Goal: Task Accomplishment & Management: Use online tool/utility

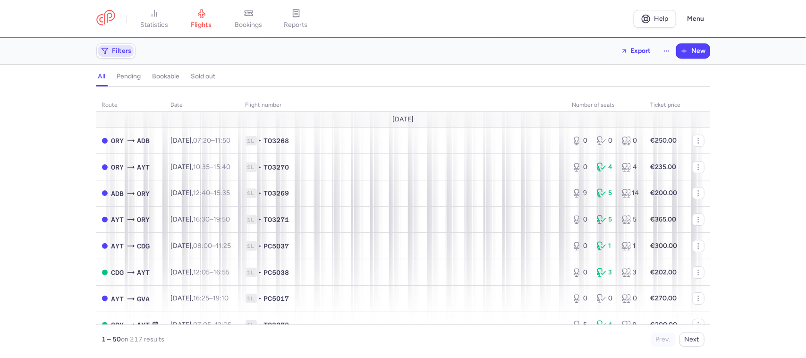
click at [118, 52] on span "Filters" at bounding box center [121, 51] width 19 height 8
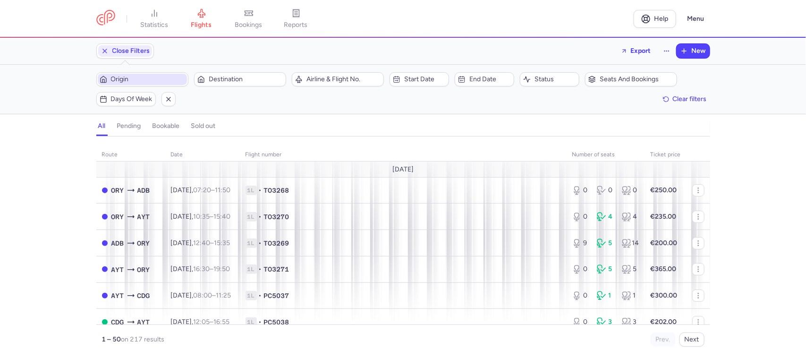
click at [136, 80] on span "Origin" at bounding box center [148, 80] width 74 height 8
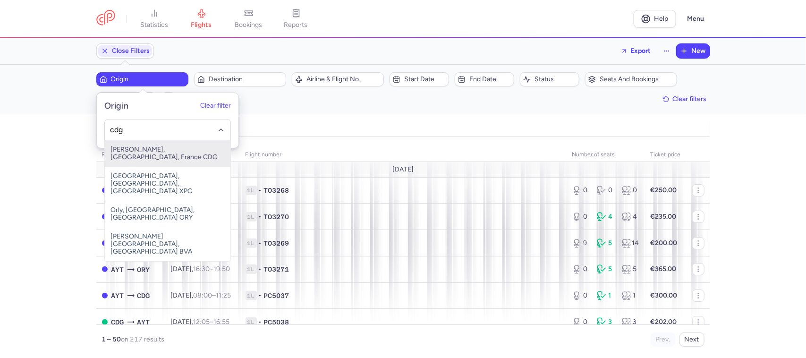
click at [175, 151] on span "[PERSON_NAME], [GEOGRAPHIC_DATA], France CDG" at bounding box center [168, 153] width 126 height 26
type input "cdg"
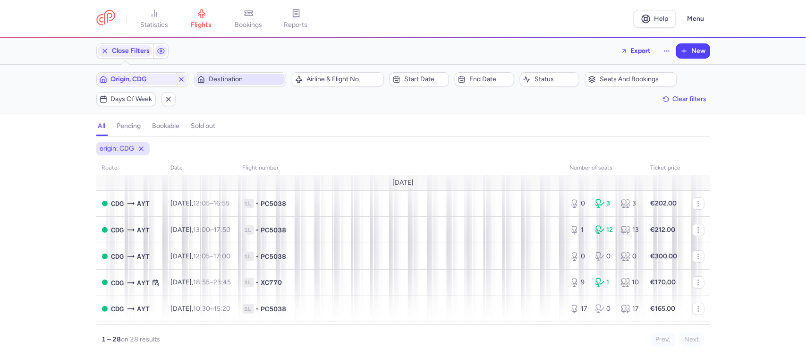
click at [219, 74] on span "Destination" at bounding box center [239, 79] width 89 height 11
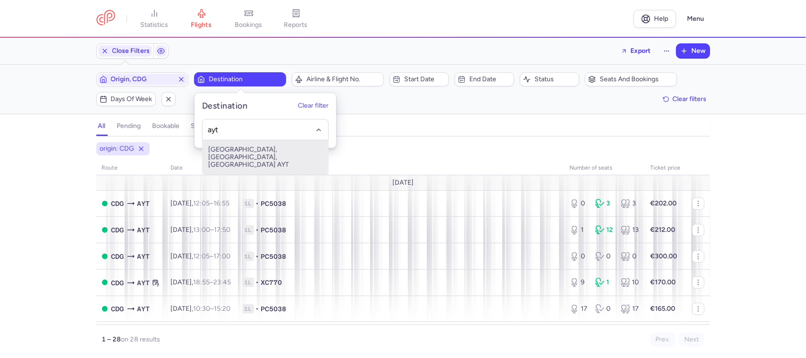
click at [251, 155] on span "[GEOGRAPHIC_DATA], [GEOGRAPHIC_DATA], [GEOGRAPHIC_DATA] AYT" at bounding box center [265, 157] width 126 height 34
type input "ayt"
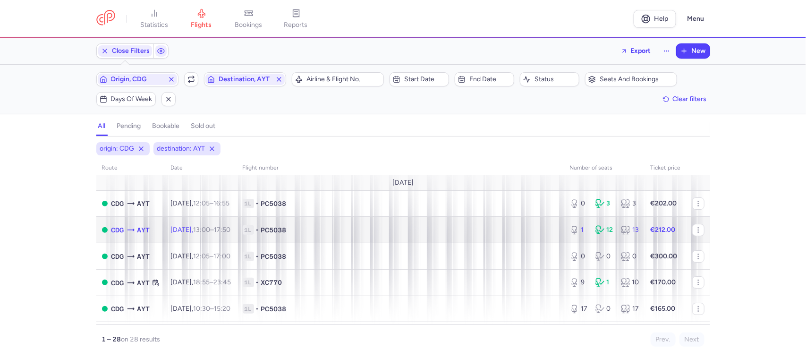
click at [237, 237] on td "Fri, 15 Aug, 13:00 – 17:50 +0" at bounding box center [201, 230] width 72 height 26
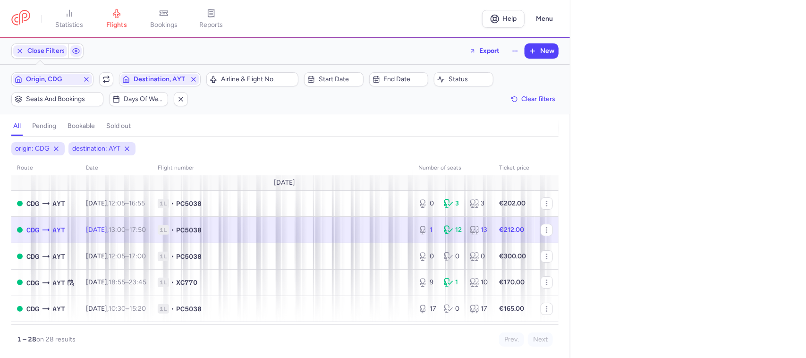
select select "days"
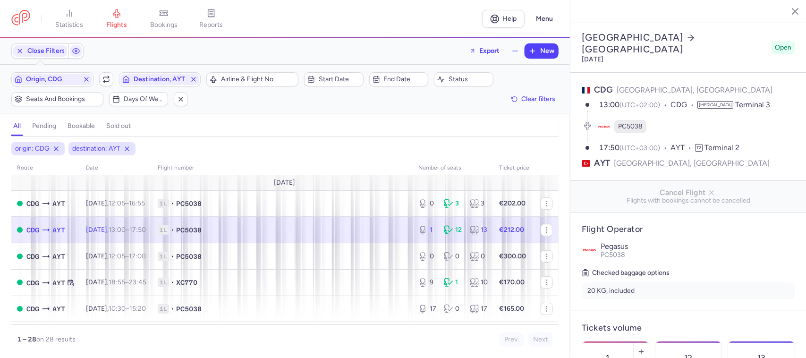
click at [385, 227] on span "1L • PC5038" at bounding box center [282, 229] width 249 height 9
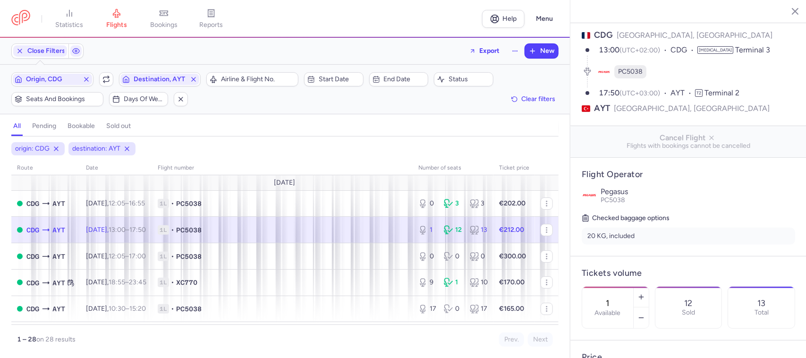
scroll to position [177, 0]
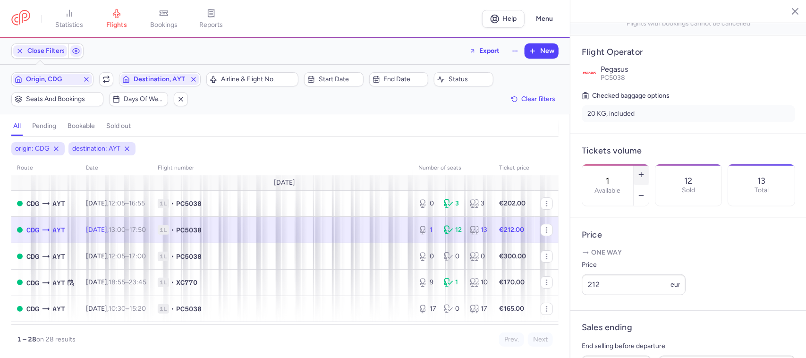
click at [644, 171] on icon "button" at bounding box center [641, 175] width 8 height 8
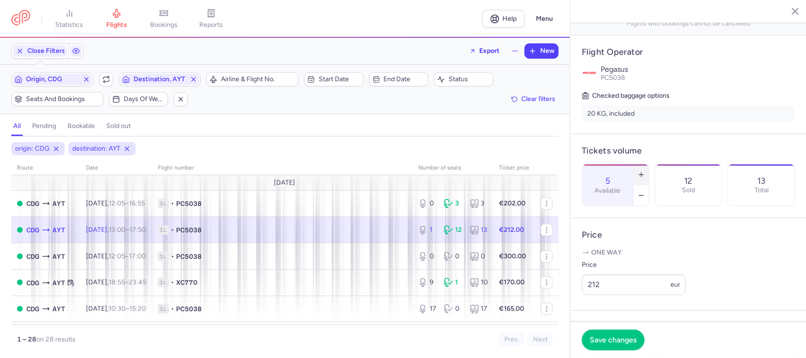
type input "6"
click at [628, 286] on button "Save changes" at bounding box center [613, 339] width 63 height 21
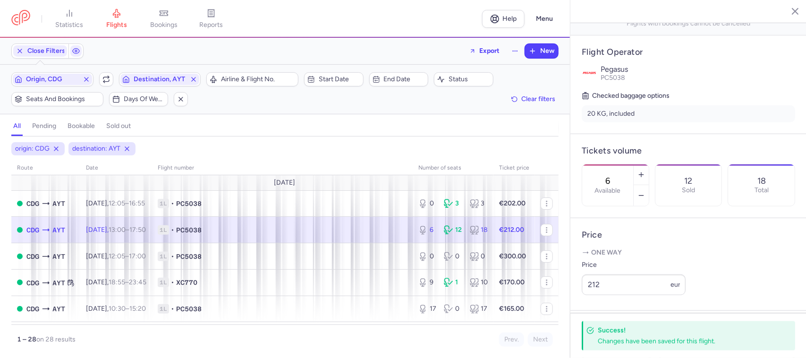
click at [364, 236] on td "1L • PC5038" at bounding box center [282, 230] width 261 height 26
drag, startPoint x: 608, startPoint y: 302, endPoint x: 579, endPoint y: 302, distance: 29.3
click at [579, 286] on article "Price One way Price 212 eur" at bounding box center [688, 264] width 236 height 93
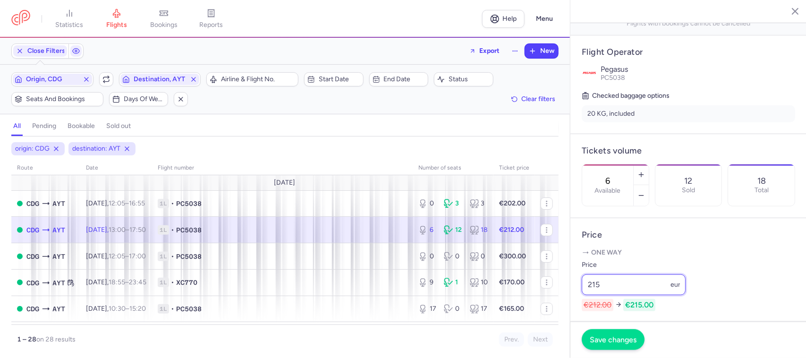
type input "215"
click at [608, 286] on button "Save changes" at bounding box center [613, 339] width 63 height 21
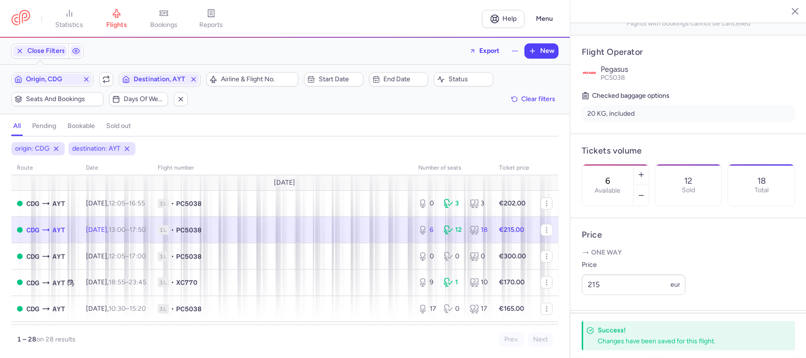
click at [385, 232] on span "1L • PC5038" at bounding box center [282, 229] width 249 height 9
click at [613, 286] on input "215" at bounding box center [634, 284] width 104 height 21
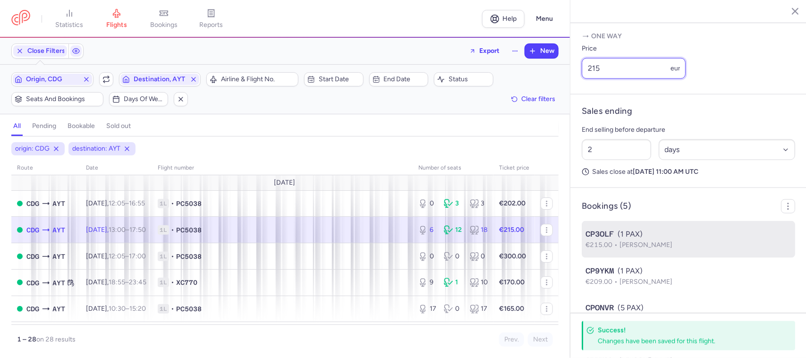
scroll to position [334, 0]
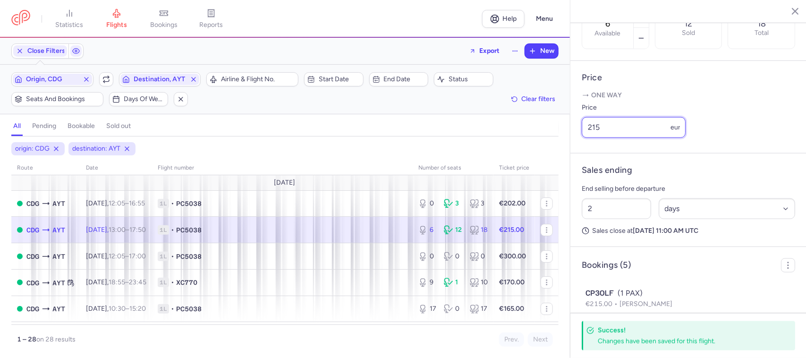
drag, startPoint x: 600, startPoint y: 140, endPoint x: 595, endPoint y: 143, distance: 5.9
click at [595, 138] on input "215" at bounding box center [634, 127] width 104 height 21
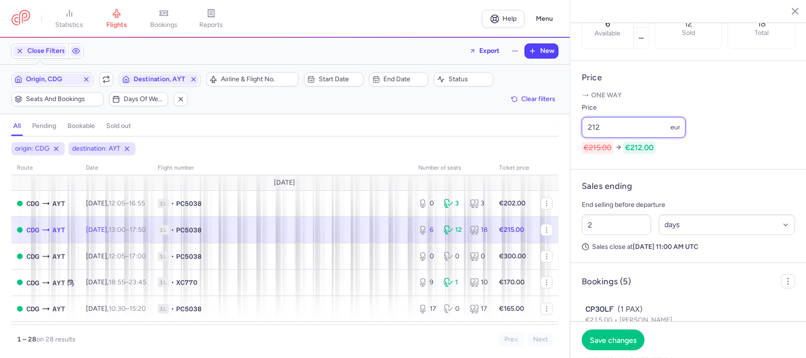
type input "212"
click at [605, 286] on footer "Save changes" at bounding box center [688, 339] width 236 height 36
click at [608, 286] on span "Save changes" at bounding box center [613, 339] width 47 height 8
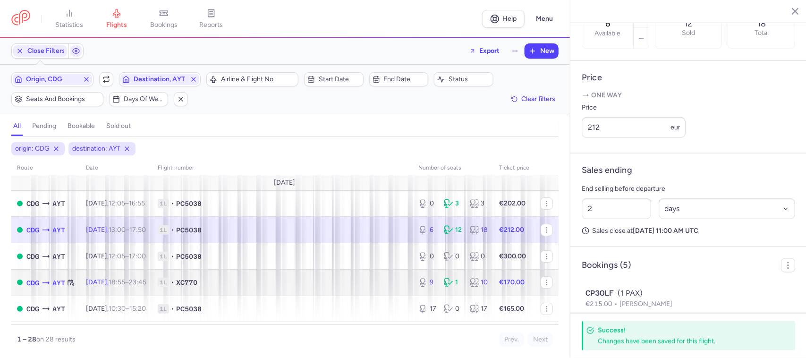
click at [320, 285] on span "1L • XC770" at bounding box center [282, 282] width 249 height 9
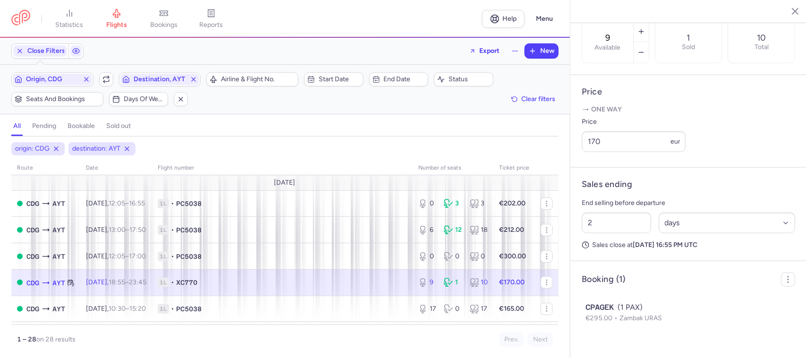
scroll to position [319, 0]
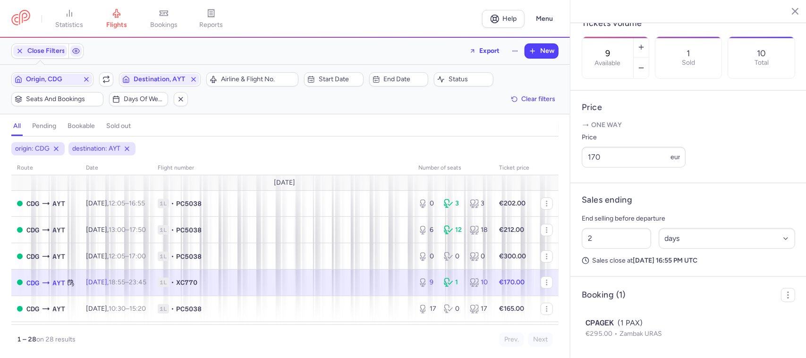
click at [337, 284] on span "1L • XC770" at bounding box center [282, 282] width 249 height 9
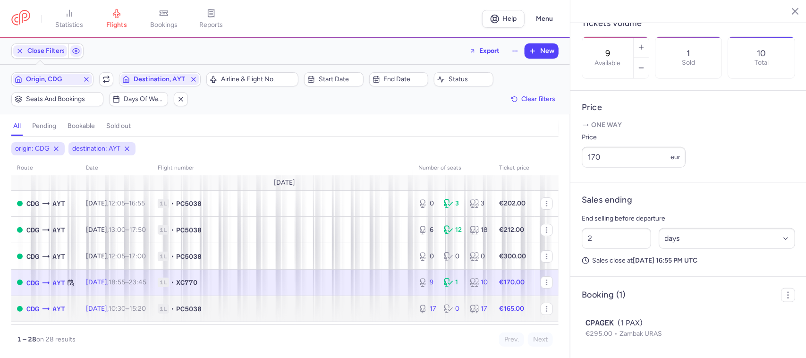
click at [270, 286] on span "1L • PC5038" at bounding box center [282, 308] width 249 height 9
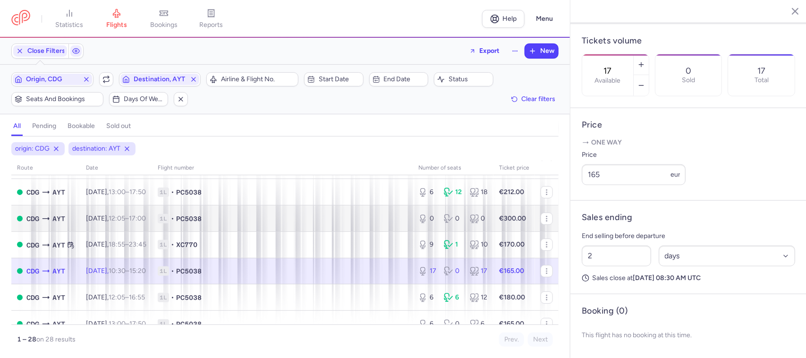
scroll to position [118, 0]
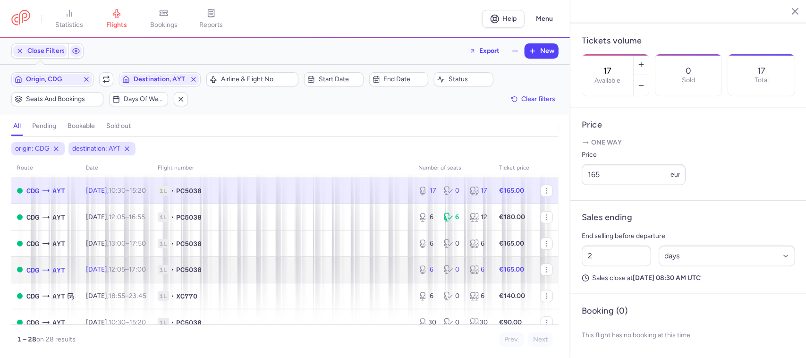
click at [306, 272] on span "1L • PC5038" at bounding box center [282, 269] width 249 height 9
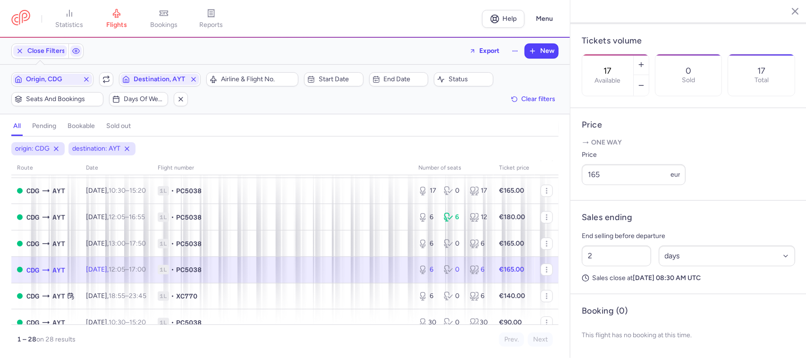
type input "6"
drag, startPoint x: 605, startPoint y: 175, endPoint x: 596, endPoint y: 174, distance: 8.5
click at [596, 174] on input "165" at bounding box center [634, 174] width 104 height 21
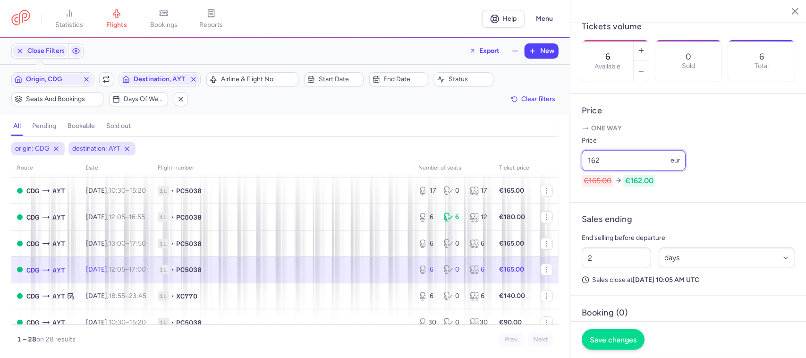
type input "162"
click at [607, 286] on span "Save changes" at bounding box center [613, 339] width 47 height 8
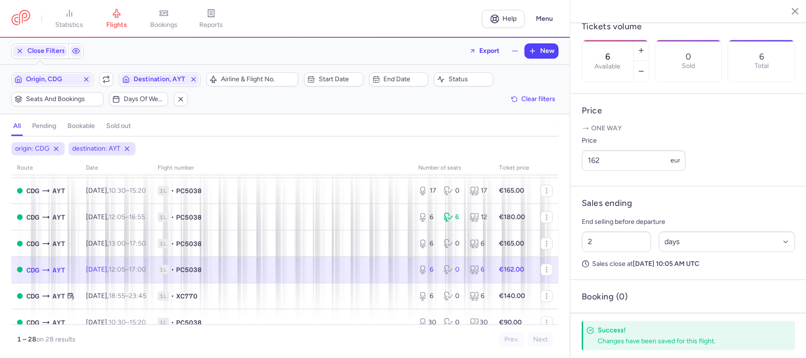
click at [372, 274] on span "1L • PC5038" at bounding box center [282, 269] width 249 height 9
drag, startPoint x: 614, startPoint y: 173, endPoint x: 562, endPoint y: 176, distance: 52.0
click at [562, 176] on div "statistics flights bookings reports Help Menu Close Filters Export New Filters …" at bounding box center [403, 179] width 806 height 358
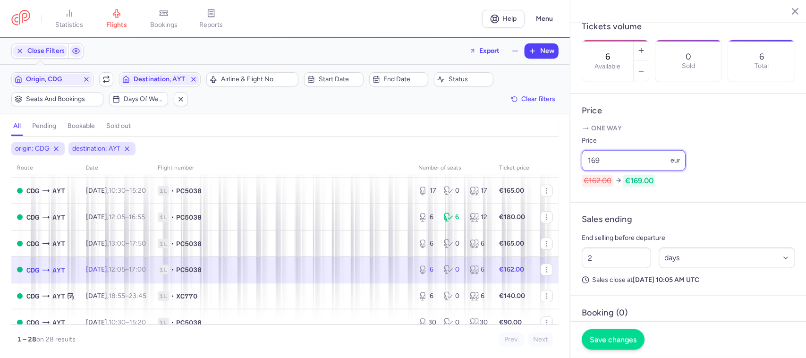
type input "169"
click at [607, 286] on span "Save changes" at bounding box center [613, 339] width 47 height 8
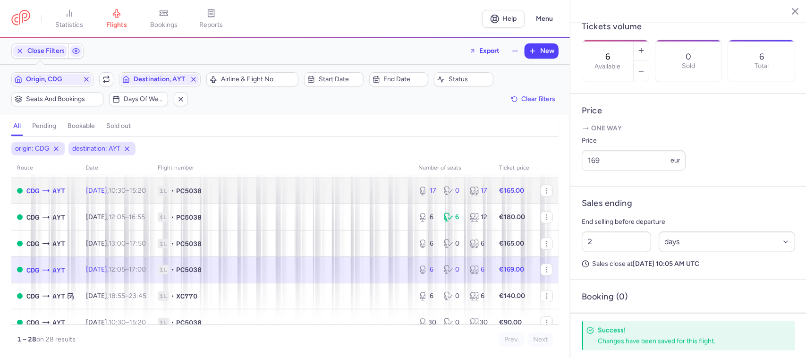
click at [388, 189] on span "1L • PC5038" at bounding box center [282, 190] width 249 height 9
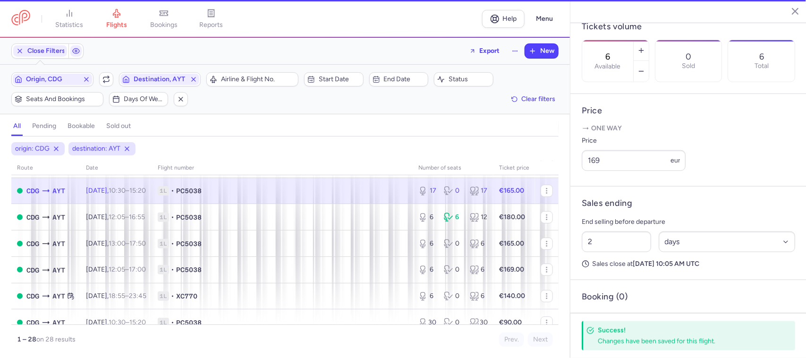
type input "17"
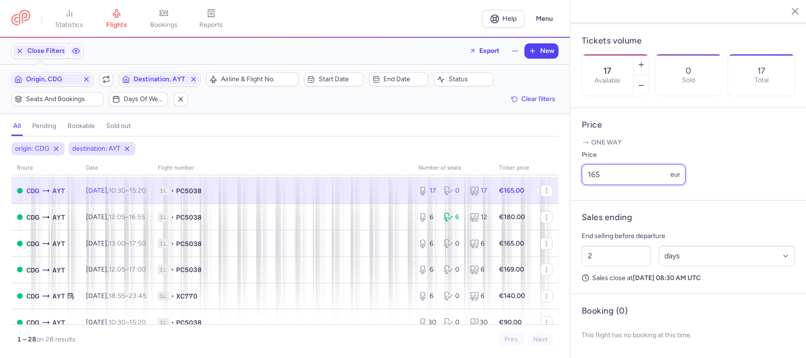
drag, startPoint x: 605, startPoint y: 174, endPoint x: 597, endPoint y: 176, distance: 8.2
click at [597, 176] on input "165" at bounding box center [634, 174] width 104 height 21
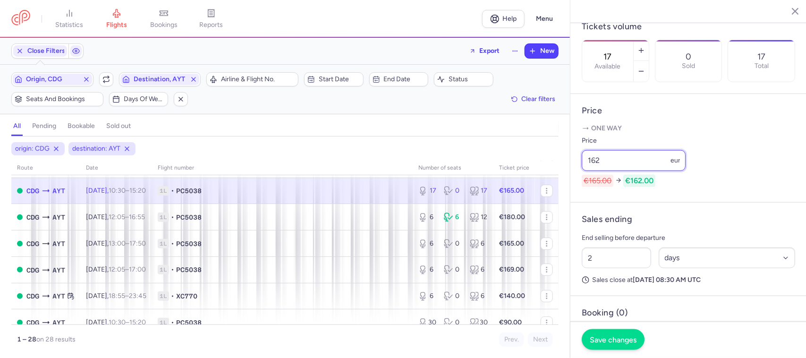
type input "162"
click at [612, 286] on span "Save changes" at bounding box center [613, 339] width 47 height 8
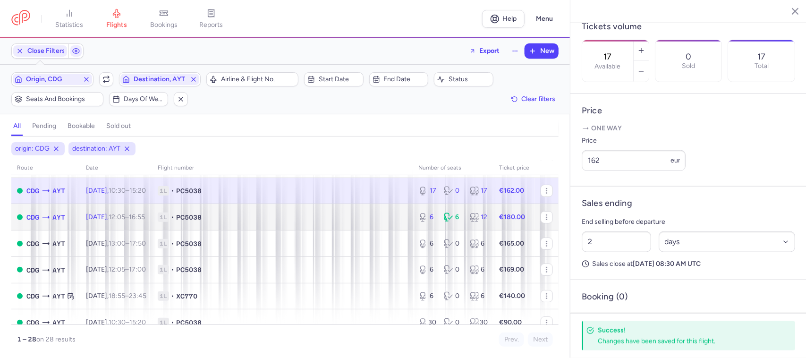
click at [301, 219] on span "1L • PC5038" at bounding box center [282, 216] width 249 height 9
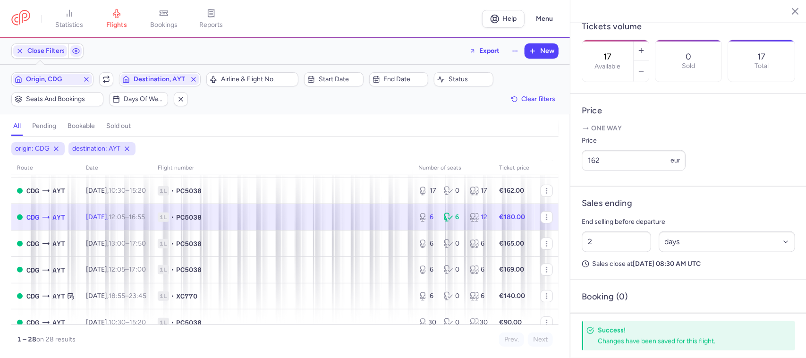
type input "6"
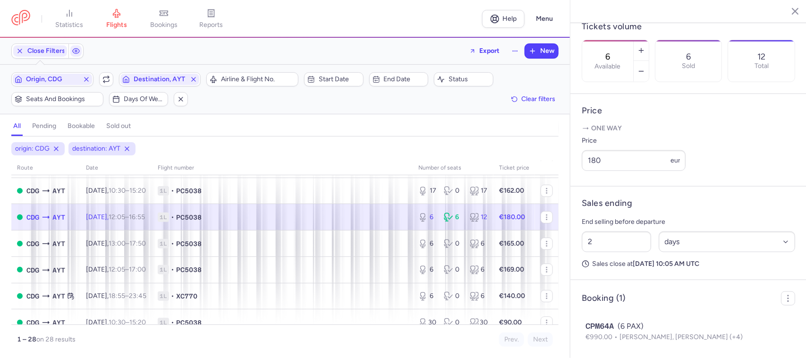
click at [291, 216] on span "1L • PC5038" at bounding box center [282, 216] width 249 height 9
drag, startPoint x: 605, startPoint y: 170, endPoint x: 582, endPoint y: 177, distance: 24.1
click at [582, 171] on input "180" at bounding box center [634, 160] width 104 height 21
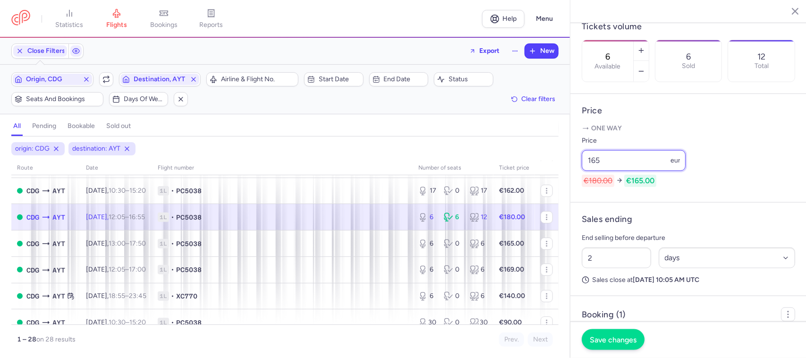
type input "165"
click at [602, 286] on span "Save changes" at bounding box center [613, 339] width 47 height 8
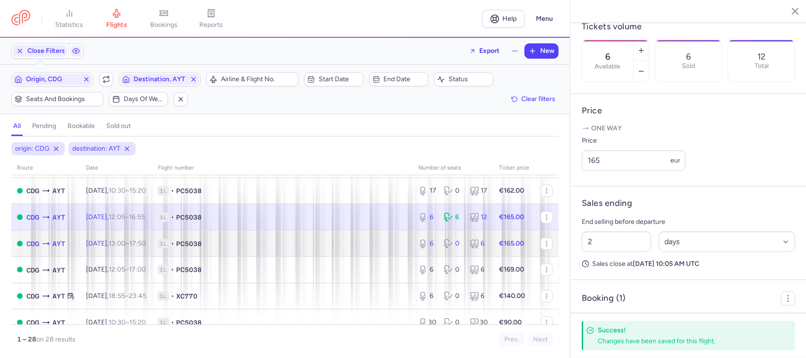
click at [331, 242] on span "1L • PC5038" at bounding box center [282, 243] width 249 height 9
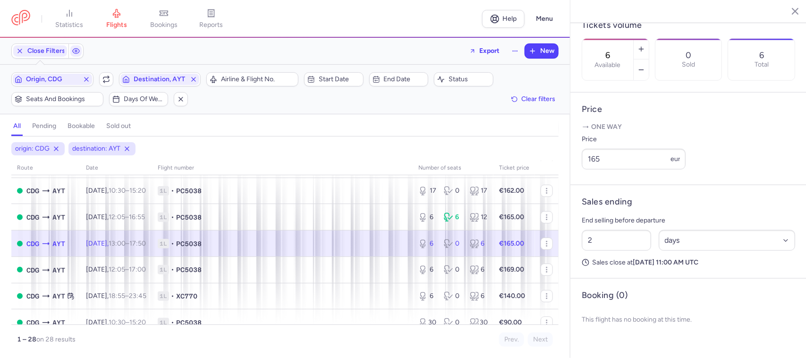
scroll to position [294, 0]
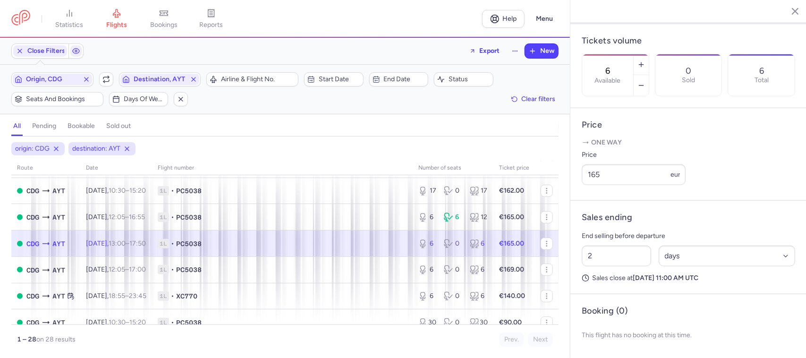
click at [285, 250] on td "1L • PC5038" at bounding box center [282, 243] width 261 height 26
drag, startPoint x: 616, startPoint y: 173, endPoint x: 582, endPoint y: 172, distance: 34.0
click at [582, 172] on input "165" at bounding box center [634, 174] width 104 height 21
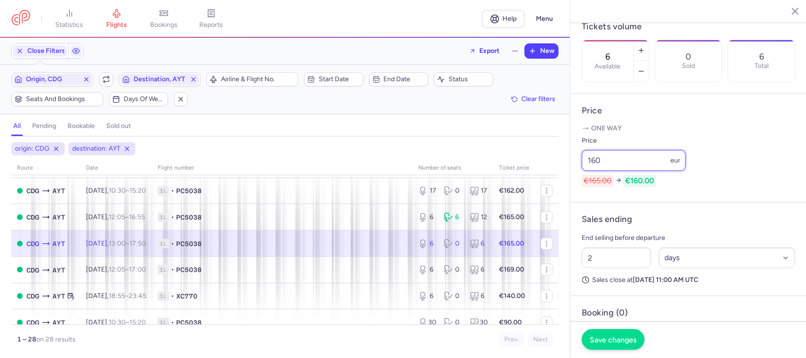
type input "160"
click at [619, 286] on button "Save changes" at bounding box center [613, 339] width 63 height 21
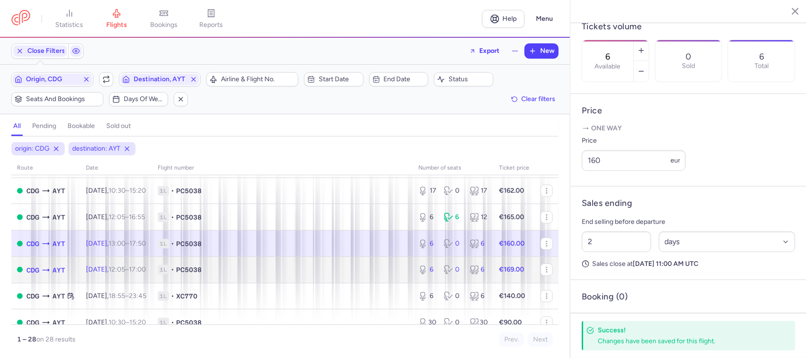
click at [258, 268] on span "1L • PC5038" at bounding box center [282, 269] width 249 height 9
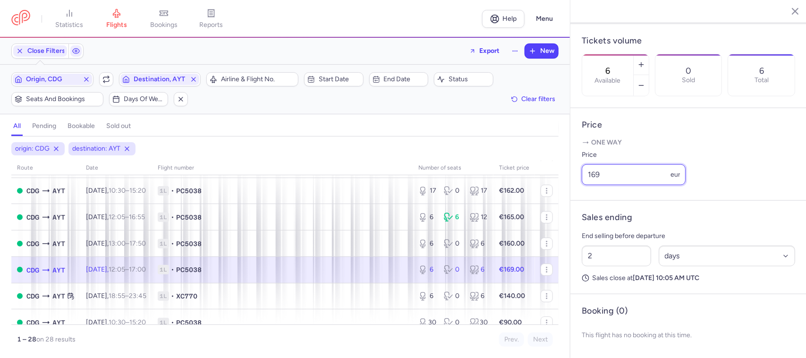
drag, startPoint x: 610, startPoint y: 176, endPoint x: 594, endPoint y: 178, distance: 16.2
click at [594, 178] on input "169" at bounding box center [634, 174] width 104 height 21
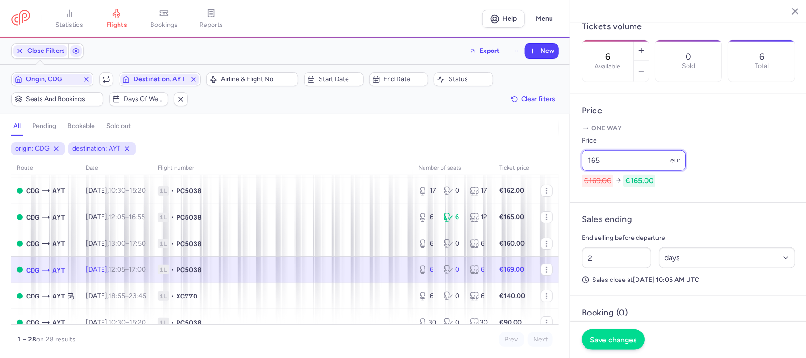
type input "165"
click at [605, 286] on span "Save changes" at bounding box center [613, 339] width 47 height 8
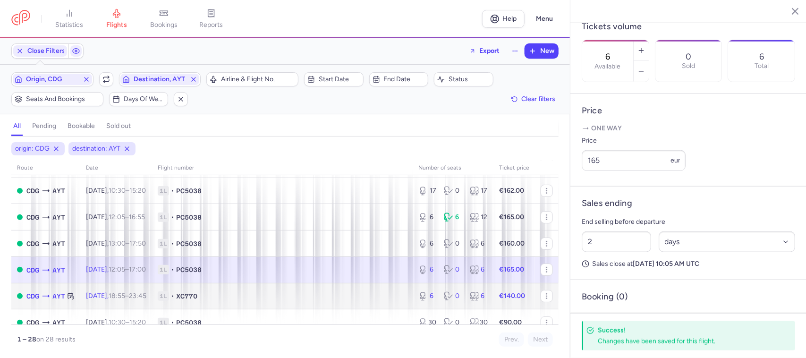
click at [355, 286] on td "1L • XC770" at bounding box center [282, 296] width 261 height 26
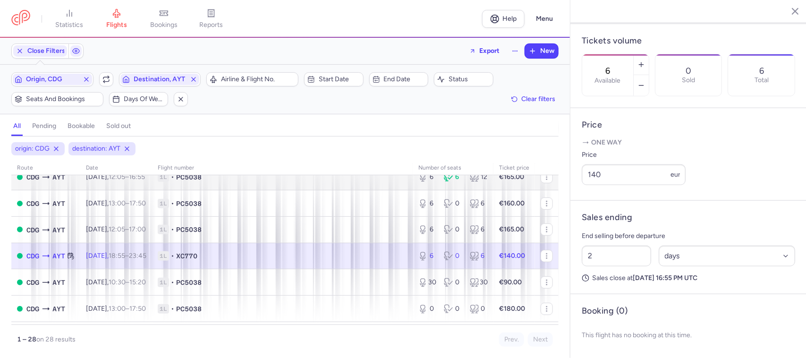
scroll to position [236, 0]
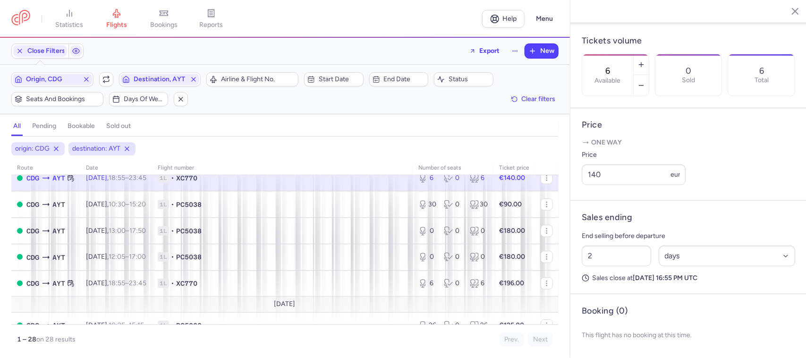
click at [284, 185] on td "1L • XC770" at bounding box center [282, 178] width 261 height 26
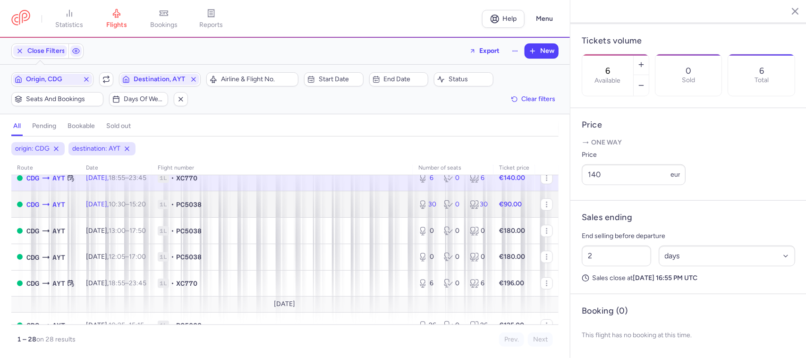
click at [281, 205] on span "1L • PC5038" at bounding box center [282, 204] width 249 height 9
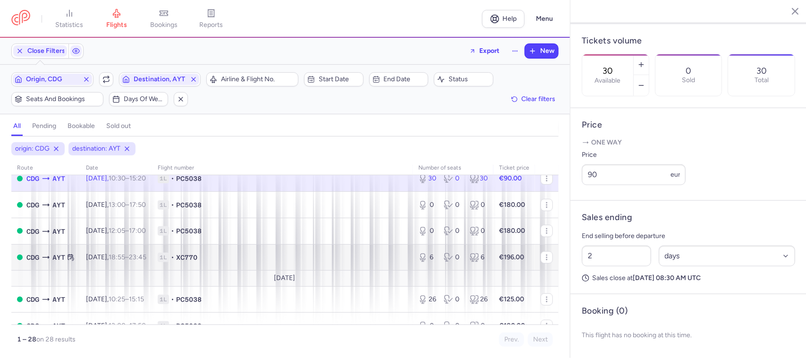
scroll to position [236, 0]
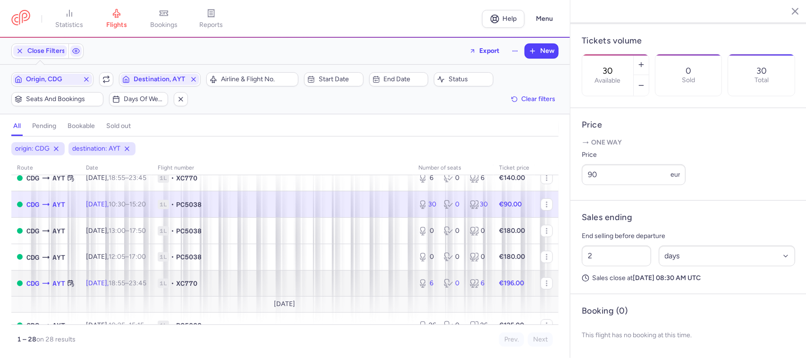
click at [279, 286] on span "1L • XC770" at bounding box center [282, 282] width 249 height 9
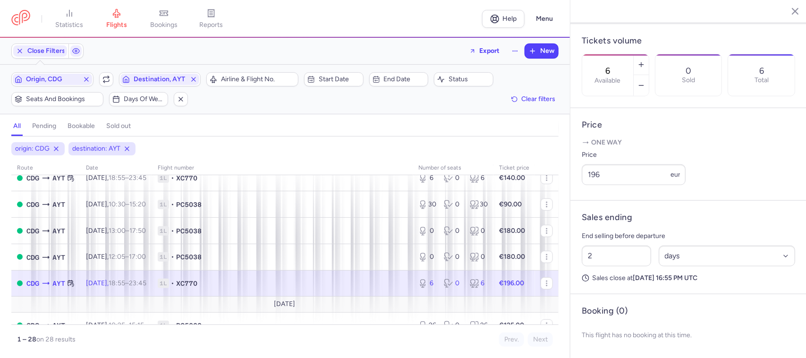
click at [287, 281] on span "1L • XC770" at bounding box center [282, 282] width 249 height 9
click at [299, 286] on span "1L • XC770" at bounding box center [282, 282] width 249 height 9
click at [644, 75] on button "button" at bounding box center [640, 85] width 15 height 21
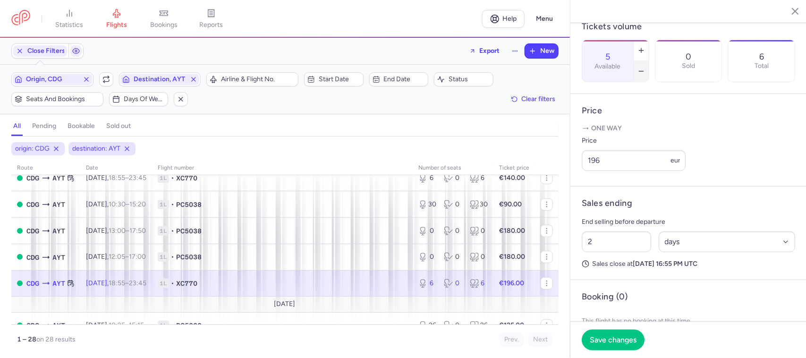
click at [644, 61] on button "button" at bounding box center [640, 71] width 15 height 21
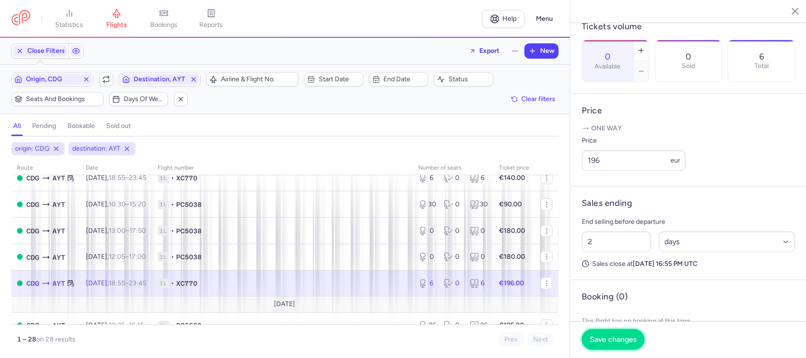
click at [597, 286] on span "Save changes" at bounding box center [613, 339] width 47 height 8
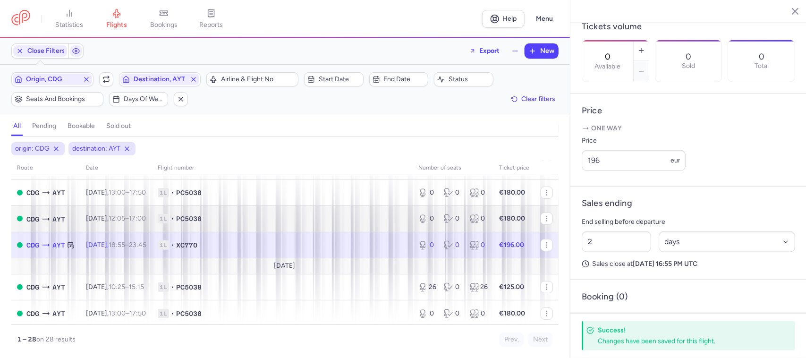
scroll to position [295, 0]
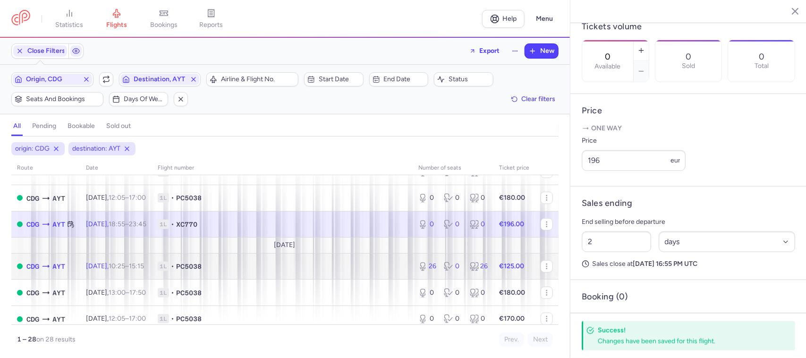
click at [360, 277] on td "1L • PC5038" at bounding box center [282, 266] width 261 height 26
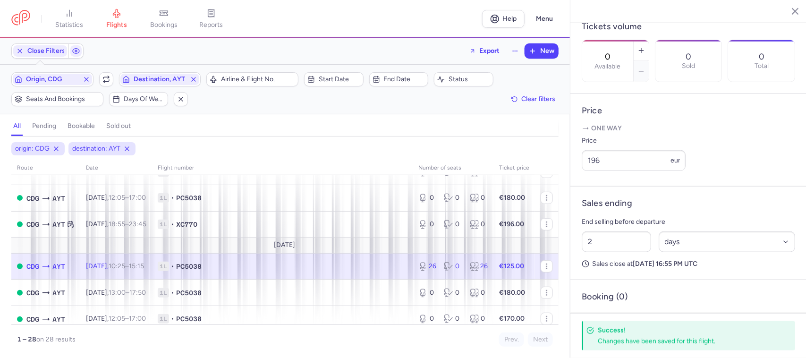
type input "26"
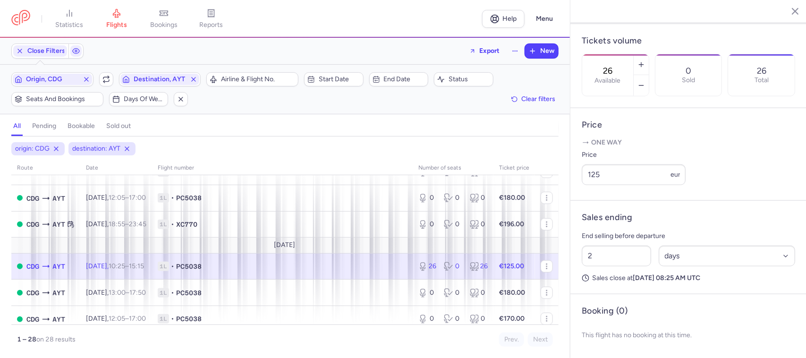
click at [374, 268] on span "1L • PC5038" at bounding box center [282, 265] width 249 height 9
drag, startPoint x: 607, startPoint y: 173, endPoint x: 581, endPoint y: 177, distance: 27.2
click at [581, 177] on article "Price One way Price 125 eur" at bounding box center [688, 154] width 236 height 93
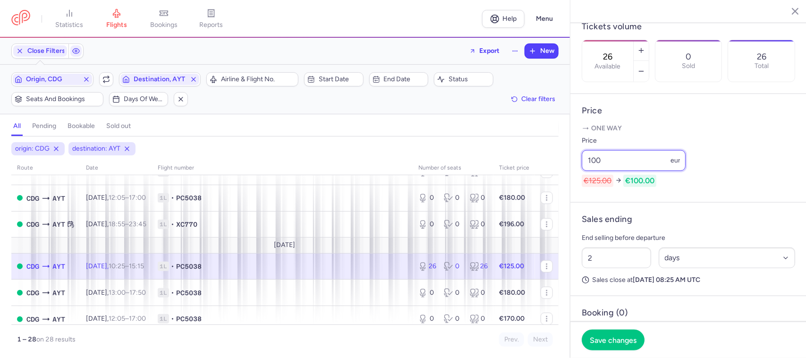
drag, startPoint x: 600, startPoint y: 173, endPoint x: 594, endPoint y: 177, distance: 7.9
click at [594, 171] on input "100" at bounding box center [634, 160] width 104 height 21
type input "105"
click at [621, 286] on span "Save changes" at bounding box center [613, 339] width 47 height 8
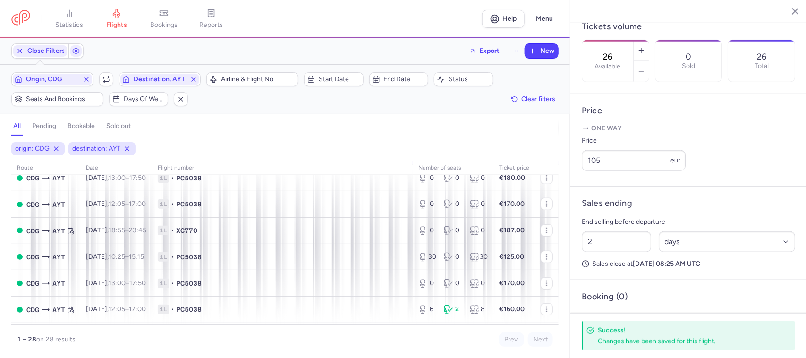
scroll to position [413, 0]
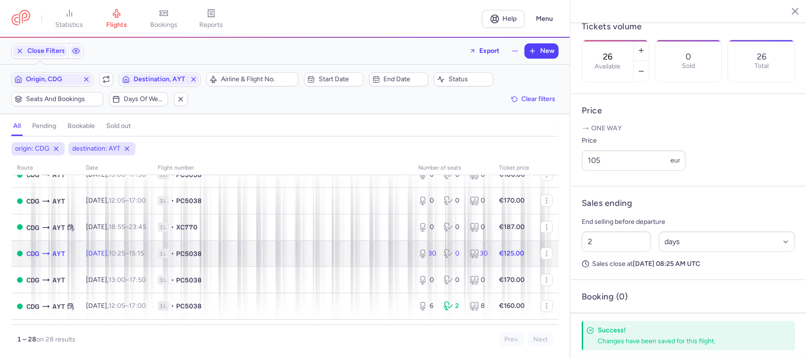
click at [333, 254] on span "1L • PC5038" at bounding box center [282, 253] width 249 height 9
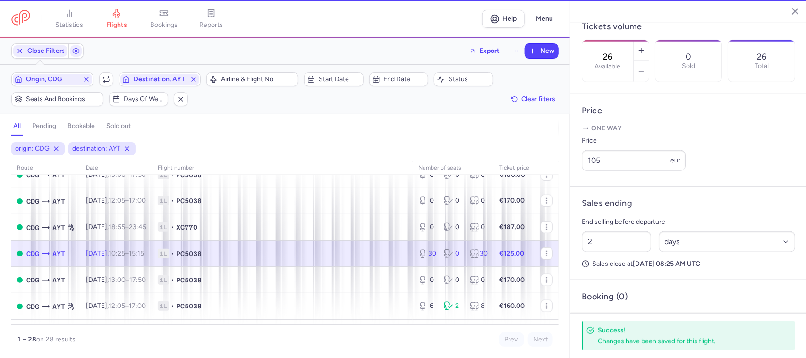
type input "30"
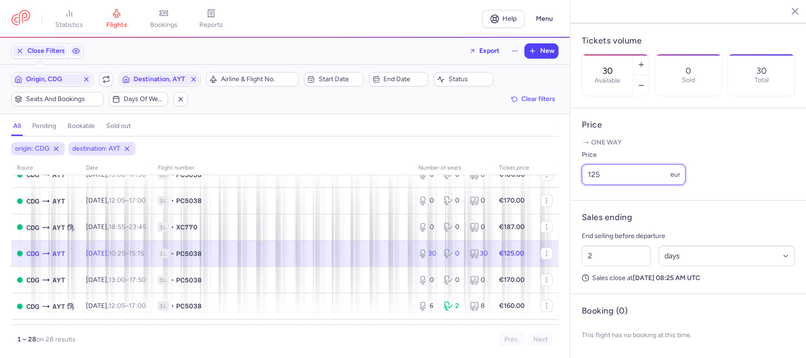
drag, startPoint x: 611, startPoint y: 178, endPoint x: 553, endPoint y: 178, distance: 58.1
click at [553, 178] on div "statistics flights bookings reports Help Menu Close Filters Export New Filters …" at bounding box center [403, 179] width 806 height 358
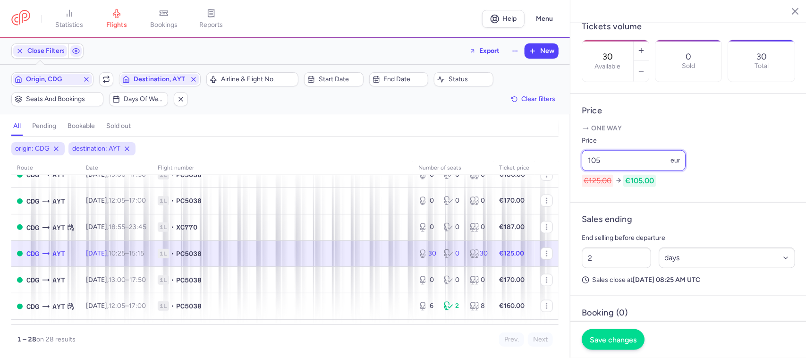
type input "105"
click at [590, 286] on button "Save changes" at bounding box center [613, 339] width 63 height 21
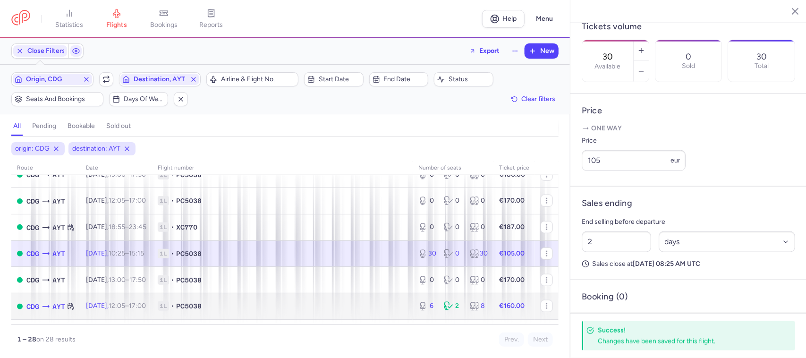
click at [277, 286] on span "1L • PC5038" at bounding box center [282, 305] width 249 height 9
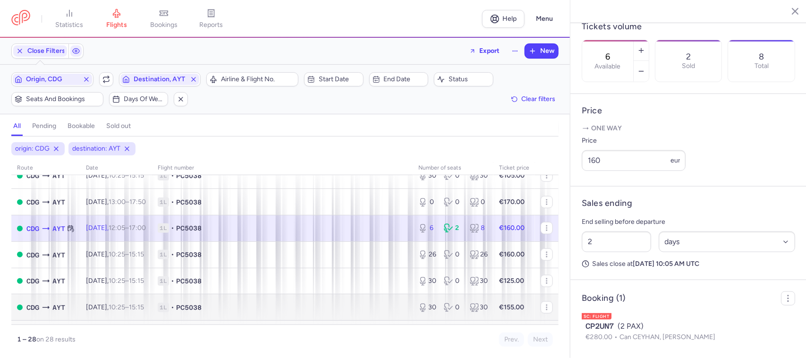
scroll to position [461, 0]
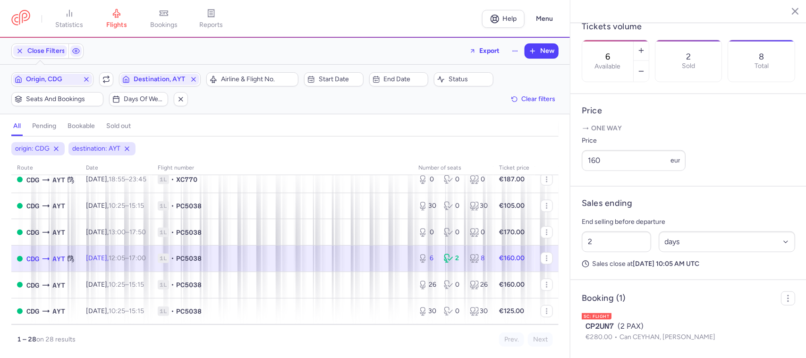
click at [291, 262] on span "1L • PC5038" at bounding box center [282, 257] width 249 height 9
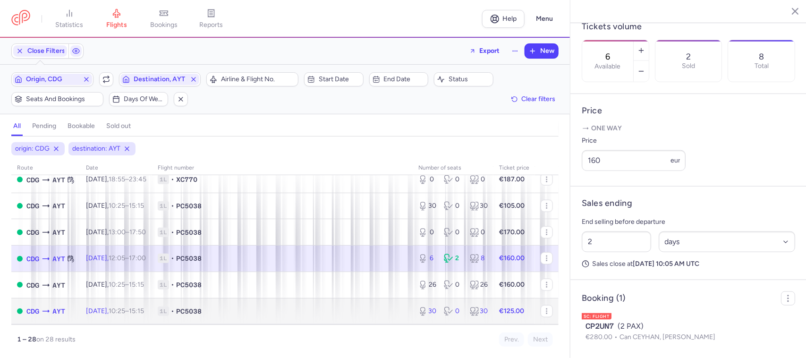
click at [253, 286] on span "1L • PC5038" at bounding box center [282, 310] width 249 height 9
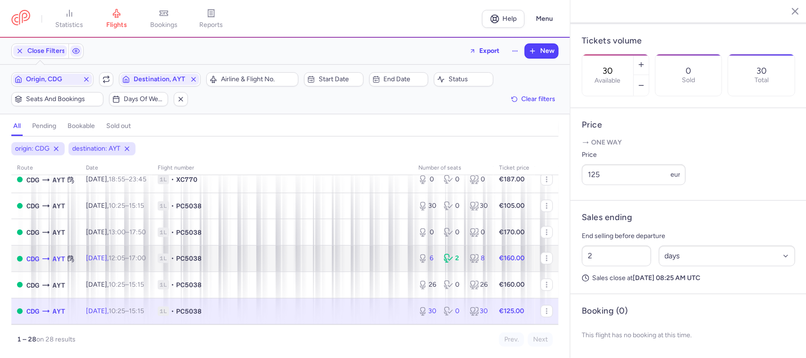
click at [281, 261] on span "1L • PC5038" at bounding box center [282, 257] width 249 height 9
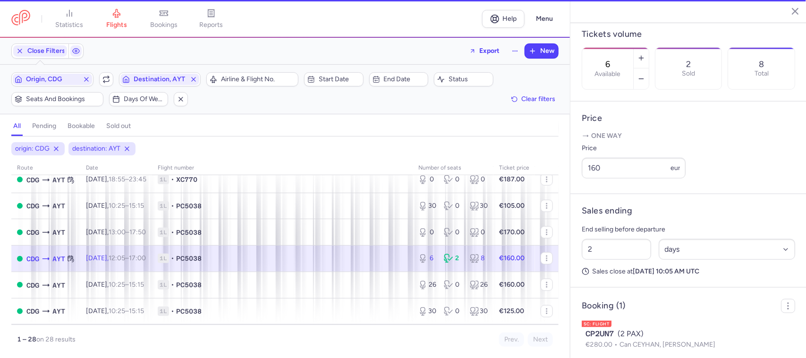
scroll to position [301, 0]
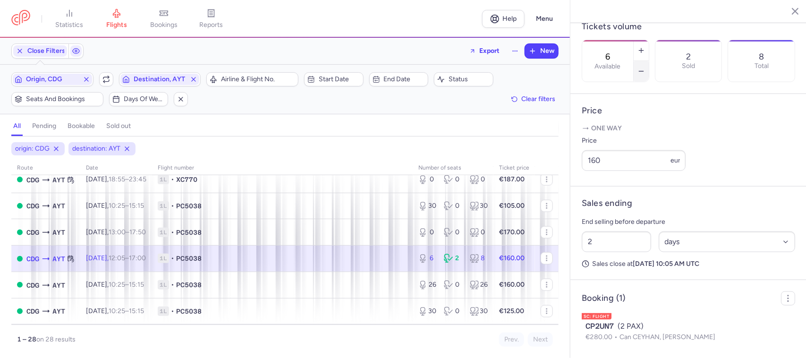
click at [644, 67] on icon "button" at bounding box center [641, 71] width 8 height 8
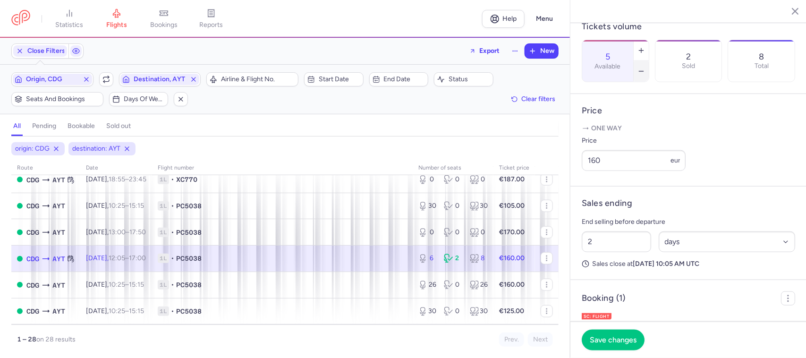
click at [644, 67] on icon "button" at bounding box center [641, 71] width 8 height 8
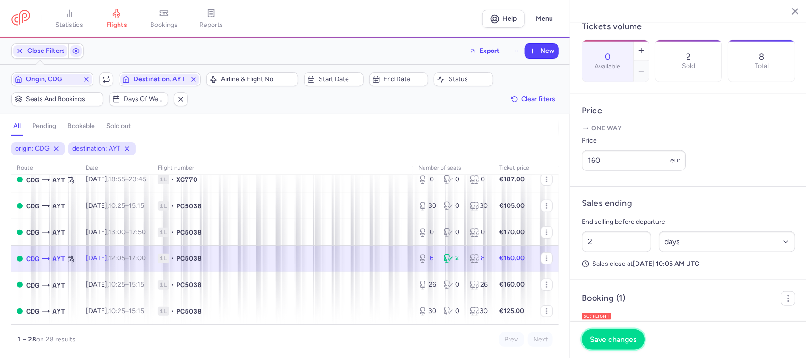
click at [615, 286] on span "Save changes" at bounding box center [613, 339] width 47 height 8
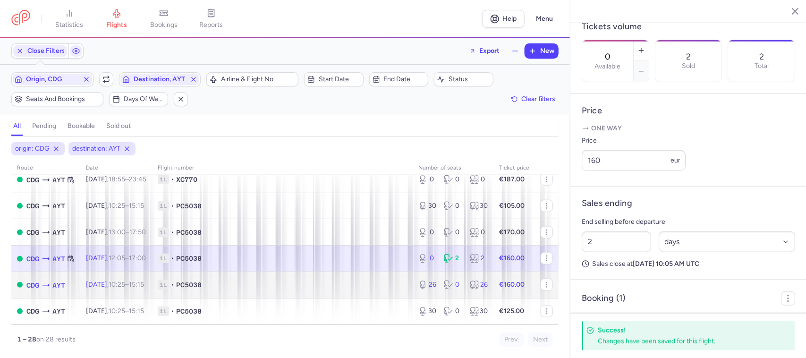
click at [336, 284] on span "1L • PC5038" at bounding box center [282, 284] width 249 height 9
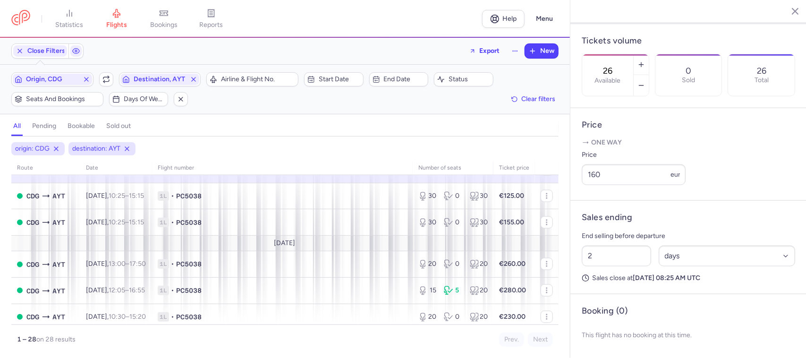
scroll to position [579, 0]
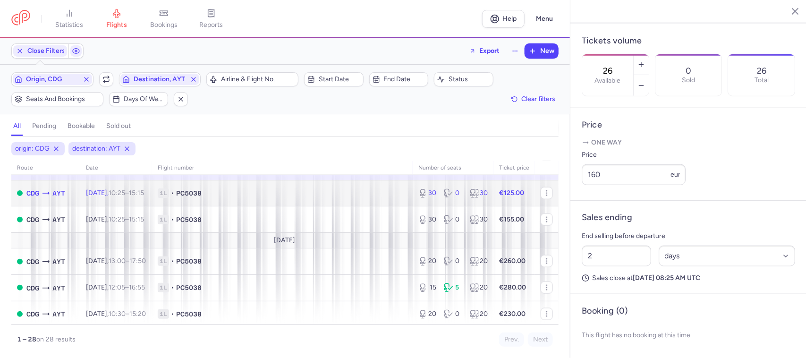
click at [272, 198] on span "1L • PC5038" at bounding box center [282, 192] width 249 height 9
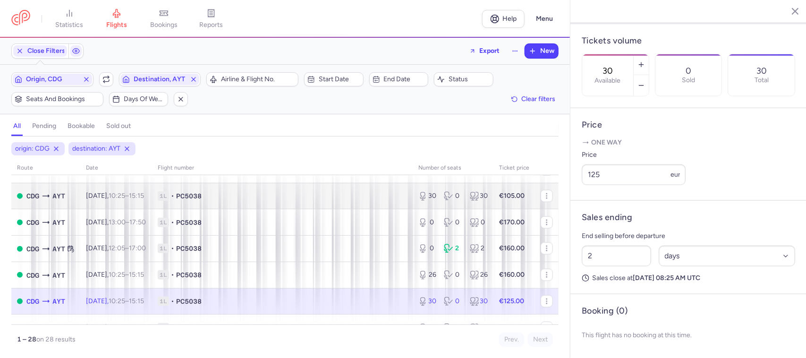
scroll to position [461, 0]
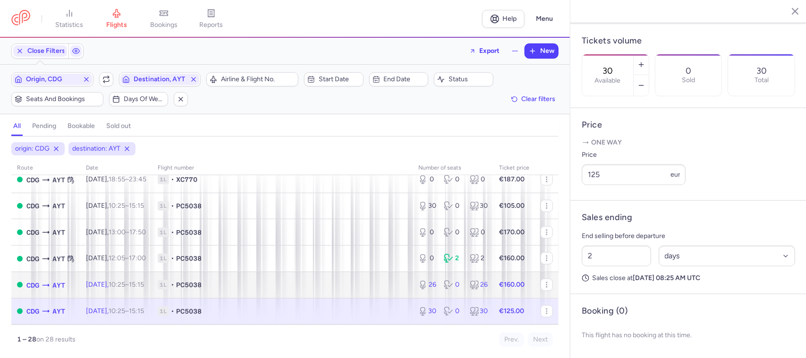
click at [308, 286] on span "1L • PC5038" at bounding box center [282, 284] width 249 height 9
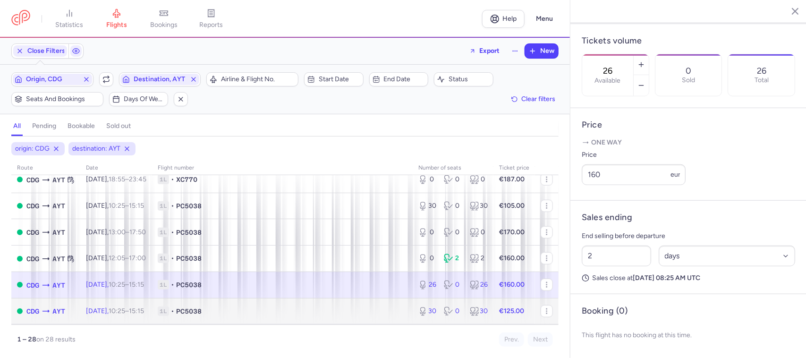
click at [314, 286] on span "1L • PC5038" at bounding box center [282, 310] width 249 height 9
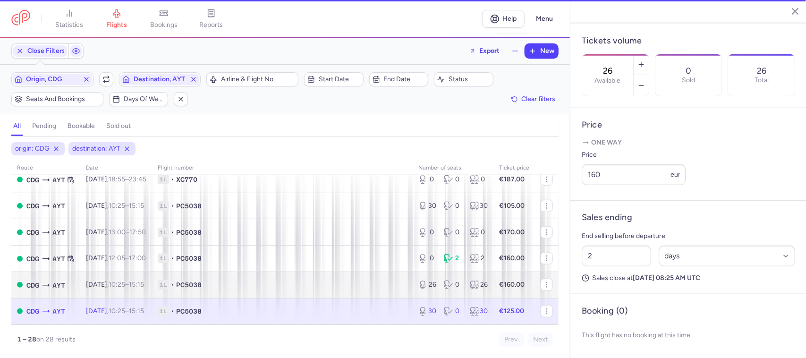
type input "30"
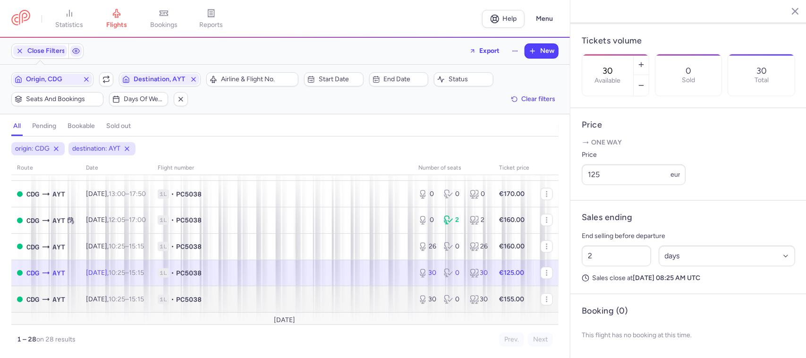
scroll to position [520, 0]
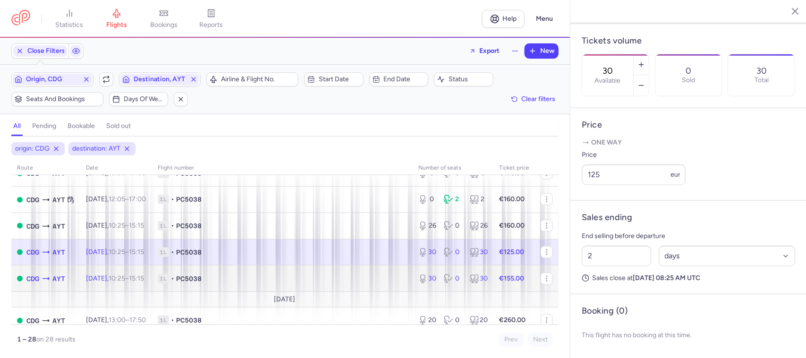
click at [318, 281] on span "1L • PC5038" at bounding box center [282, 278] width 249 height 9
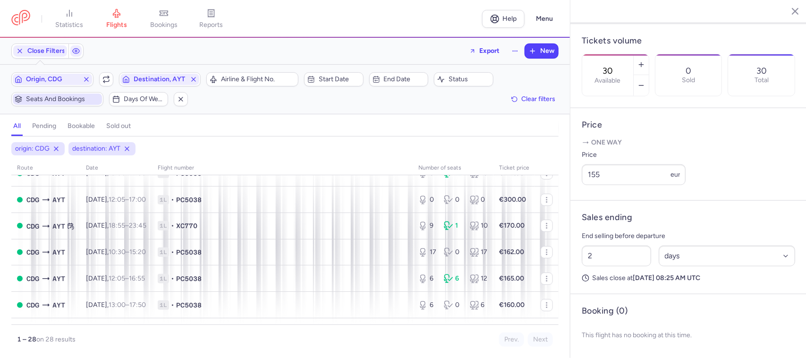
scroll to position [48, 0]
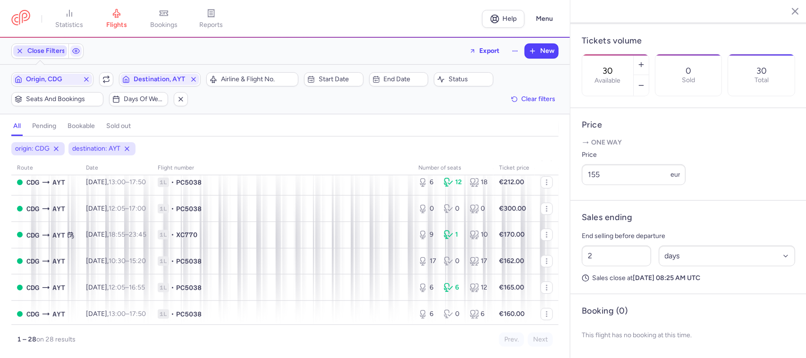
click at [54, 50] on span "Close Filters" at bounding box center [46, 51] width 38 height 8
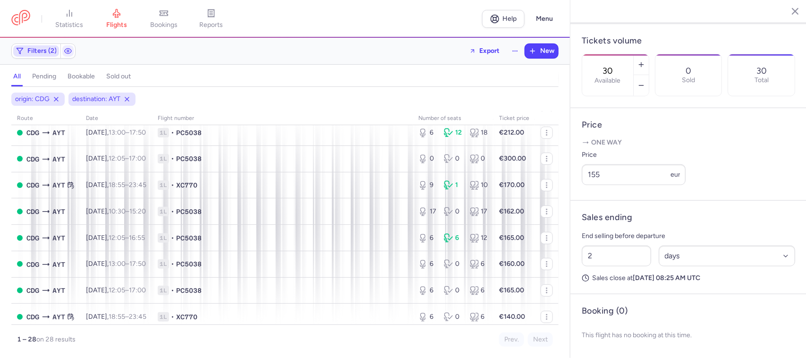
click at [43, 57] on button "Filters (2)" at bounding box center [36, 51] width 49 height 14
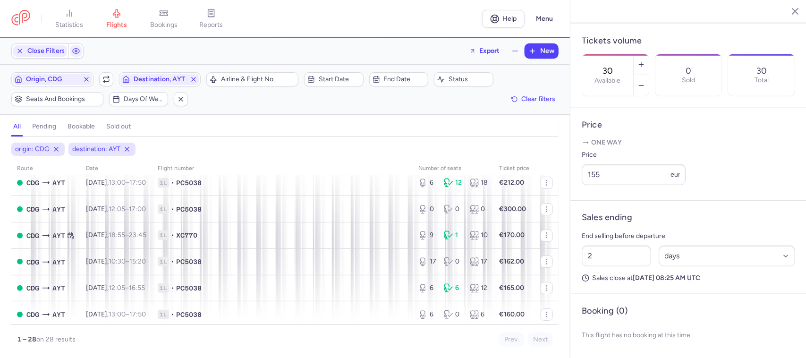
scroll to position [0, 0]
click at [38, 80] on span "Origin, CDG" at bounding box center [52, 80] width 53 height 8
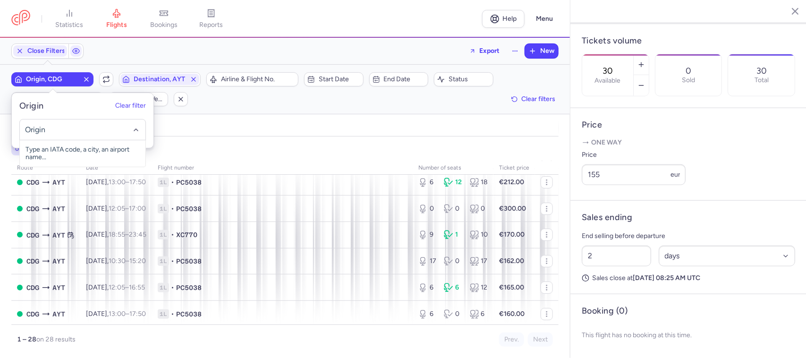
click at [42, 130] on input "-searchbox" at bounding box center [83, 130] width 116 height 10
click at [59, 151] on span "[GEOGRAPHIC_DATA], [GEOGRAPHIC_DATA], [GEOGRAPHIC_DATA] AYT" at bounding box center [83, 157] width 126 height 34
type input "ayt"
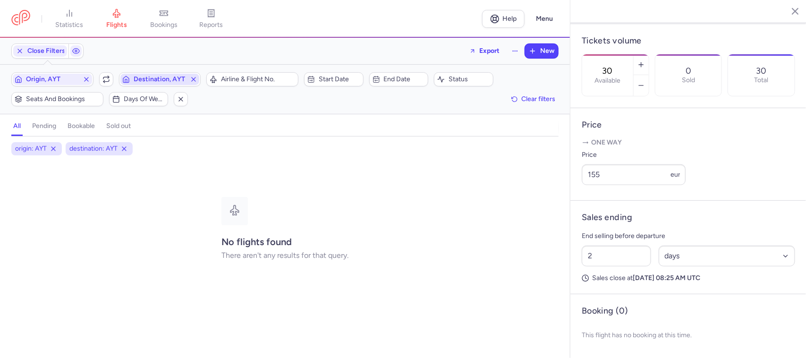
click at [132, 80] on span "Destination, AYT" at bounding box center [159, 79] width 79 height 11
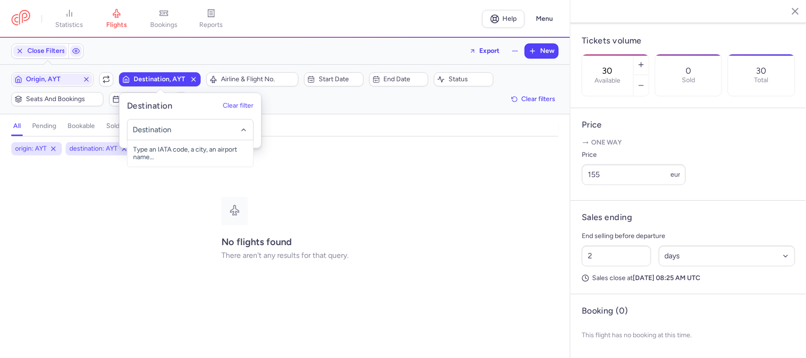
click at [150, 130] on input "-searchbox" at bounding box center [190, 130] width 116 height 10
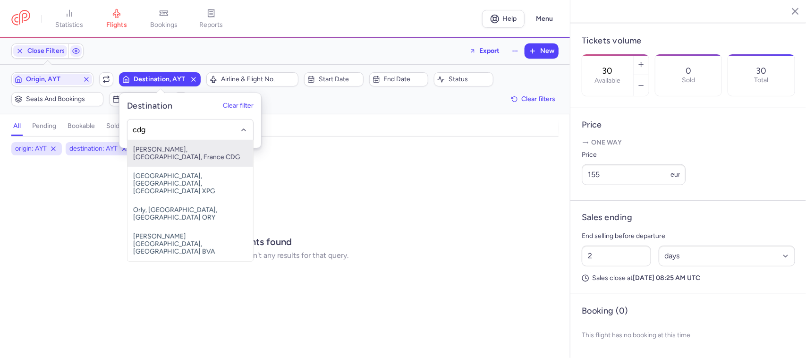
click at [194, 148] on span "[PERSON_NAME], [GEOGRAPHIC_DATA], France CDG" at bounding box center [190, 153] width 126 height 26
type input "cdg"
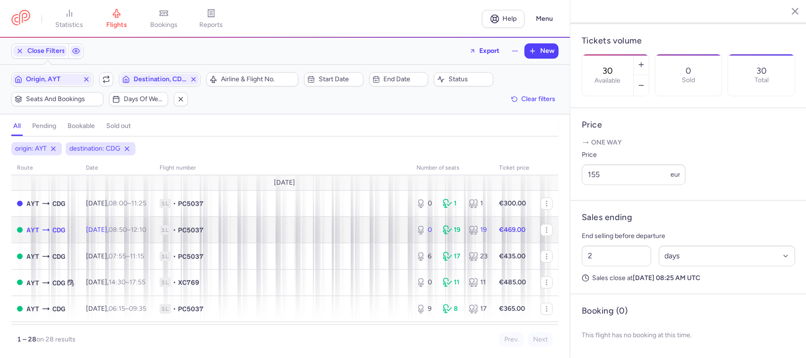
click at [290, 227] on span "1L • PC5037" at bounding box center [282, 229] width 245 height 9
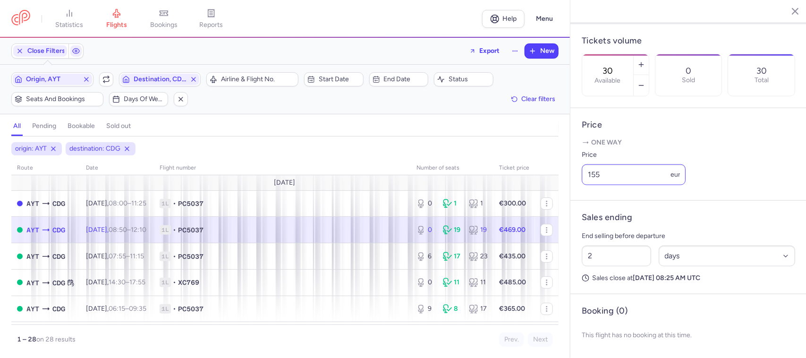
type input "0"
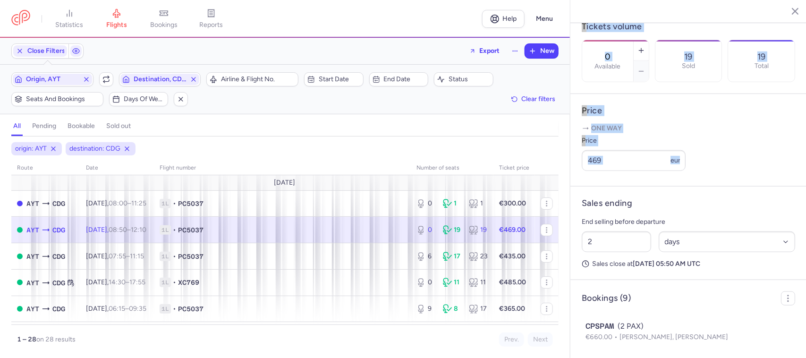
drag, startPoint x: 604, startPoint y: 177, endPoint x: 577, endPoint y: 178, distance: 26.9
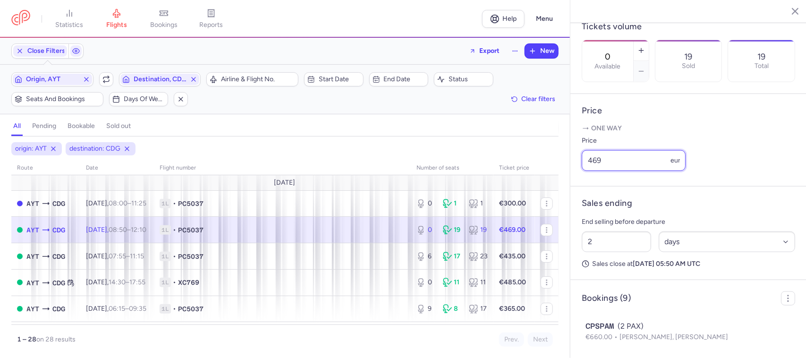
click at [607, 171] on input "469" at bounding box center [634, 160] width 104 height 21
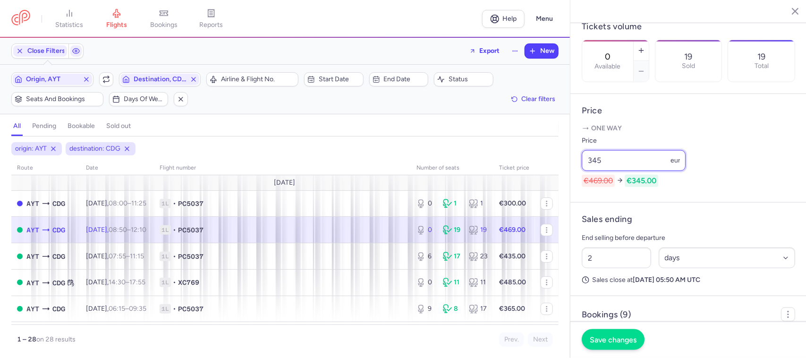
type input "345"
click at [607, 286] on span "Save changes" at bounding box center [613, 339] width 47 height 8
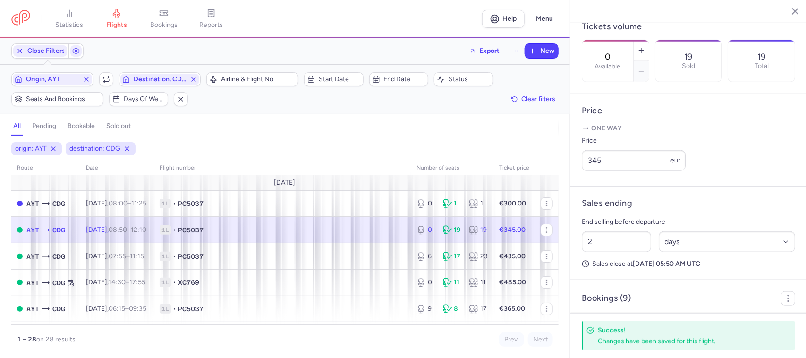
click at [383, 232] on span "1L • PC5037" at bounding box center [282, 229] width 245 height 9
click at [644, 47] on icon "button" at bounding box center [641, 51] width 8 height 8
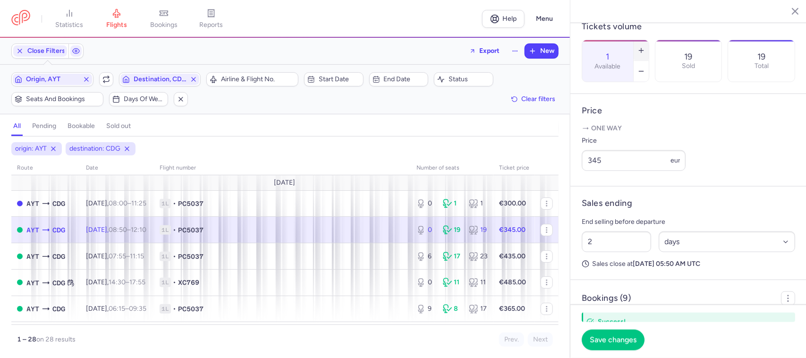
click at [644, 47] on icon "button" at bounding box center [641, 51] width 8 height 8
type input "4"
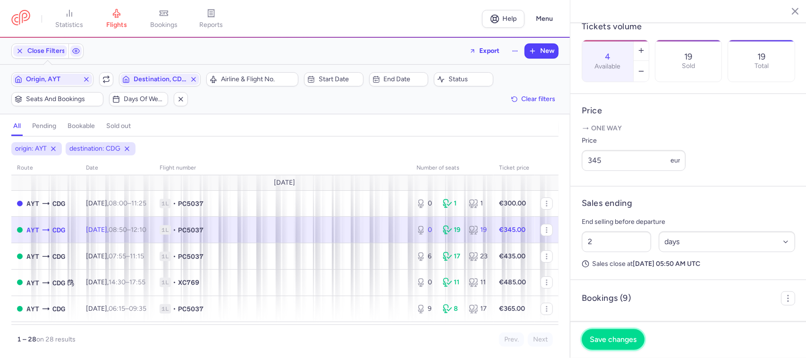
click at [599, 286] on button "Save changes" at bounding box center [613, 339] width 63 height 21
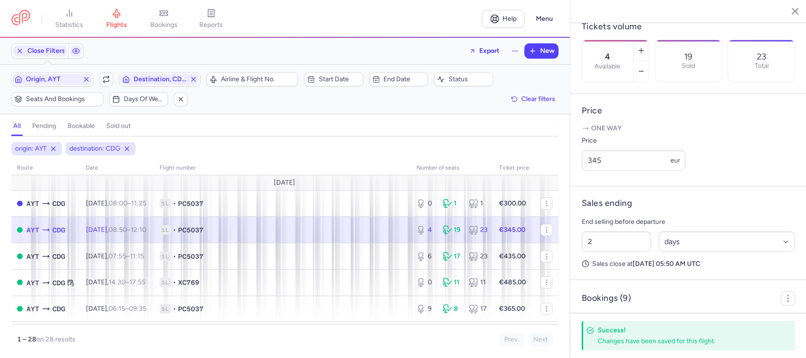
click at [388, 229] on span "1L • PC5037" at bounding box center [282, 229] width 245 height 9
drag, startPoint x: 616, startPoint y: 177, endPoint x: 591, endPoint y: 174, distance: 25.8
click at [591, 171] on input "345" at bounding box center [634, 160] width 104 height 21
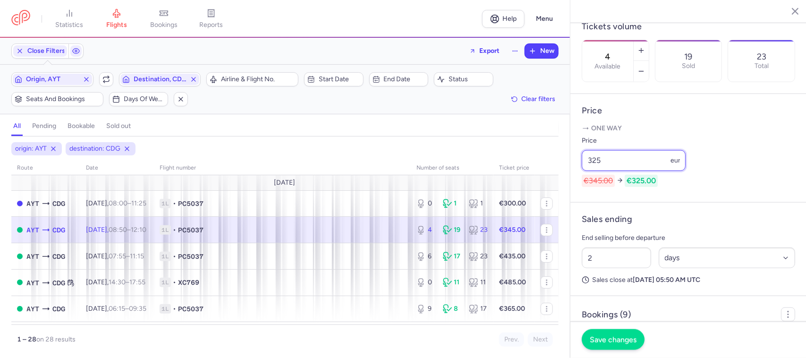
type input "325"
click at [612, 286] on button "Save changes" at bounding box center [613, 339] width 63 height 21
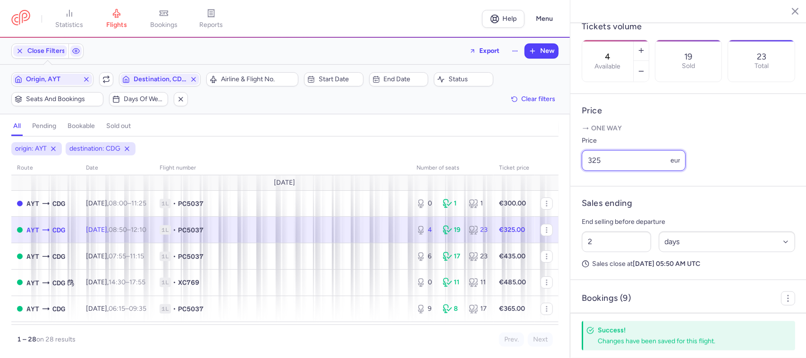
drag, startPoint x: 604, startPoint y: 175, endPoint x: 591, endPoint y: 175, distance: 13.2
click at [591, 171] on input "325" at bounding box center [634, 160] width 104 height 21
drag, startPoint x: 591, startPoint y: 175, endPoint x: 602, endPoint y: 170, distance: 11.8
click at [602, 170] on input "325" at bounding box center [634, 160] width 104 height 21
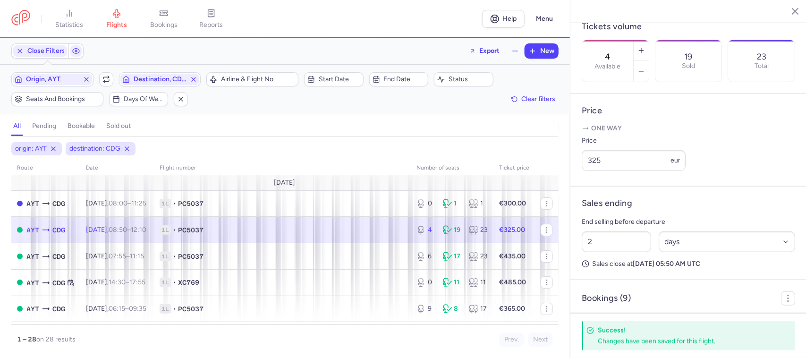
click at [331, 232] on span "1L • PC5037" at bounding box center [282, 229] width 245 height 9
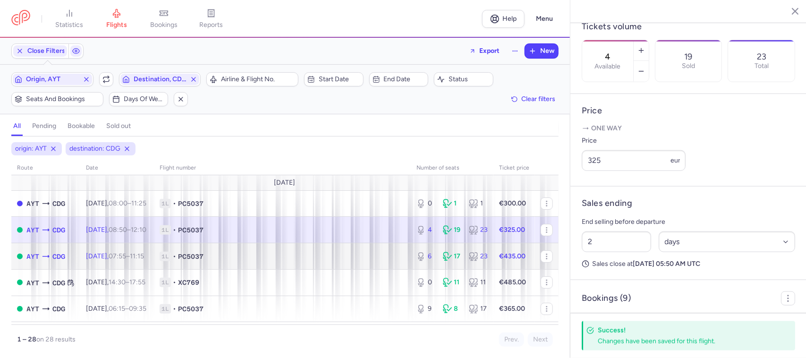
click at [345, 260] on span "1L • PC5037" at bounding box center [282, 256] width 245 height 9
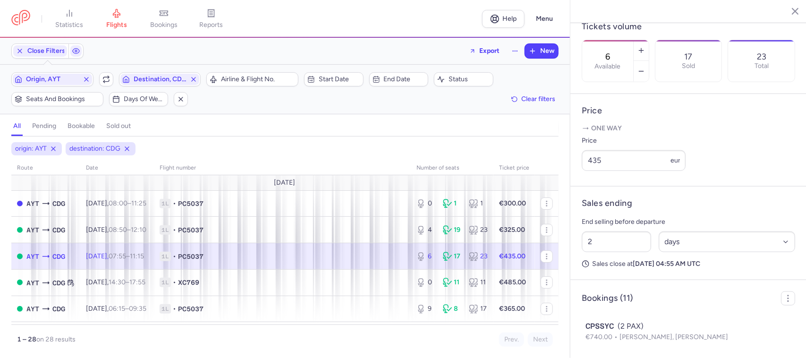
click at [289, 261] on span "1L • PC5037" at bounding box center [282, 256] width 245 height 9
click at [644, 67] on icon "button" at bounding box center [641, 71] width 8 height 8
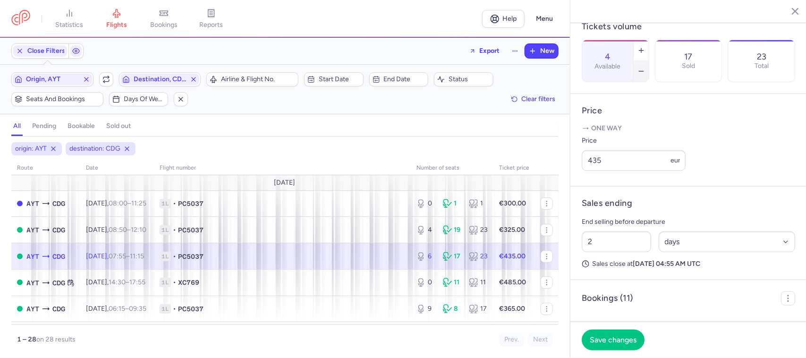
click at [644, 67] on icon "button" at bounding box center [641, 71] width 8 height 8
click at [609, 286] on button "Save changes" at bounding box center [613, 339] width 63 height 21
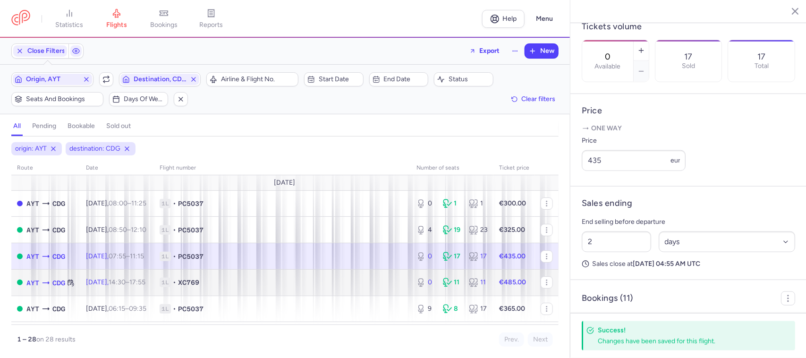
click at [309, 285] on span "1L • XC769" at bounding box center [282, 282] width 245 height 9
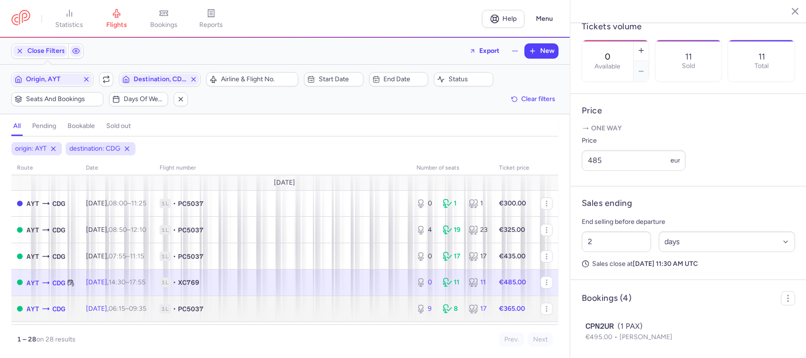
click at [305, 286] on td "1L • PC5037" at bounding box center [282, 308] width 257 height 26
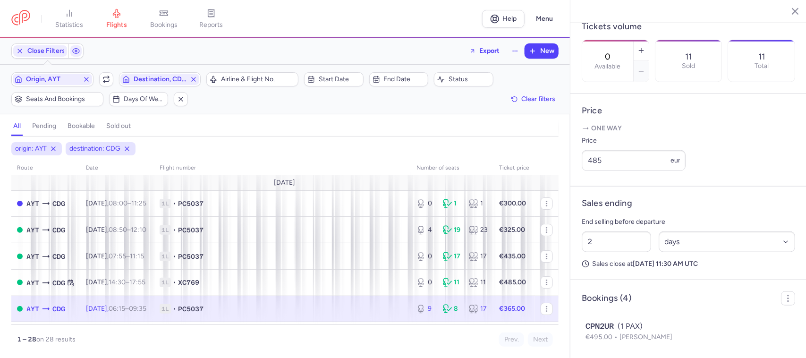
type input "9"
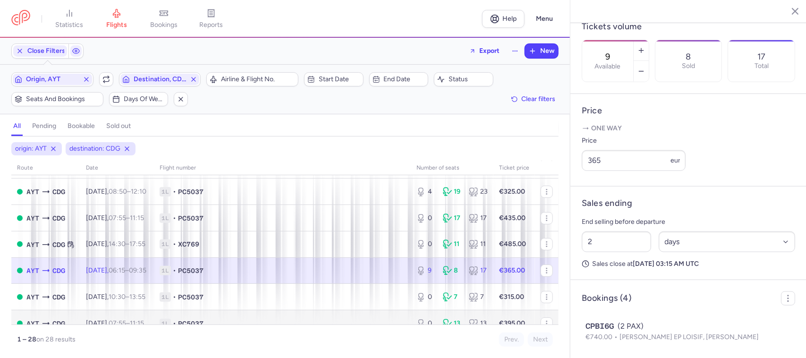
scroll to position [59, 0]
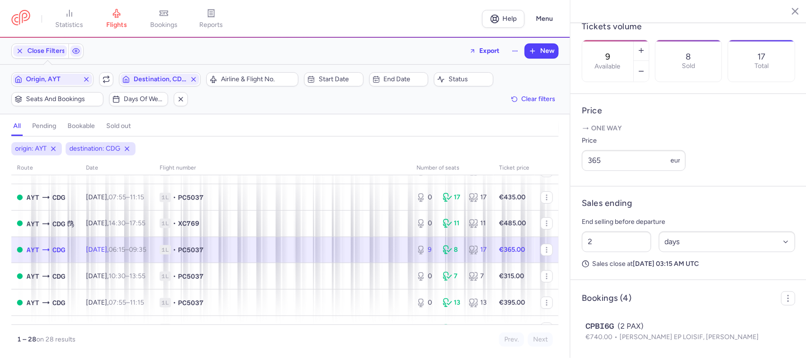
click at [327, 254] on span "1L • PC5037" at bounding box center [282, 249] width 245 height 9
click at [493, 258] on td "1L • PC5037" at bounding box center [514, 249] width 42 height 26
drag, startPoint x: 609, startPoint y: 175, endPoint x: 596, endPoint y: 182, distance: 15.0
click at [596, 171] on input "365" at bounding box center [634, 160] width 104 height 21
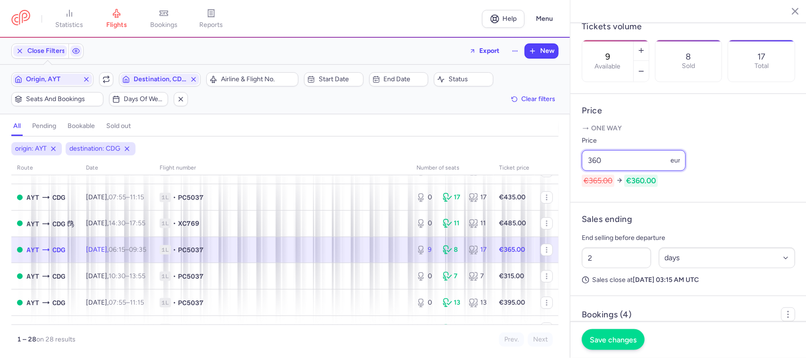
type input "360"
click at [605, 286] on span "Save changes" at bounding box center [613, 339] width 47 height 8
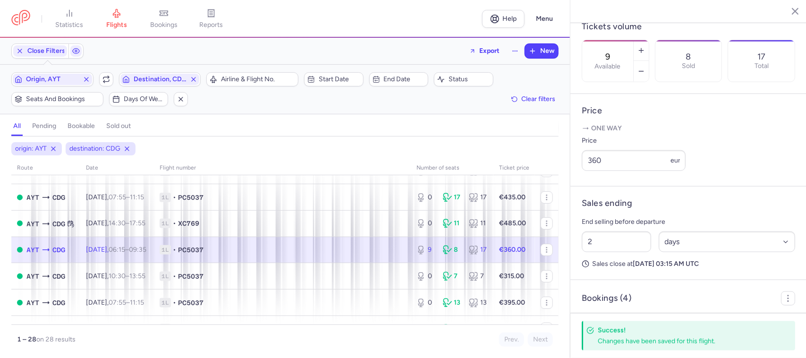
click at [388, 251] on span "1L • PC5037" at bounding box center [282, 249] width 245 height 9
drag, startPoint x: 606, startPoint y: 173, endPoint x: 591, endPoint y: 181, distance: 16.0
click at [591, 171] on input "360" at bounding box center [634, 160] width 104 height 21
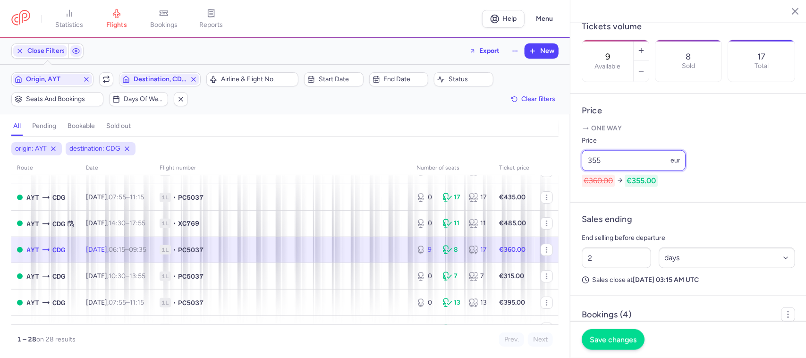
type input "355"
click at [609, 286] on span "Save changes" at bounding box center [613, 339] width 47 height 8
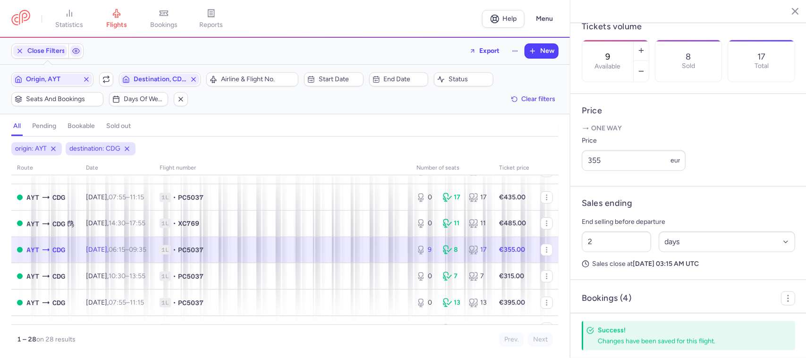
click at [493, 253] on td "1L • PC5037" at bounding box center [514, 249] width 42 height 26
click at [349, 253] on span "1L • PC5037" at bounding box center [282, 249] width 245 height 9
drag, startPoint x: 603, startPoint y: 175, endPoint x: 572, endPoint y: 176, distance: 31.2
click at [572, 176] on article "Price One way Price 355 eur" at bounding box center [688, 140] width 236 height 93
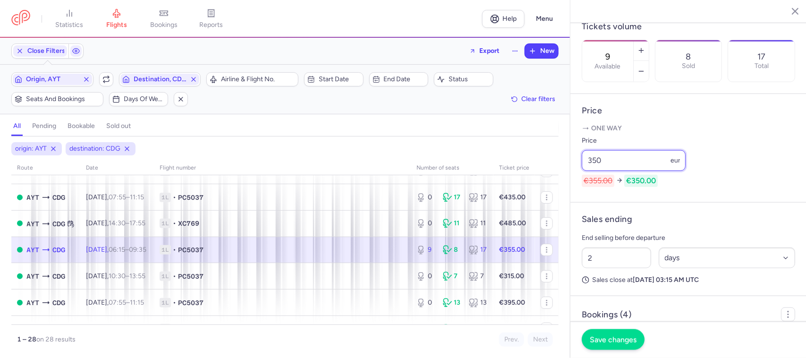
type input "350"
click at [599, 286] on button "Save changes" at bounding box center [613, 339] width 63 height 21
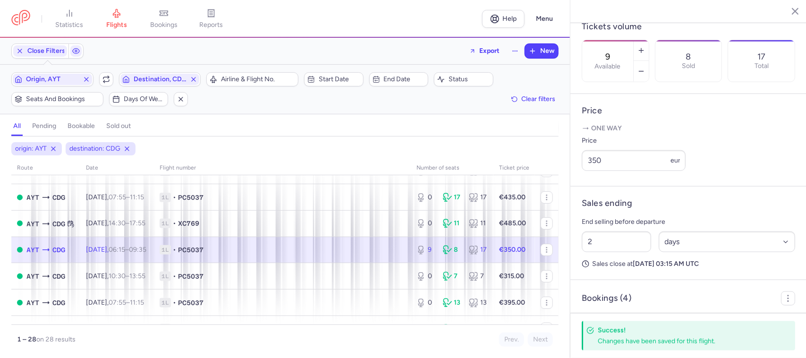
click at [343, 251] on span "1L • PC5037" at bounding box center [282, 249] width 245 height 9
click at [377, 253] on span "1L • PC5037" at bounding box center [282, 249] width 245 height 9
drag, startPoint x: 607, startPoint y: 169, endPoint x: 579, endPoint y: 175, distance: 29.4
click at [579, 175] on article "Price One way Price 350 eur" at bounding box center [688, 140] width 236 height 93
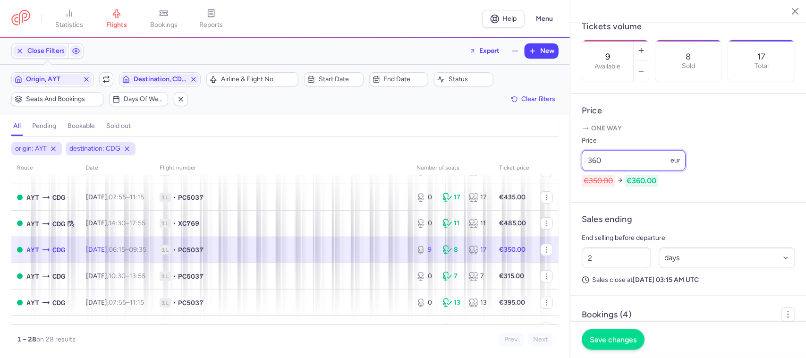
type input "360"
click at [626, 286] on button "Save changes" at bounding box center [613, 339] width 63 height 21
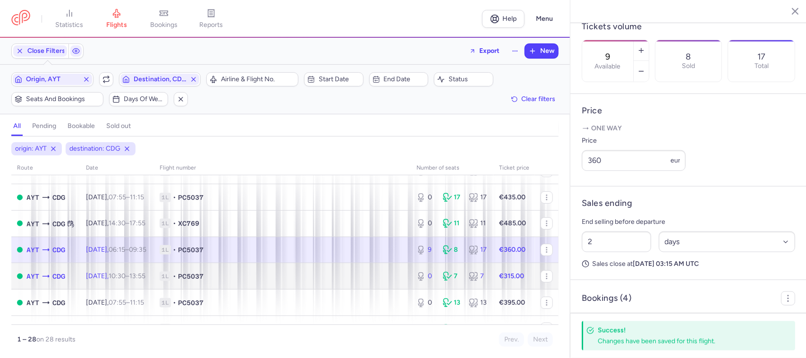
click at [279, 281] on span "1L • PC5037" at bounding box center [282, 275] width 245 height 9
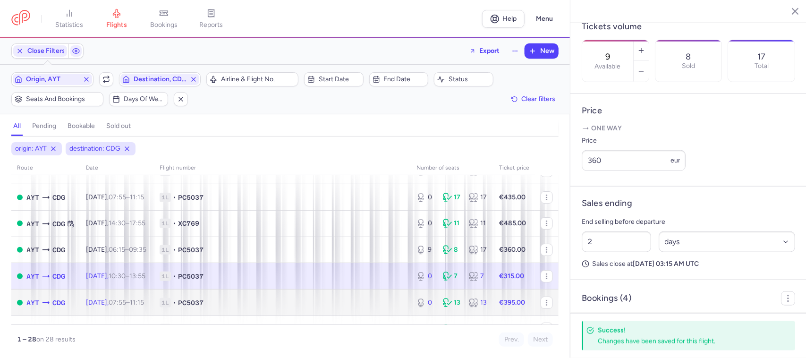
click at [291, 286] on td "1L • PC5037" at bounding box center [282, 302] width 257 height 26
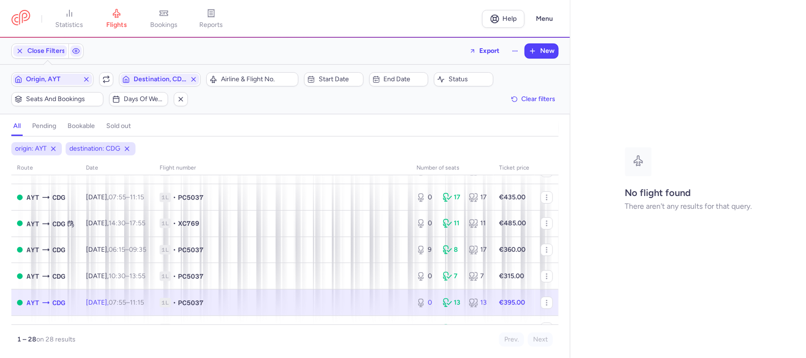
select select "days"
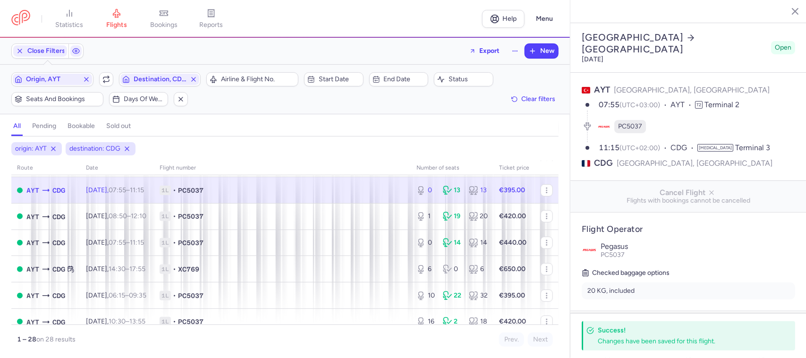
scroll to position [177, 0]
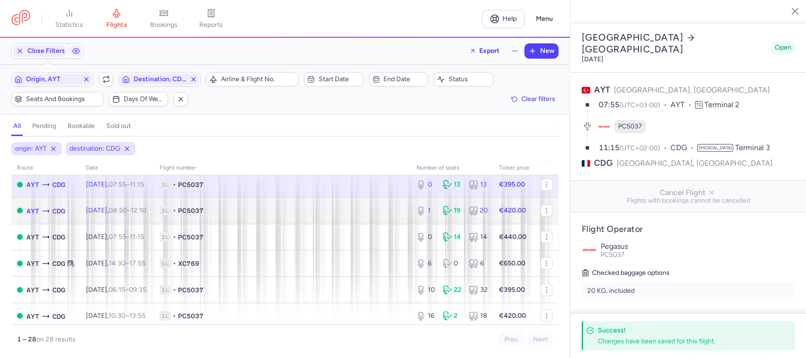
click at [310, 215] on span "1L • PC5037" at bounding box center [282, 210] width 245 height 9
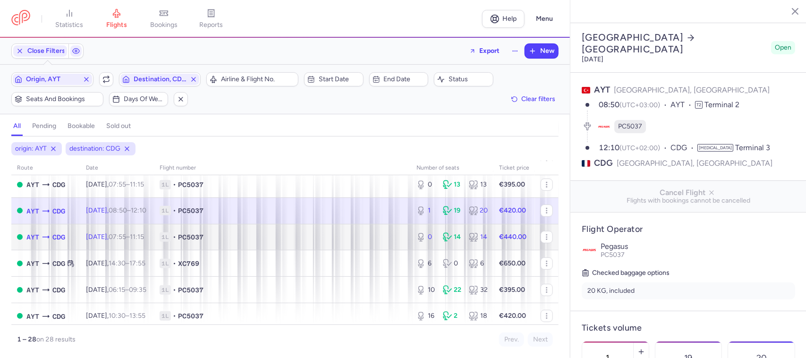
click at [298, 239] on span "1L • PC5037" at bounding box center [282, 236] width 245 height 9
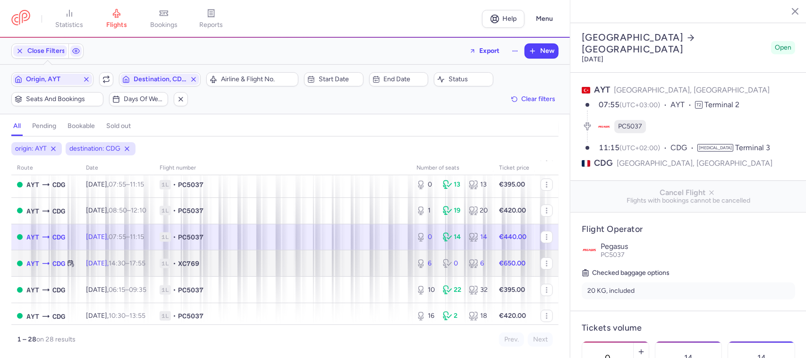
click at [298, 262] on span "1L • XC769" at bounding box center [282, 263] width 245 height 9
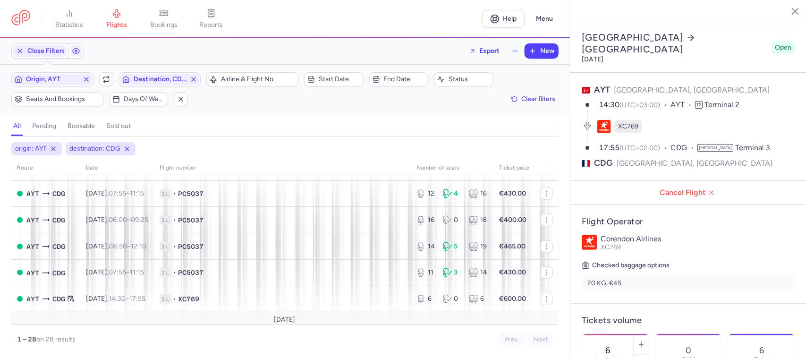
scroll to position [354, 0]
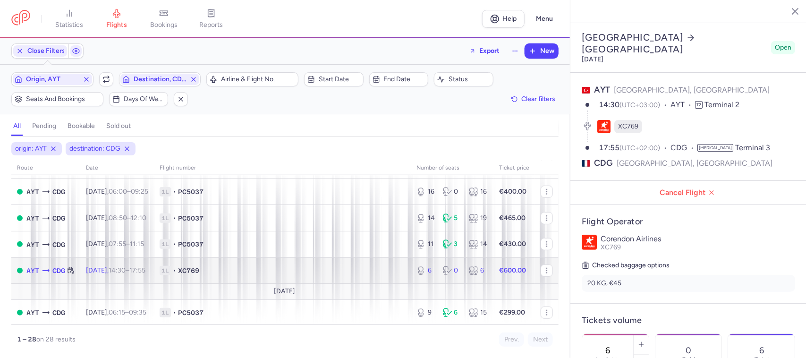
click at [355, 269] on span "1L • XC769" at bounding box center [282, 270] width 245 height 9
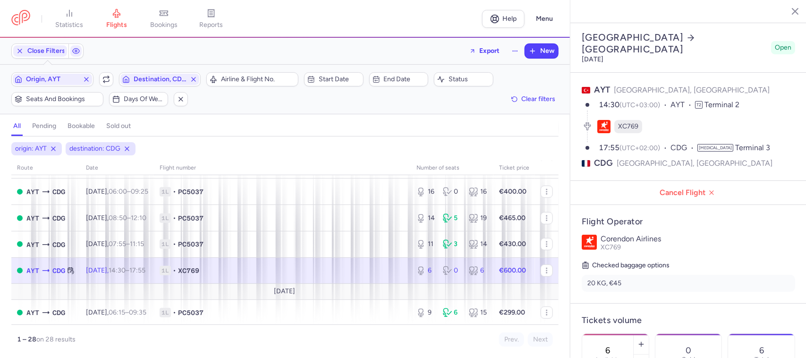
click at [341, 270] on span "1L • XC769" at bounding box center [282, 270] width 245 height 9
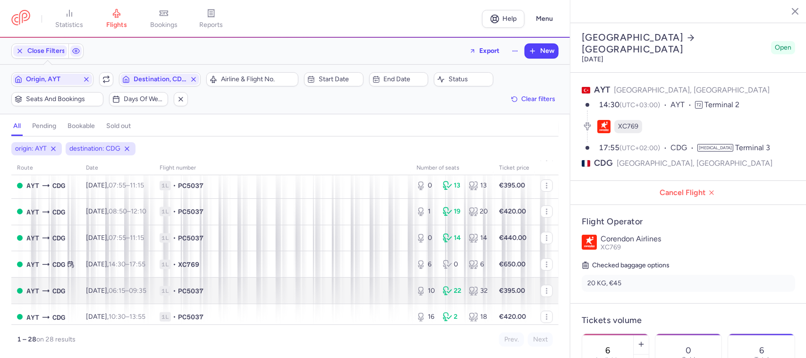
scroll to position [177, 0]
click at [330, 286] on span "1L • PC5037" at bounding box center [282, 289] width 245 height 9
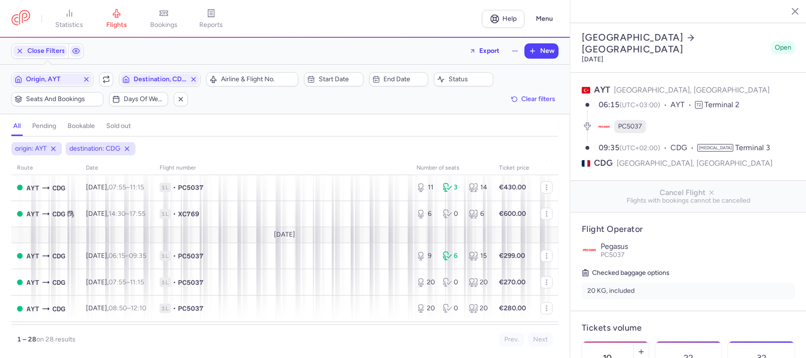
scroll to position [413, 0]
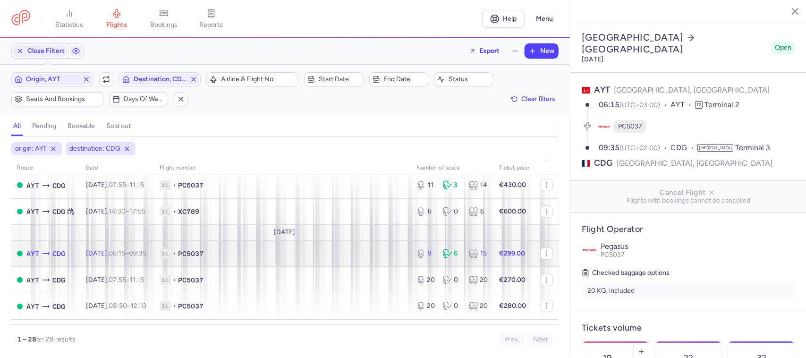
click at [296, 258] on span "1L • PC5037" at bounding box center [282, 253] width 245 height 9
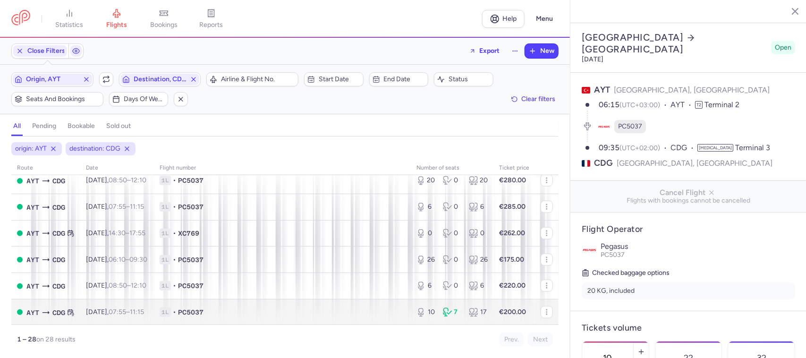
scroll to position [590, 0]
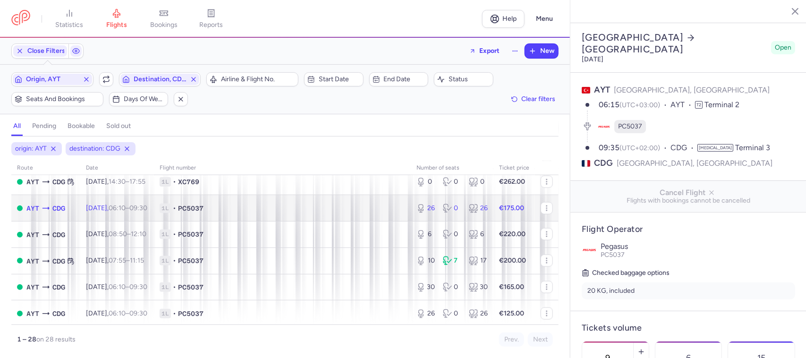
click at [303, 220] on td "1L • PC5037" at bounding box center [282, 208] width 257 height 26
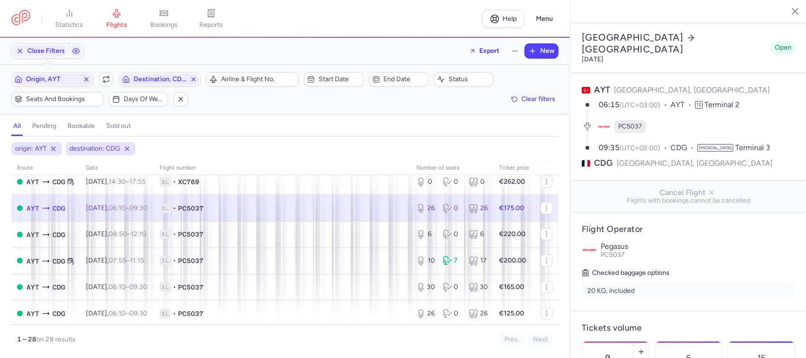
type input "26"
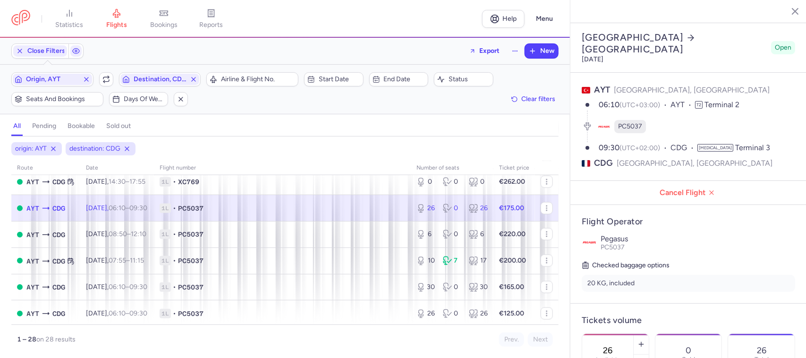
click at [303, 212] on span "1L • PC5037" at bounding box center [282, 207] width 245 height 9
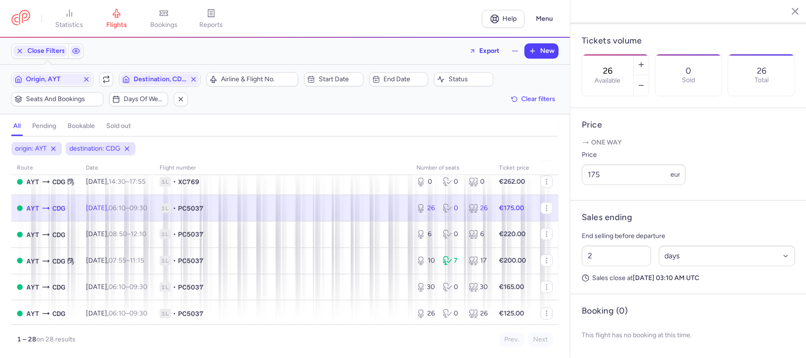
scroll to position [294, 0]
drag, startPoint x: 614, startPoint y: 179, endPoint x: 588, endPoint y: 177, distance: 26.0
click at [588, 177] on input "175" at bounding box center [634, 174] width 104 height 21
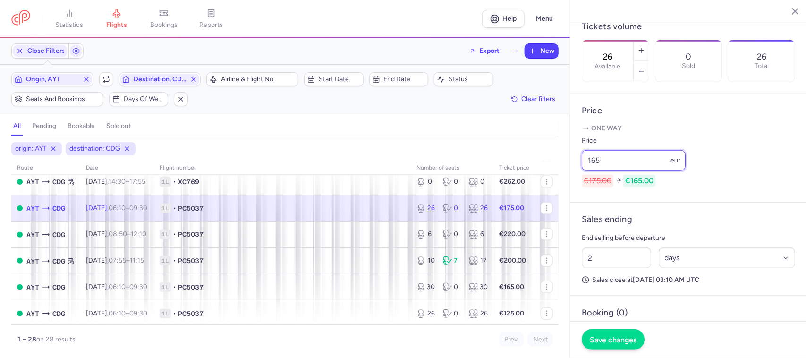
type input "165"
click at [609, 286] on span "Save changes" at bounding box center [613, 339] width 47 height 8
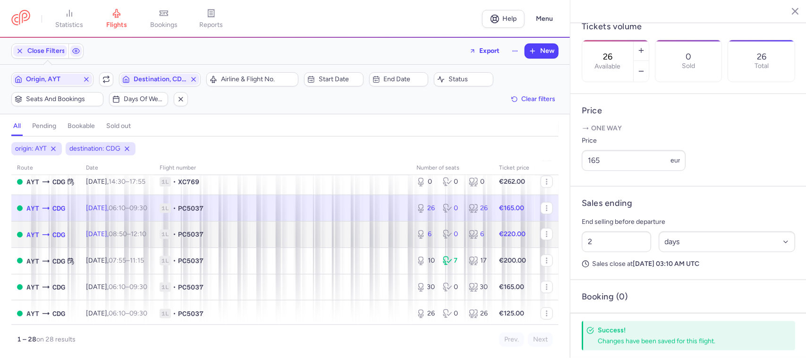
click at [341, 239] on span "1L • PC5037" at bounding box center [282, 233] width 245 height 9
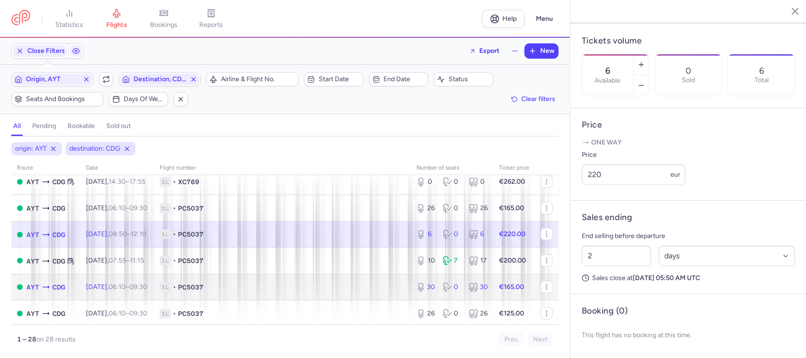
click at [342, 286] on span "1L • PC5037" at bounding box center [282, 286] width 245 height 9
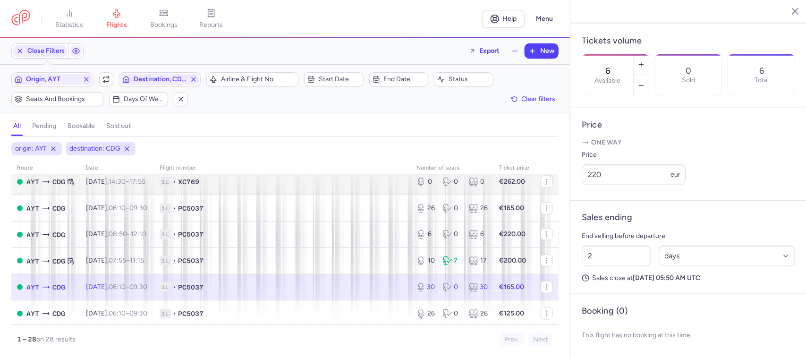
type input "30"
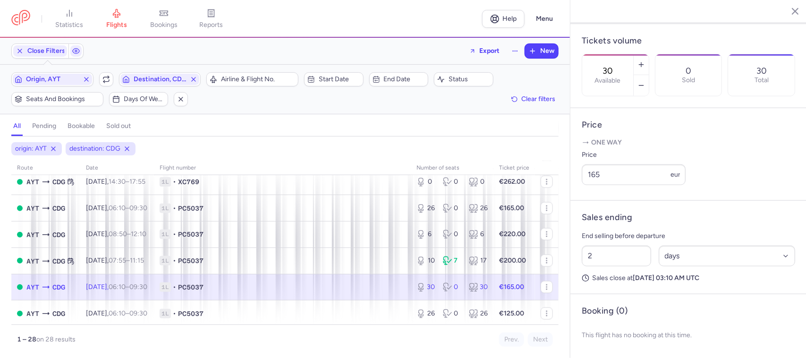
click at [336, 286] on span "1L • PC5037" at bounding box center [282, 286] width 245 height 9
drag, startPoint x: 595, startPoint y: 176, endPoint x: 584, endPoint y: 177, distance: 11.0
click at [584, 177] on input "165" at bounding box center [634, 174] width 104 height 21
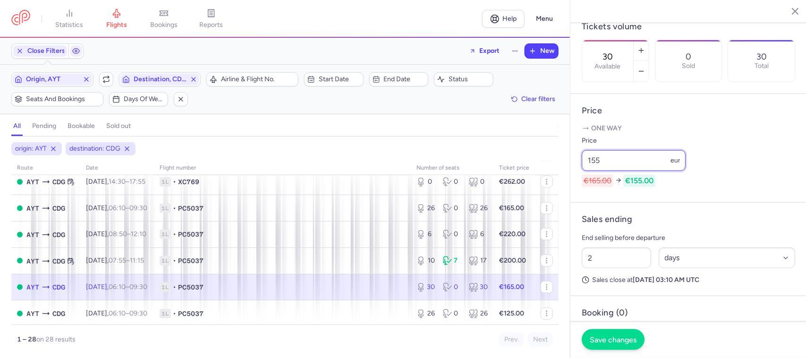
type input "155"
click at [604, 286] on span "Save changes" at bounding box center [613, 339] width 47 height 8
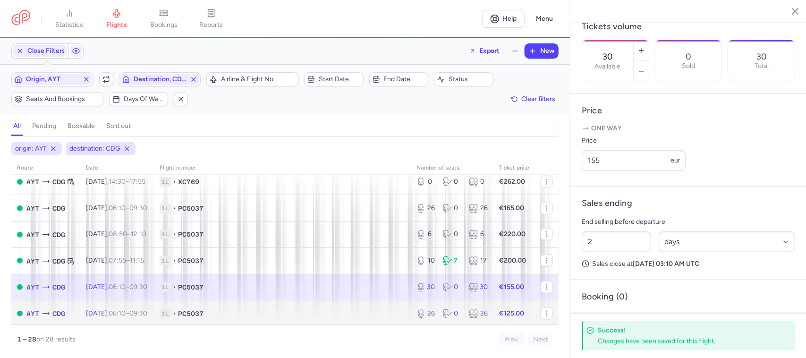
click at [344, 286] on span "1L • PC5037" at bounding box center [282, 313] width 245 height 9
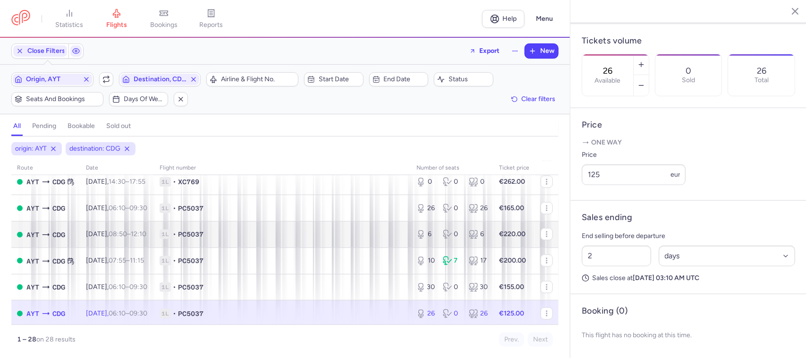
scroll to position [622, 0]
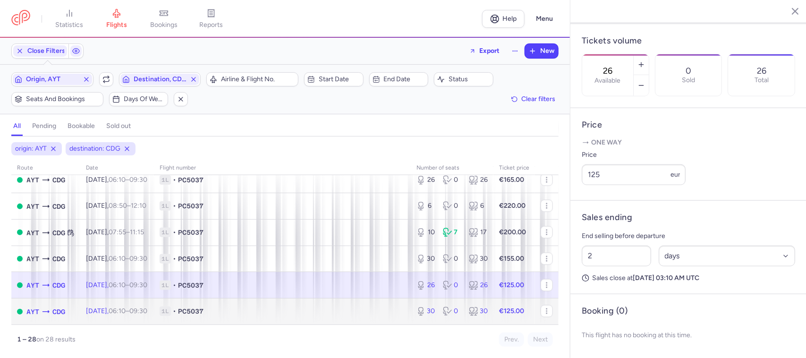
click at [348, 286] on td "1L • PC5037" at bounding box center [282, 311] width 257 height 26
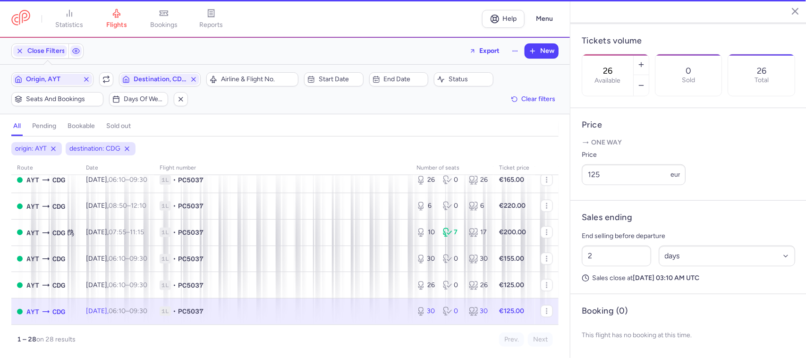
type input "30"
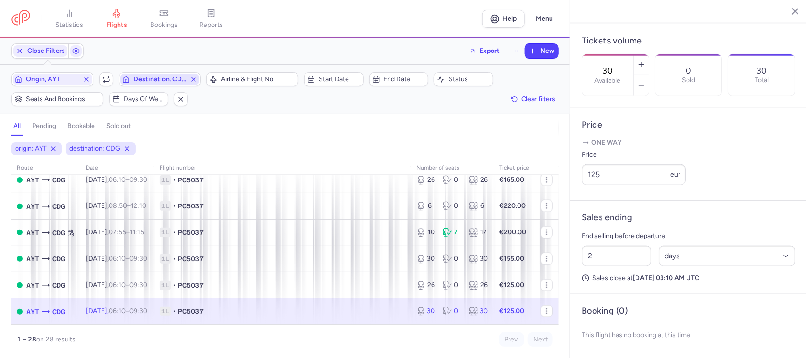
click at [173, 77] on span "Destination, CDG" at bounding box center [160, 80] width 53 height 8
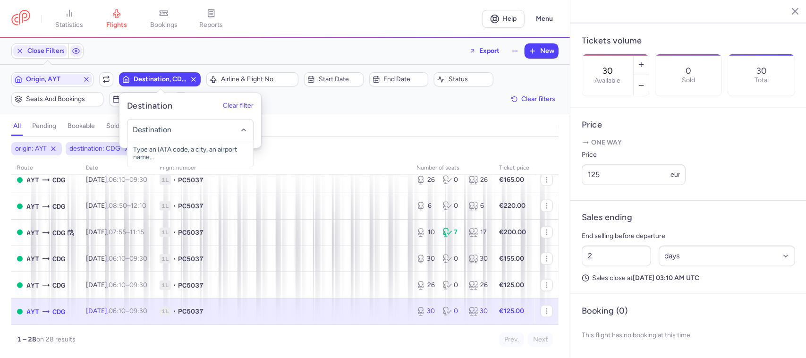
click at [182, 131] on input "-searchbox" at bounding box center [190, 130] width 116 height 10
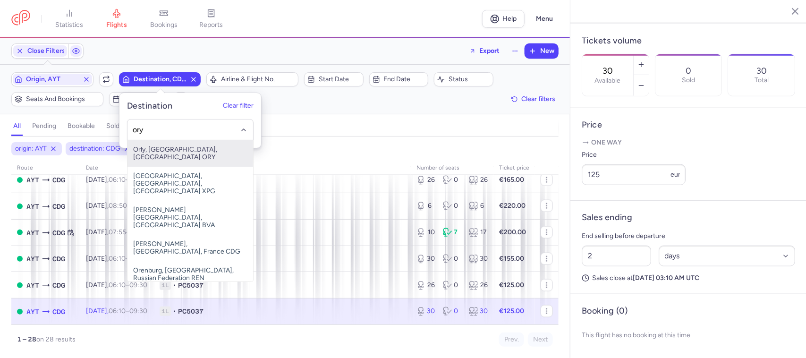
click at [192, 147] on span "Orly, [GEOGRAPHIC_DATA], [GEOGRAPHIC_DATA] ORY" at bounding box center [190, 153] width 126 height 26
type input "ory"
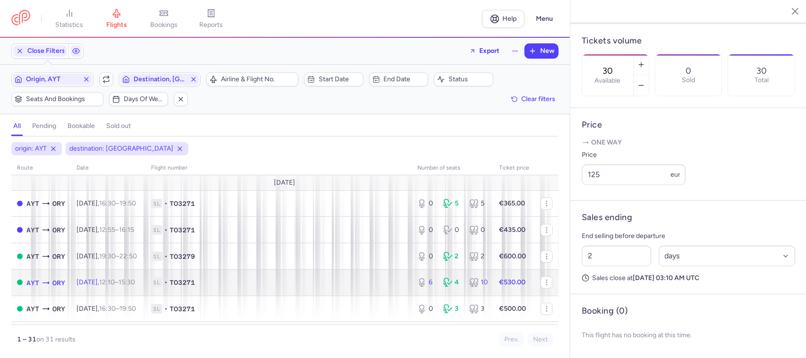
click at [293, 286] on td "1L • TO3271" at bounding box center [278, 282] width 266 height 26
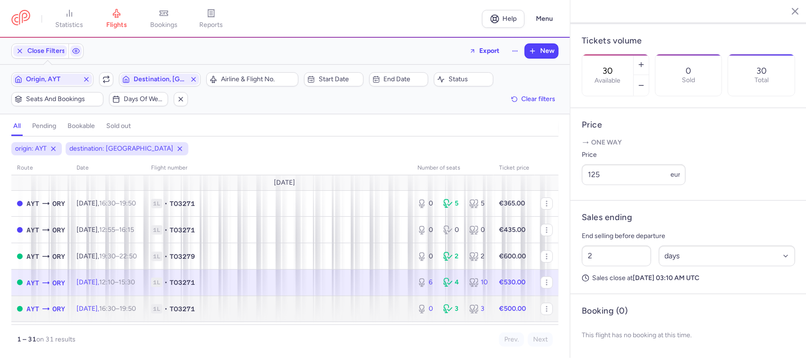
drag, startPoint x: 301, startPoint y: 315, endPoint x: 299, endPoint y: 311, distance: 5.1
click at [300, 286] on td "1L • TO3271" at bounding box center [278, 308] width 266 height 26
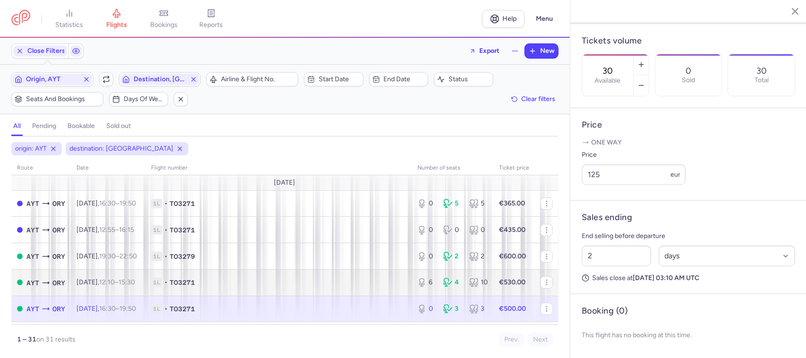
scroll to position [59, 0]
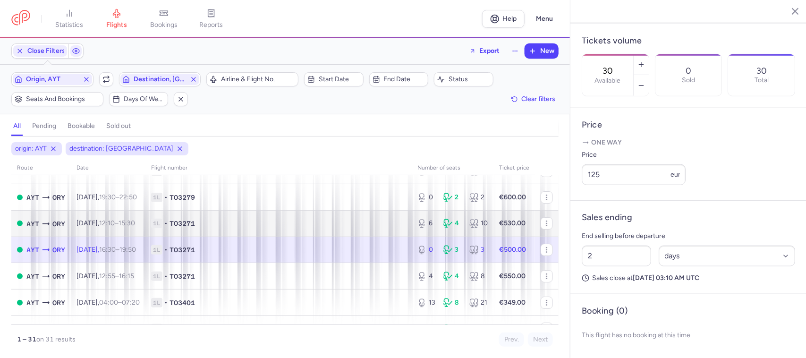
select select "days"
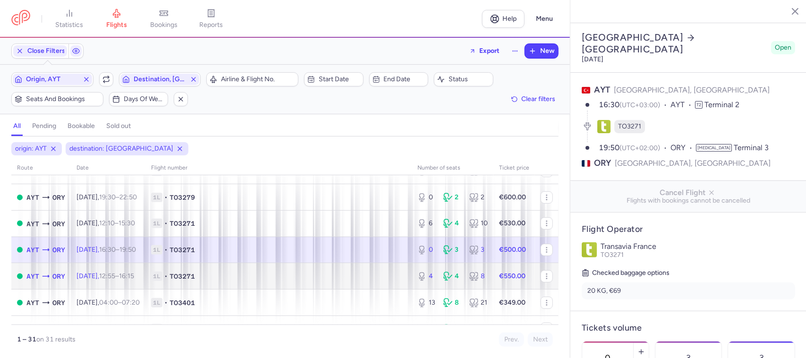
click at [313, 282] on td "1L • TO3271" at bounding box center [278, 276] width 266 height 26
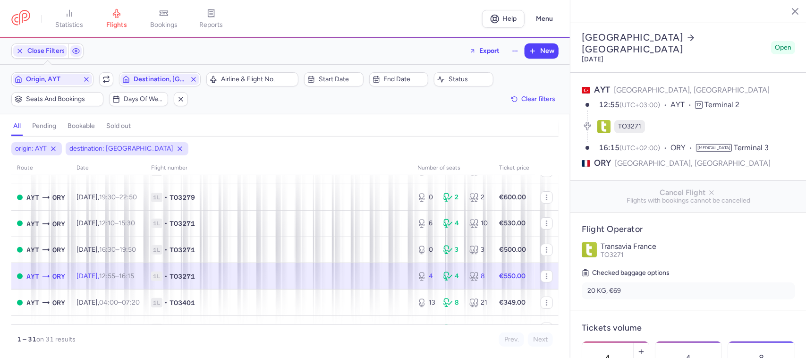
click at [238, 277] on span "1L • TO3271" at bounding box center [278, 275] width 255 height 9
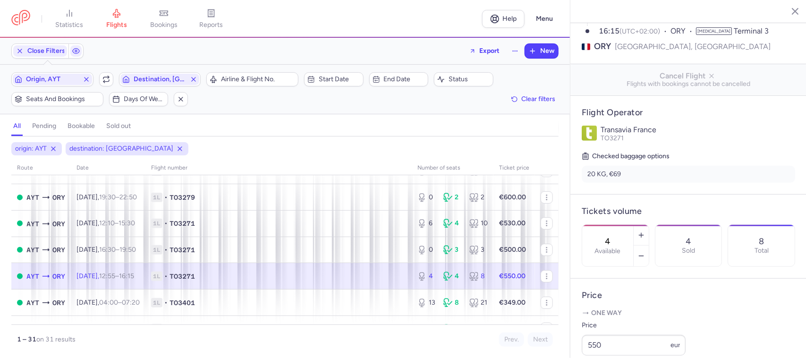
scroll to position [118, 0]
click at [644, 251] on icon "button" at bounding box center [641, 255] width 8 height 8
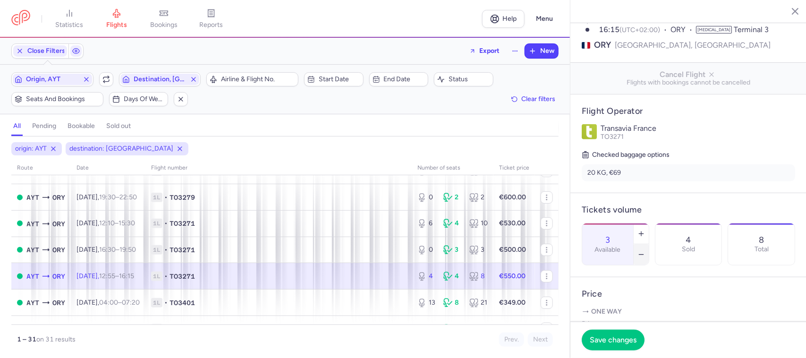
click at [644, 251] on icon "button" at bounding box center [641, 255] width 8 height 8
click at [616, 286] on span "Save changes" at bounding box center [613, 339] width 47 height 8
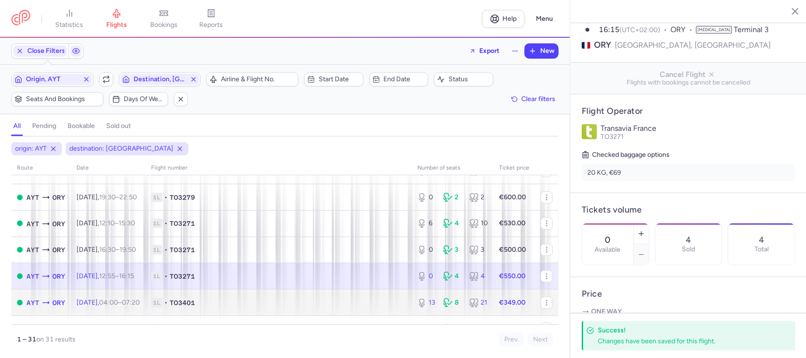
click at [382, 286] on span "1L • TO3401" at bounding box center [278, 302] width 255 height 9
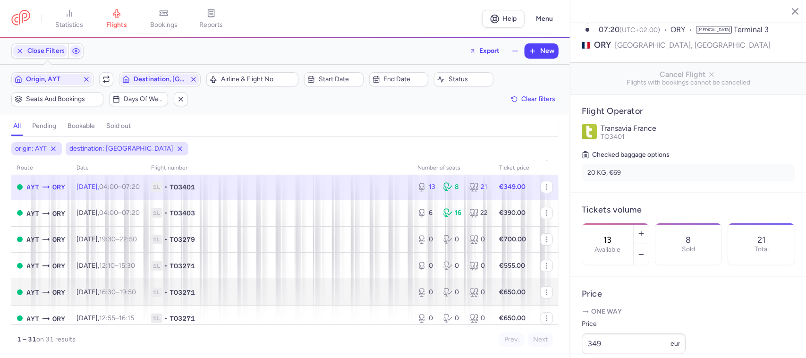
scroll to position [177, 0]
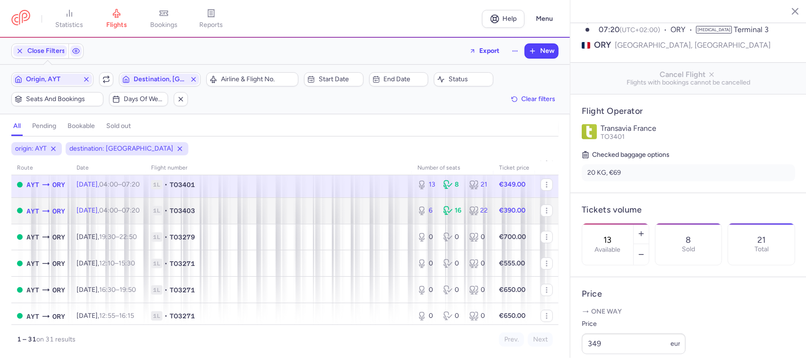
click at [382, 208] on span "1L • TO3403" at bounding box center [278, 210] width 255 height 9
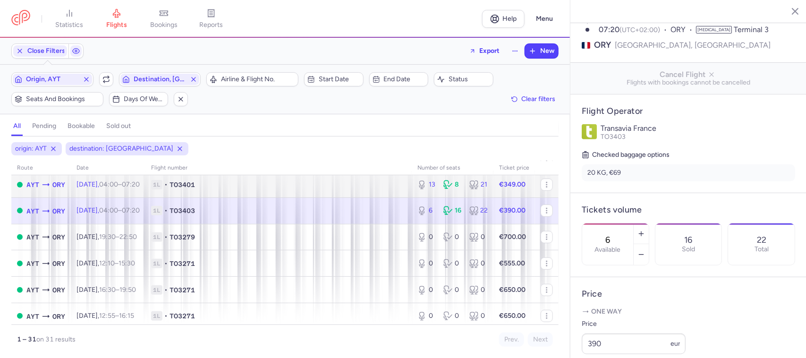
click at [367, 186] on span "1L • TO3401" at bounding box center [278, 184] width 255 height 9
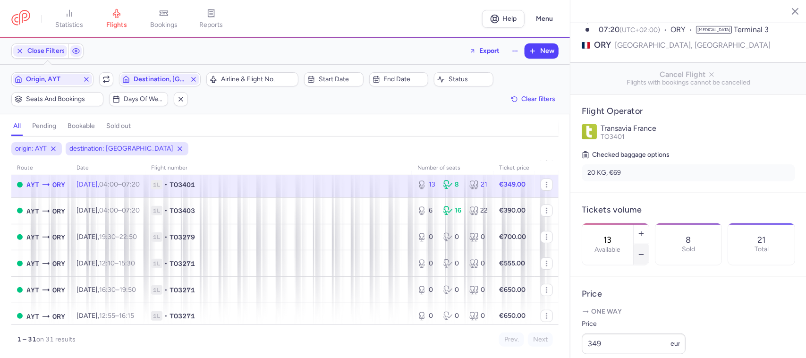
click at [643, 254] on line "button" at bounding box center [641, 254] width 4 height 0
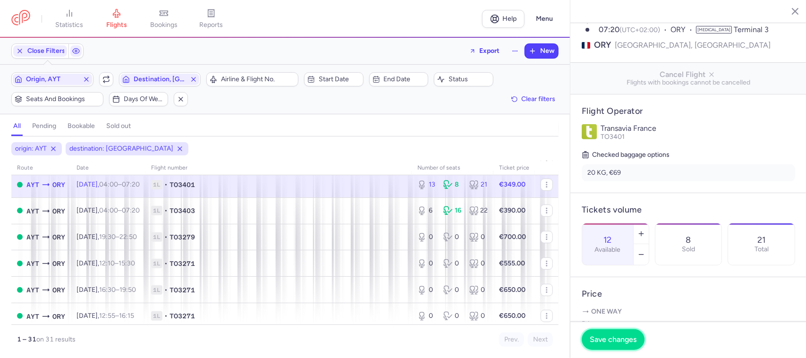
click at [597, 286] on span "Save changes" at bounding box center [613, 339] width 47 height 8
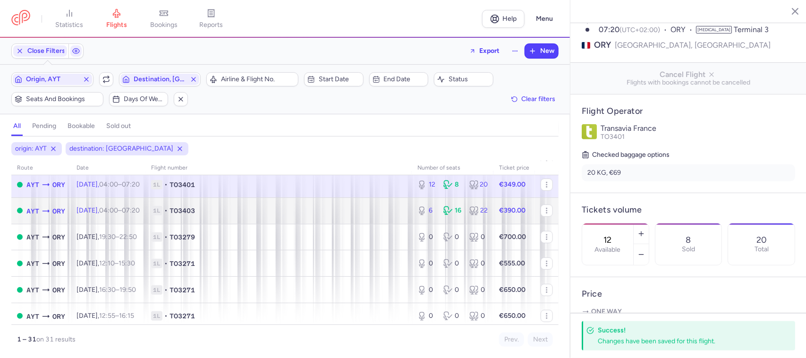
click at [402, 217] on td "1L • TO3403" at bounding box center [278, 210] width 266 height 26
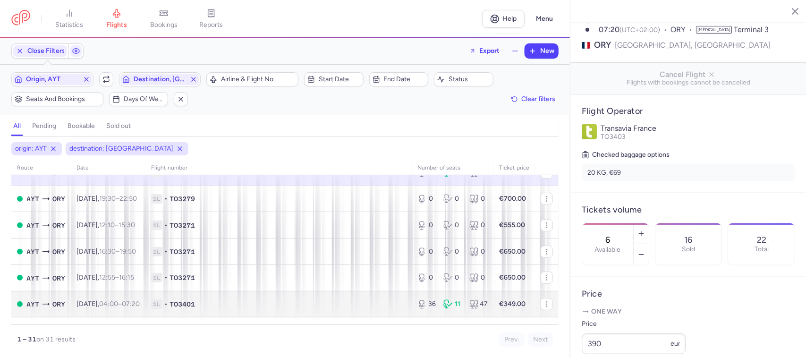
scroll to position [236, 0]
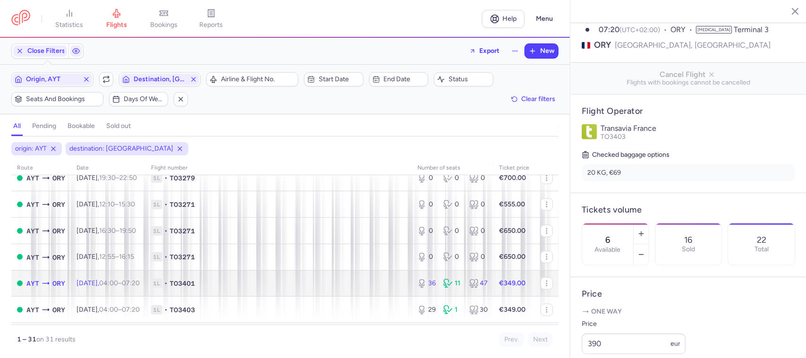
click at [302, 282] on span "1L • TO3401" at bounding box center [278, 282] width 255 height 9
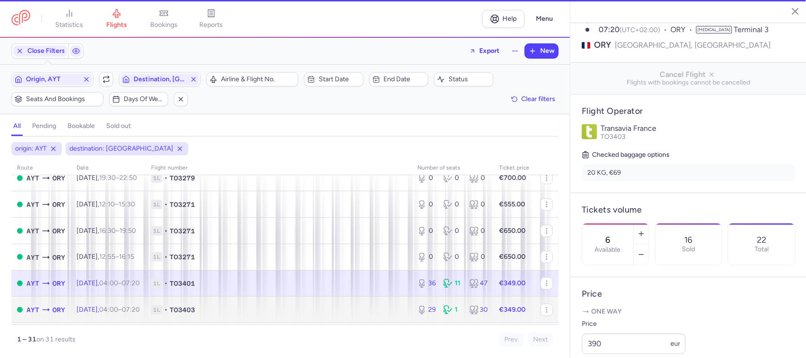
click at [301, 286] on span "1L • TO3403" at bounding box center [278, 309] width 255 height 9
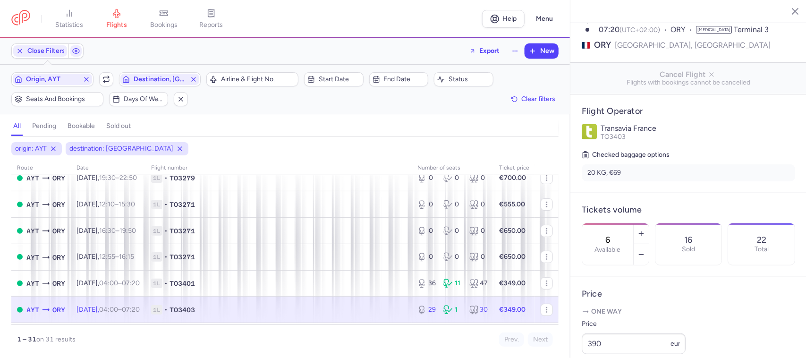
type input "29"
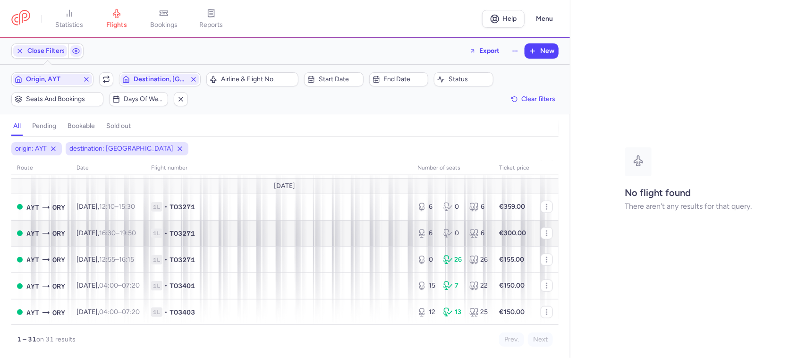
scroll to position [413, 0]
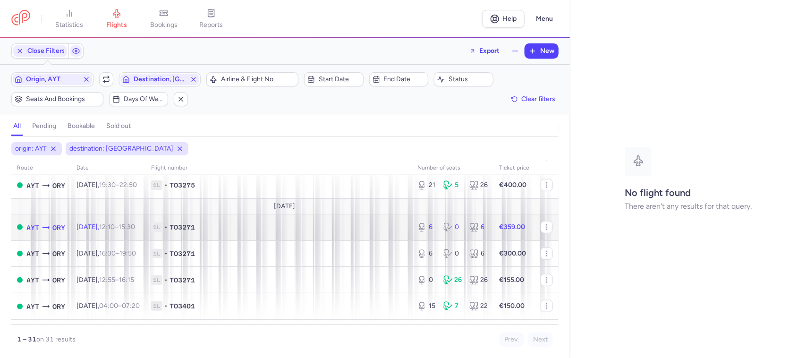
click at [222, 232] on span "1L • TO3271" at bounding box center [278, 226] width 255 height 9
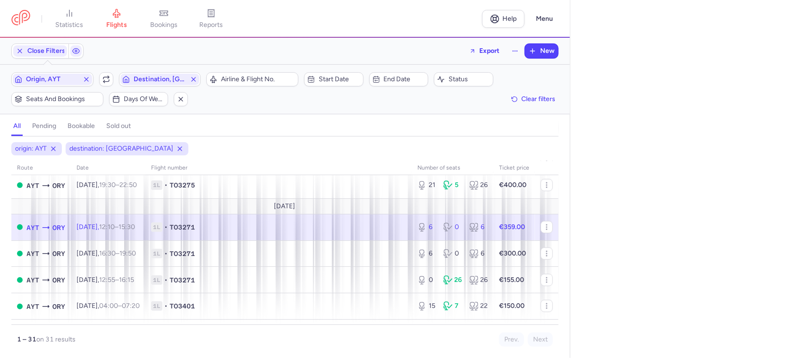
select select "days"
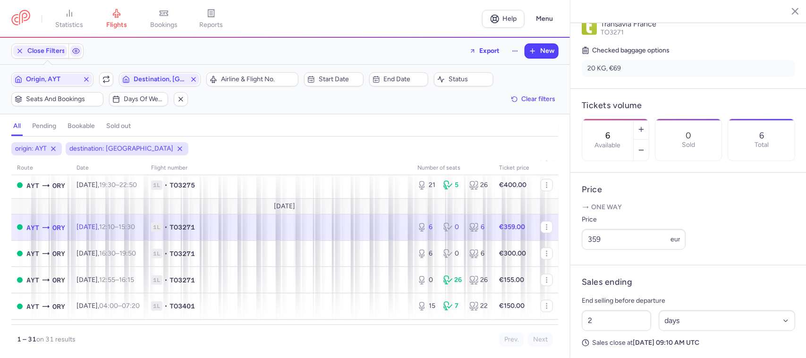
scroll to position [236, 0]
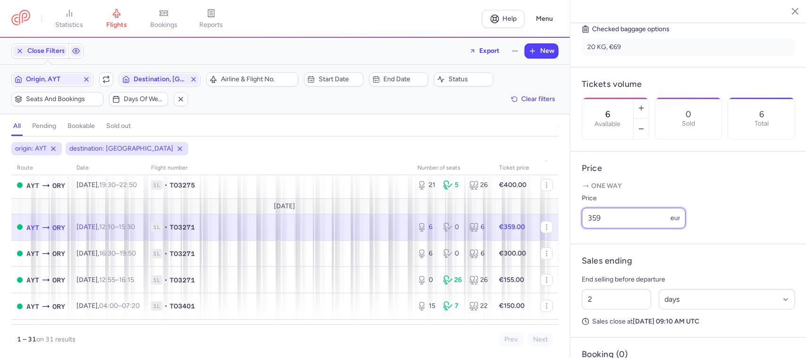
drag, startPoint x: 606, startPoint y: 234, endPoint x: 565, endPoint y: 236, distance: 40.2
click at [565, 236] on div "statistics flights bookings reports Help Menu Close Filters Export New Filters …" at bounding box center [403, 179] width 806 height 358
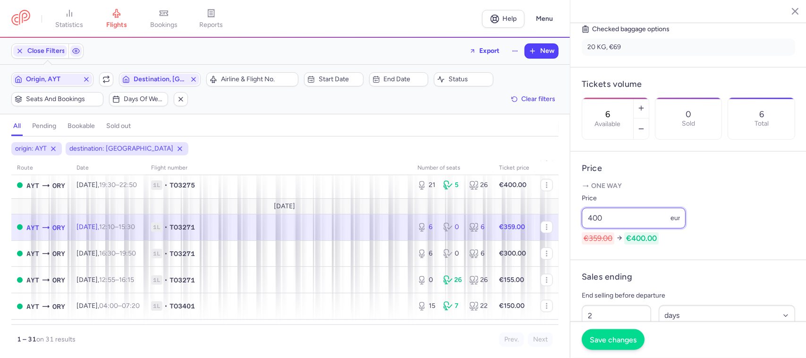
type input "400"
click at [619, 286] on span "Save changes" at bounding box center [613, 339] width 47 height 8
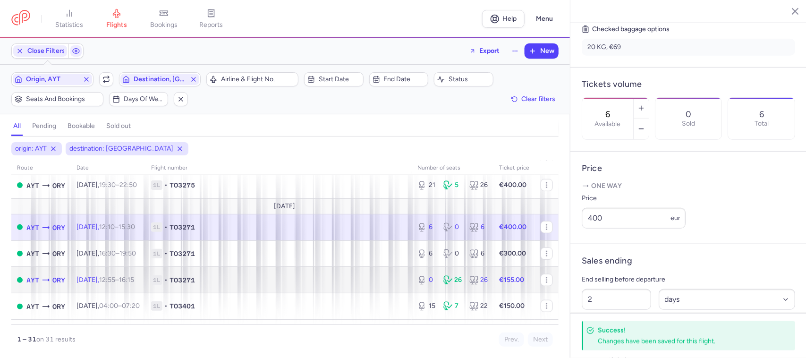
click at [379, 281] on span "1L • TO3271" at bounding box center [278, 279] width 255 height 9
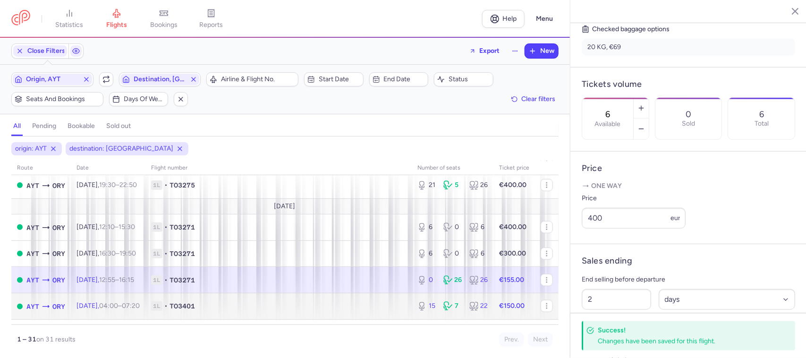
click at [369, 286] on span "1L • TO3401" at bounding box center [278, 305] width 255 height 9
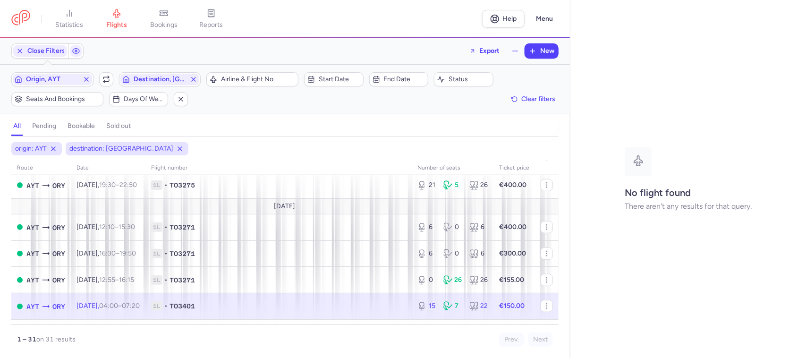
select select "days"
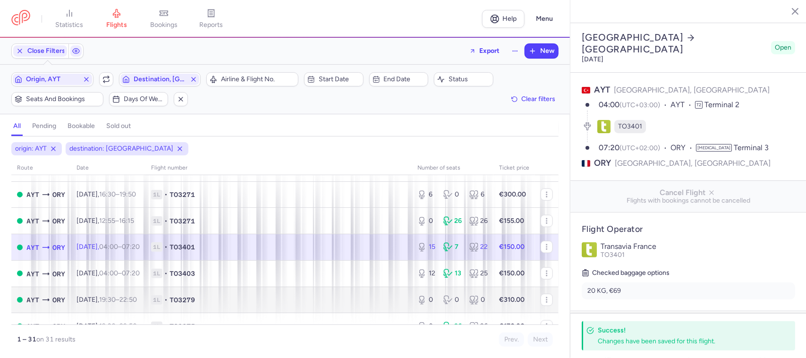
scroll to position [531, 0]
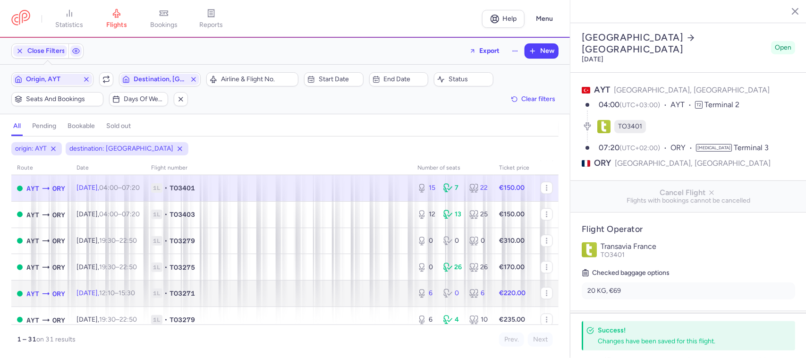
click at [377, 286] on span "1L • TO3271" at bounding box center [278, 292] width 255 height 9
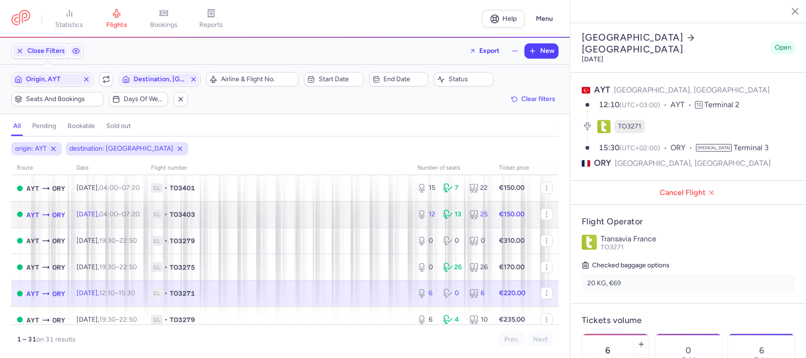
click at [294, 213] on span "1L • TO3403" at bounding box center [278, 214] width 255 height 9
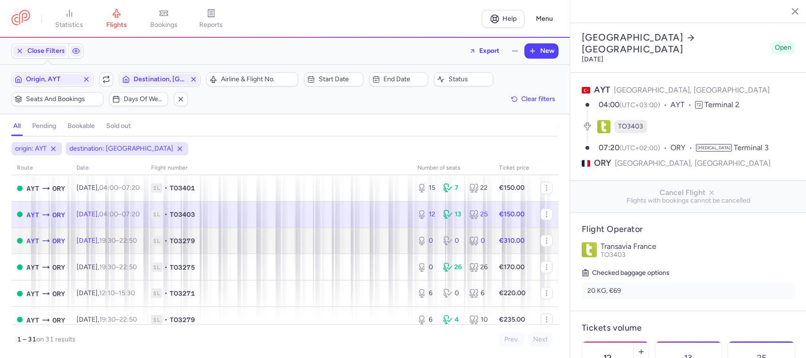
click at [294, 239] on span "1L • TO3279" at bounding box center [278, 240] width 255 height 9
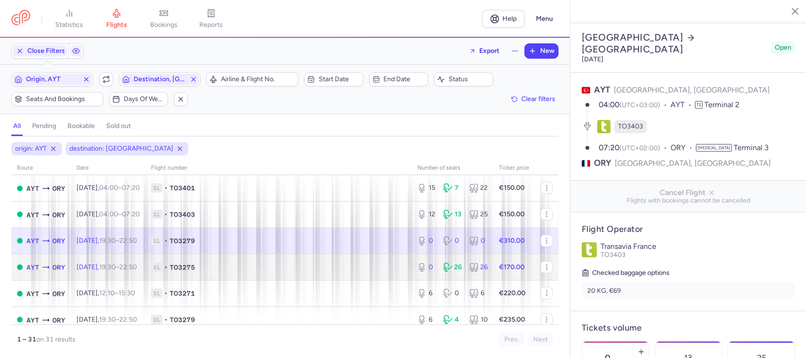
click at [291, 267] on span "1L • TO3275" at bounding box center [278, 266] width 255 height 9
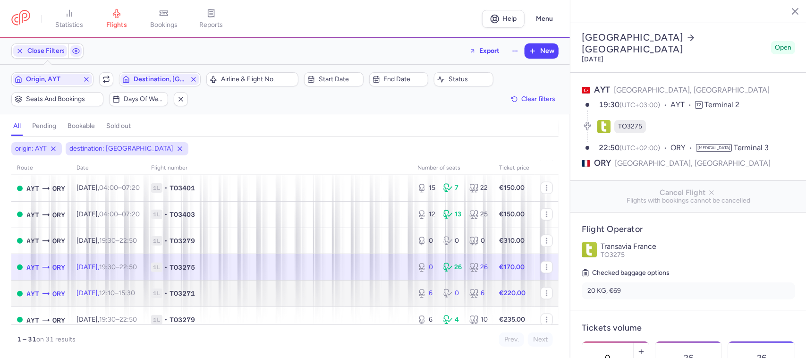
click at [289, 286] on span "1L • TO3271" at bounding box center [278, 292] width 255 height 9
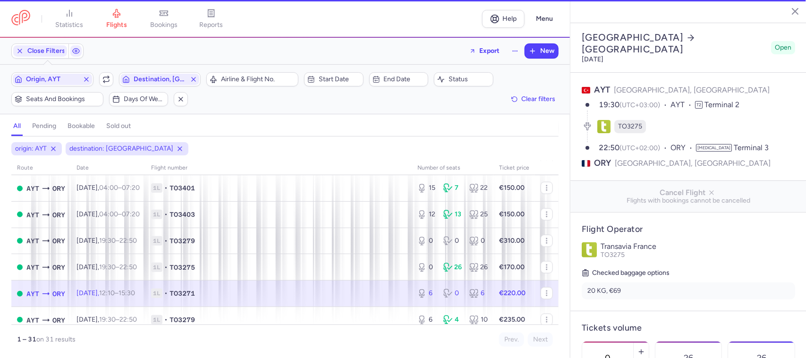
type input "6"
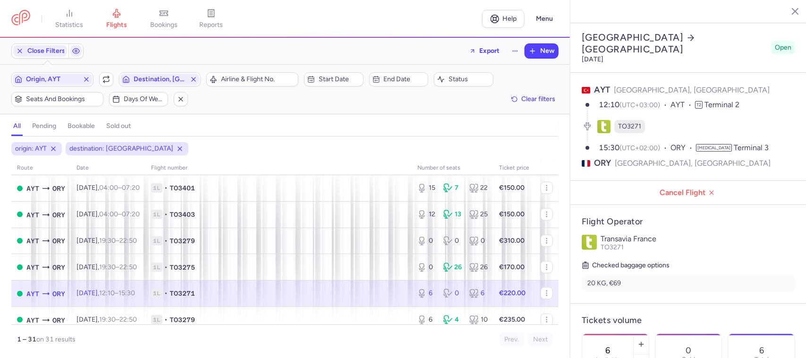
click at [493, 286] on td "1L • TO3271" at bounding box center [514, 293] width 42 height 26
click at [376, 286] on span "1L • TO3271" at bounding box center [278, 292] width 255 height 9
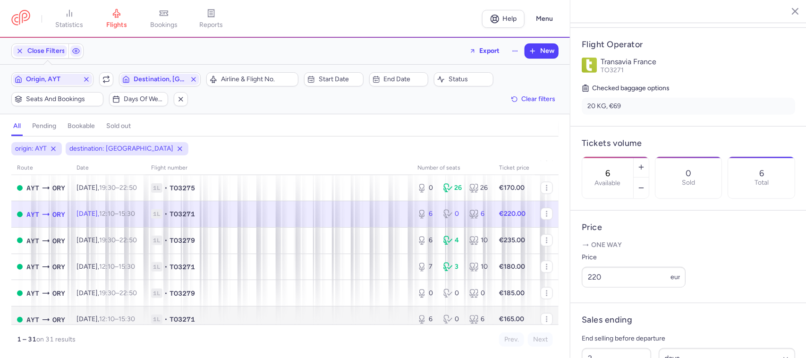
scroll to position [590, 0]
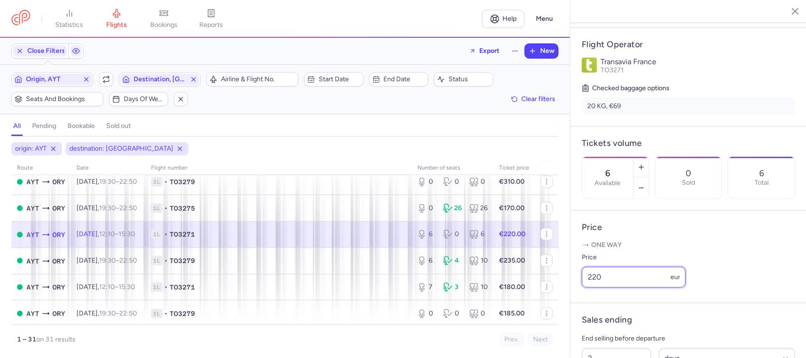
drag, startPoint x: 619, startPoint y: 289, endPoint x: 572, endPoint y: 295, distance: 47.1
click at [572, 286] on article "Price One way Price 220 eur" at bounding box center [688, 257] width 236 height 93
type input "210"
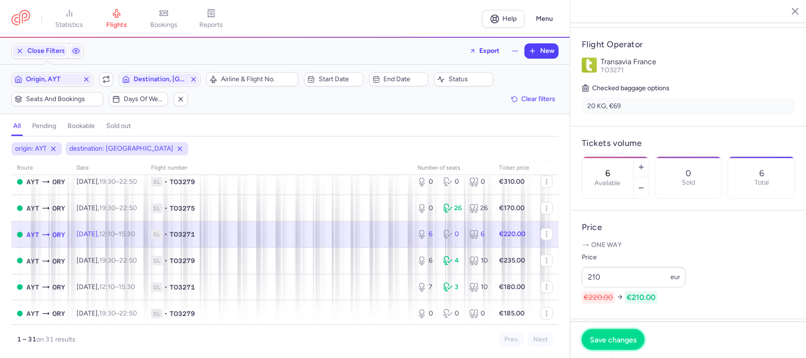
click at [609, 286] on span "Save changes" at bounding box center [613, 339] width 47 height 8
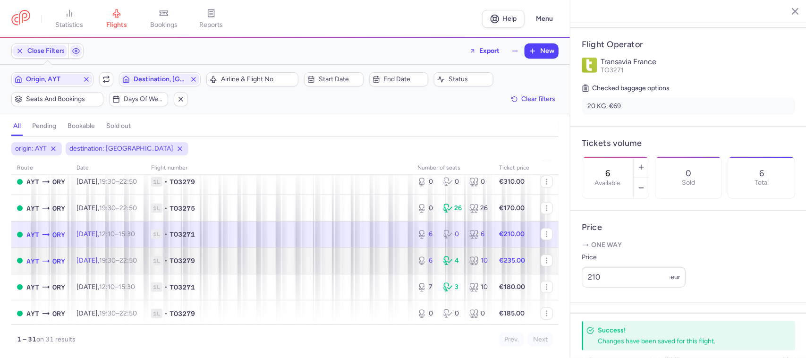
click at [348, 261] on span "1L • TO3279" at bounding box center [278, 260] width 255 height 9
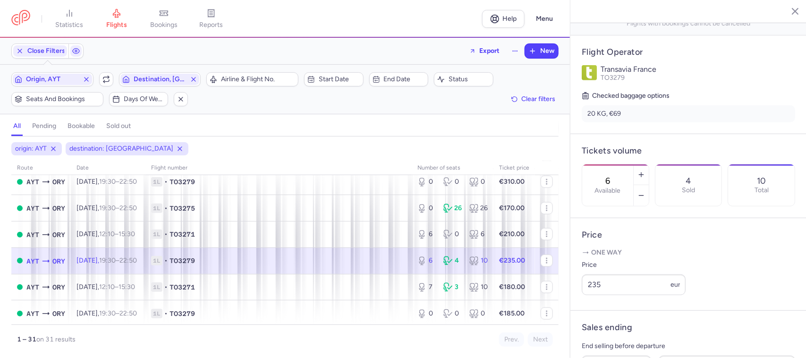
scroll to position [185, 0]
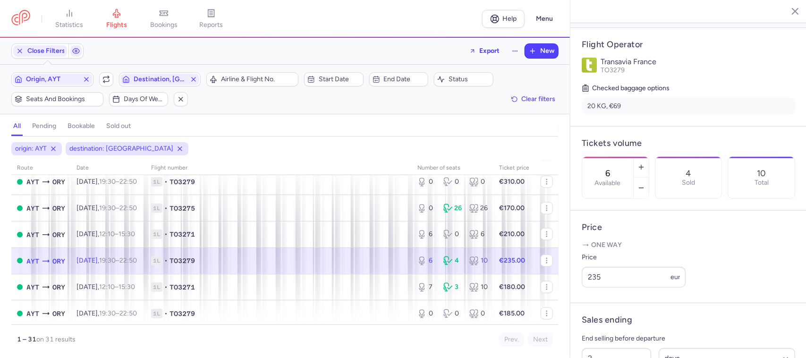
click at [289, 263] on span "1L • TO3279" at bounding box center [278, 260] width 255 height 9
click at [322, 261] on span "1L • TO3279" at bounding box center [278, 260] width 255 height 9
click at [644, 177] on button "button" at bounding box center [640, 187] width 15 height 21
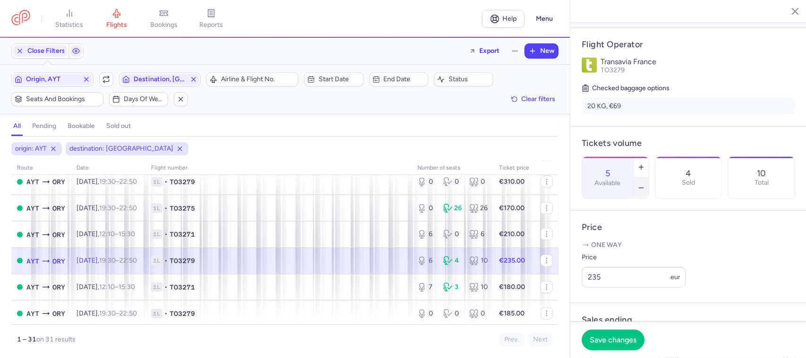
click at [644, 177] on button "button" at bounding box center [640, 187] width 15 height 21
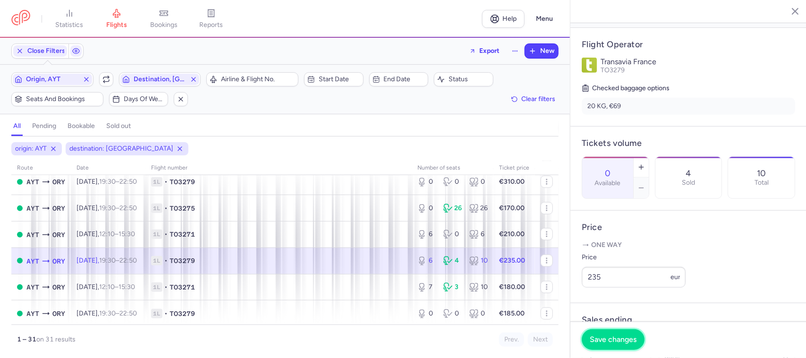
click at [629, 286] on span "Save changes" at bounding box center [613, 339] width 47 height 8
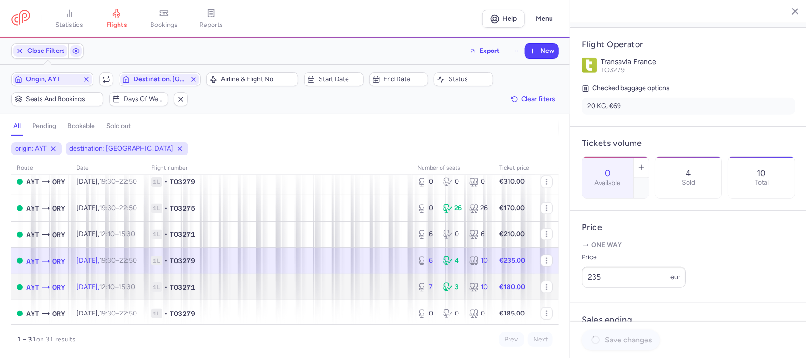
click at [368, 286] on span "1L • TO3271" at bounding box center [278, 286] width 255 height 9
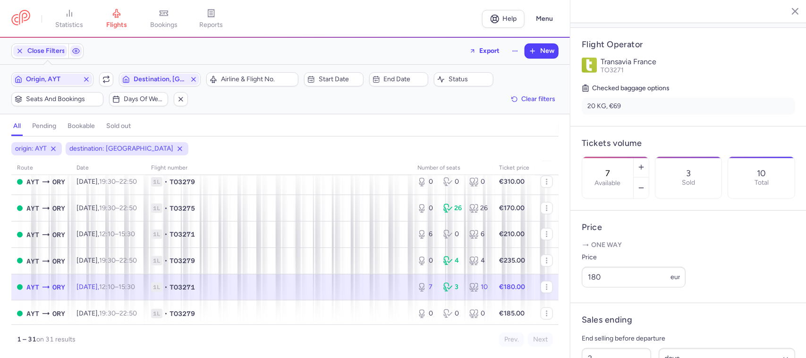
click at [331, 286] on span "1L • TO3271" at bounding box center [278, 286] width 255 height 9
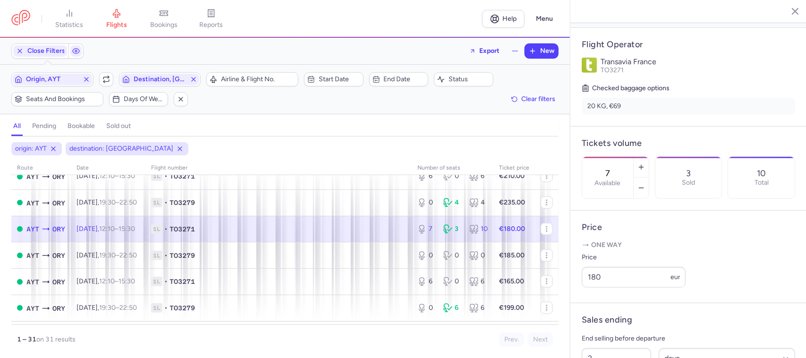
scroll to position [649, 0]
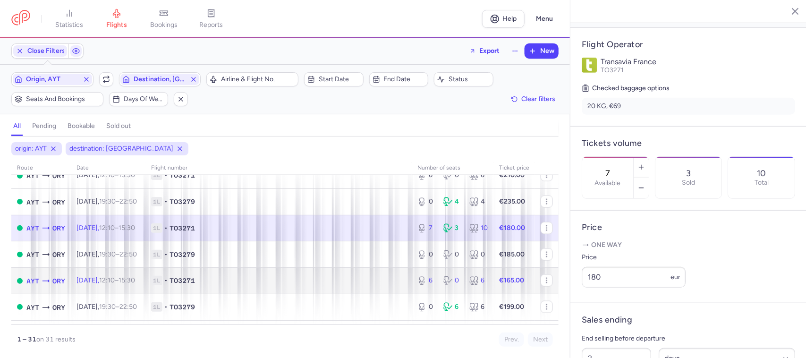
click at [341, 283] on span "1L • TO3271" at bounding box center [278, 280] width 255 height 9
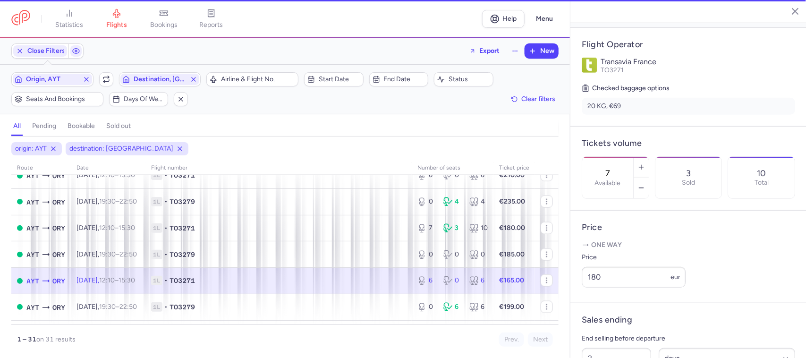
type input "6"
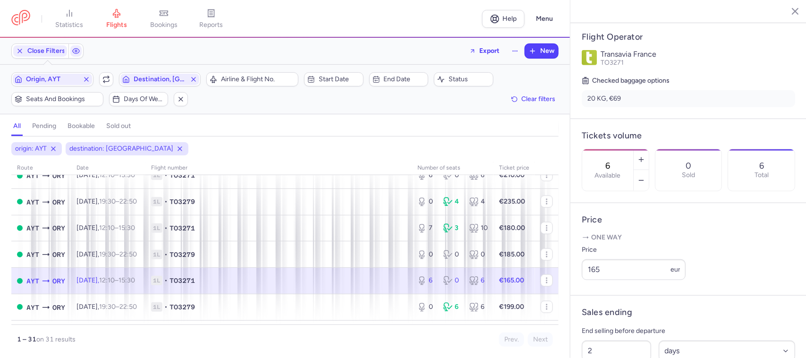
scroll to position [177, 0]
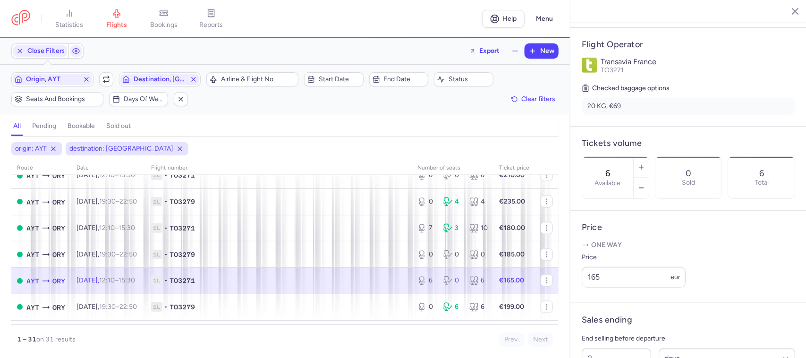
click at [259, 285] on span "1L • TO3271" at bounding box center [278, 280] width 255 height 9
click at [385, 285] on span "1L • TO3271" at bounding box center [278, 280] width 255 height 9
drag, startPoint x: 616, startPoint y: 296, endPoint x: 558, endPoint y: 291, distance: 57.8
click at [558, 286] on div "statistics flights bookings reports Help Menu Close Filters Export New Filters …" at bounding box center [403, 179] width 806 height 358
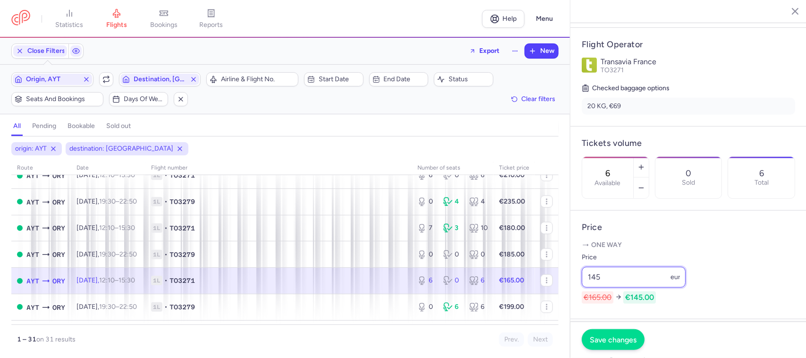
type input "145"
click at [607, 286] on span "Save changes" at bounding box center [613, 339] width 47 height 8
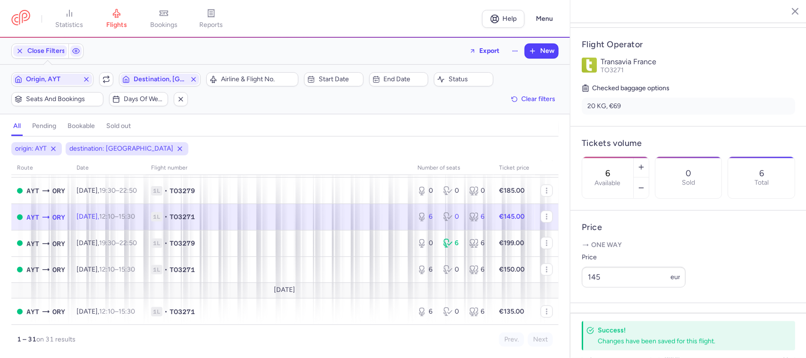
scroll to position [717, 0]
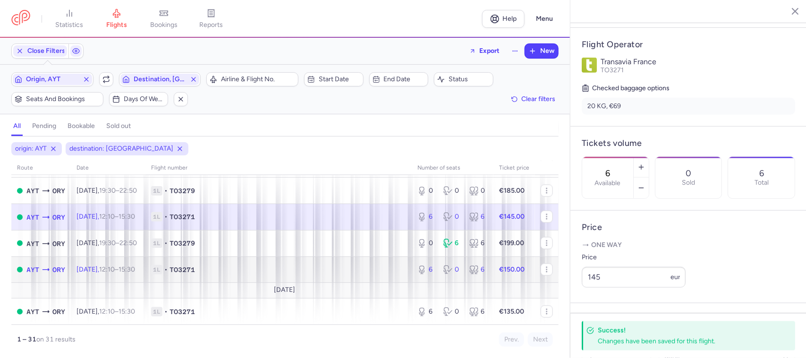
click at [355, 280] on td "1L • TO3271" at bounding box center [278, 269] width 266 height 26
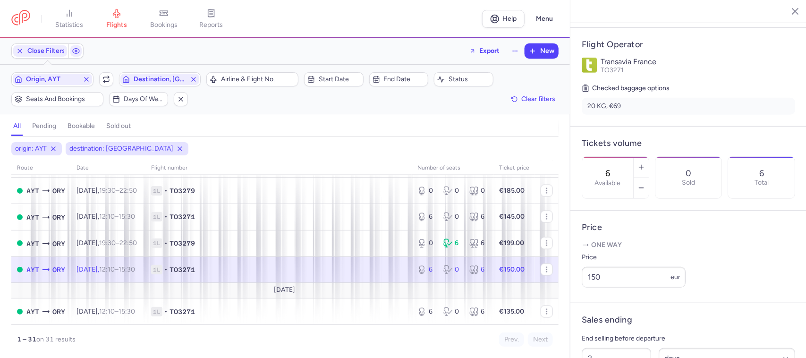
click at [493, 275] on td "1L • TO3271" at bounding box center [514, 269] width 42 height 26
drag, startPoint x: 610, startPoint y: 291, endPoint x: 583, endPoint y: 298, distance: 27.2
click at [583, 286] on input "150" at bounding box center [634, 277] width 104 height 21
drag, startPoint x: 603, startPoint y: 294, endPoint x: 586, endPoint y: 295, distance: 16.6
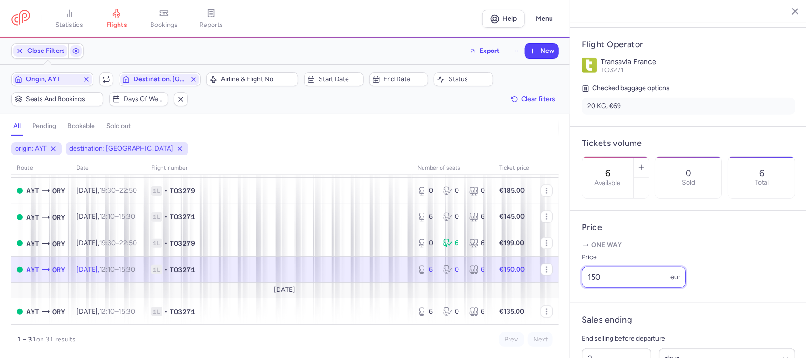
click at [586, 286] on input "150" at bounding box center [634, 277] width 104 height 21
type input "145"
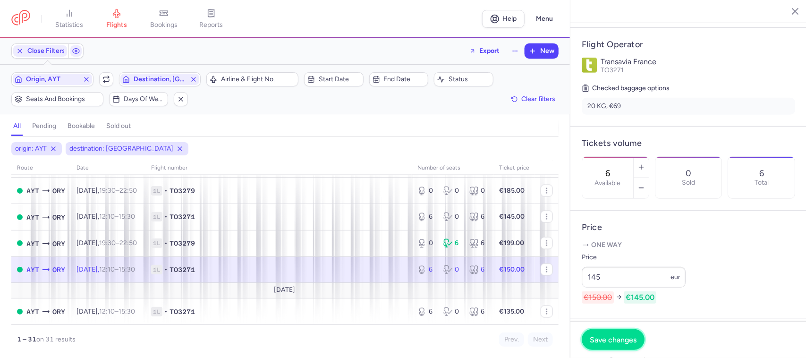
click at [598, 286] on button "Save changes" at bounding box center [613, 339] width 63 height 21
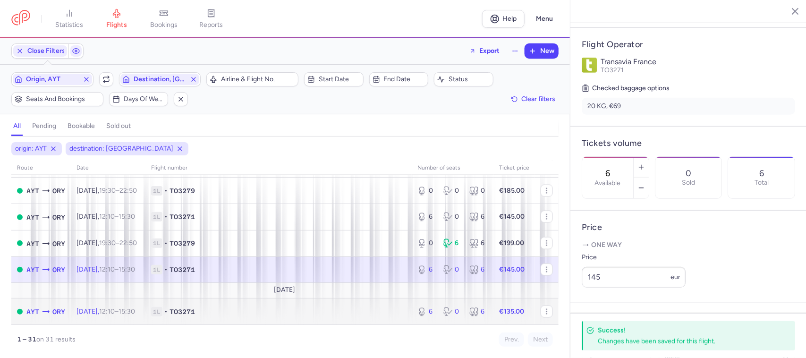
click at [312, 286] on span "1L • TO3271" at bounding box center [278, 311] width 255 height 9
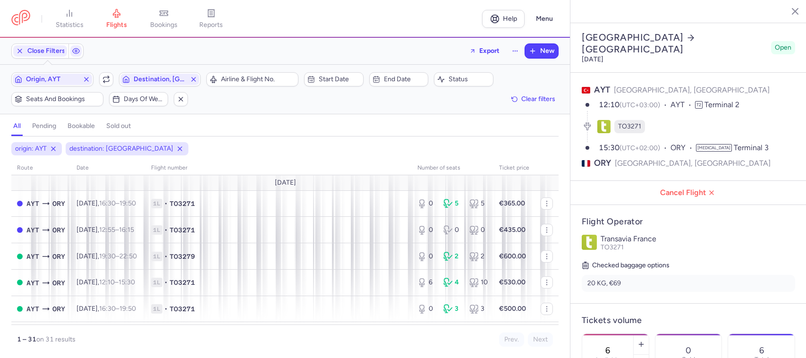
select select "days"
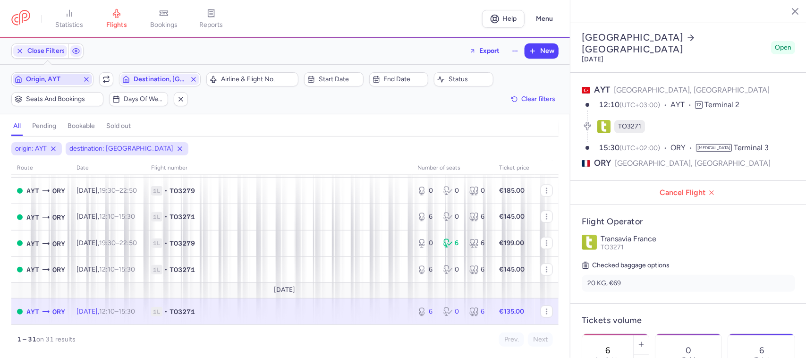
click at [67, 81] on span "Origin, AYT" at bounding box center [52, 80] width 53 height 8
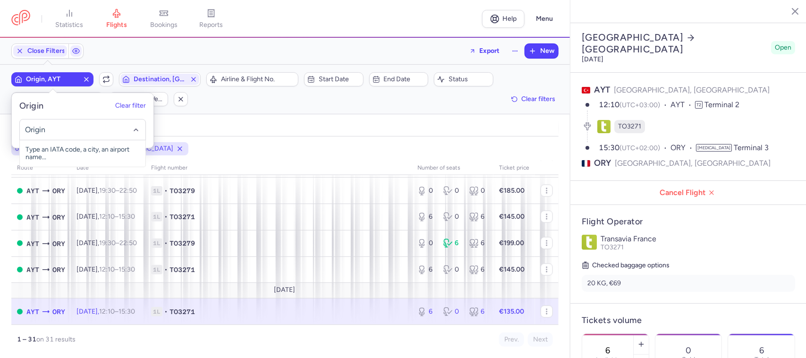
click at [62, 126] on input "-searchbox" at bounding box center [83, 130] width 116 height 10
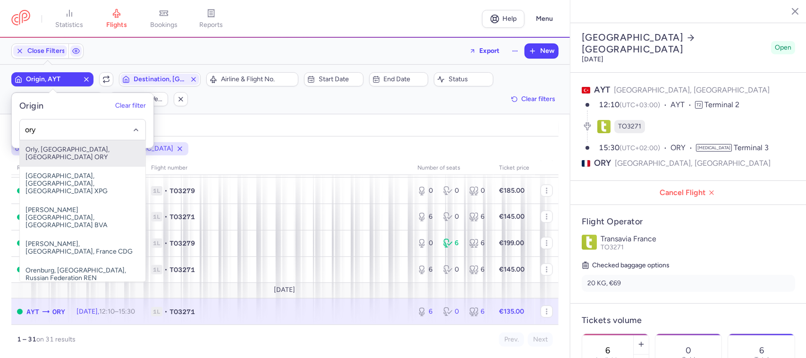
click at [93, 152] on span "Orly, [GEOGRAPHIC_DATA], [GEOGRAPHIC_DATA] ORY" at bounding box center [83, 153] width 126 height 26
type input "ory"
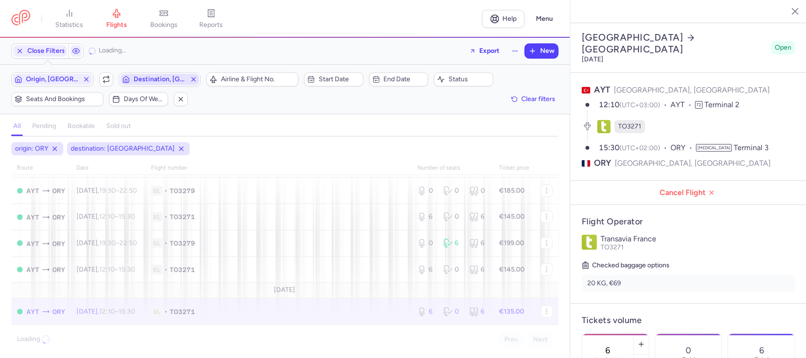
click at [150, 79] on span "Destination, [GEOGRAPHIC_DATA]" at bounding box center [160, 80] width 53 height 8
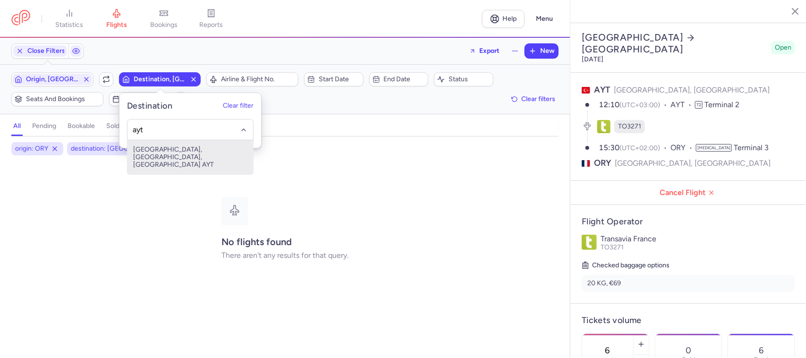
click at [171, 153] on span "[GEOGRAPHIC_DATA], [GEOGRAPHIC_DATA], [GEOGRAPHIC_DATA] AYT" at bounding box center [190, 157] width 126 height 34
type input "ayt"
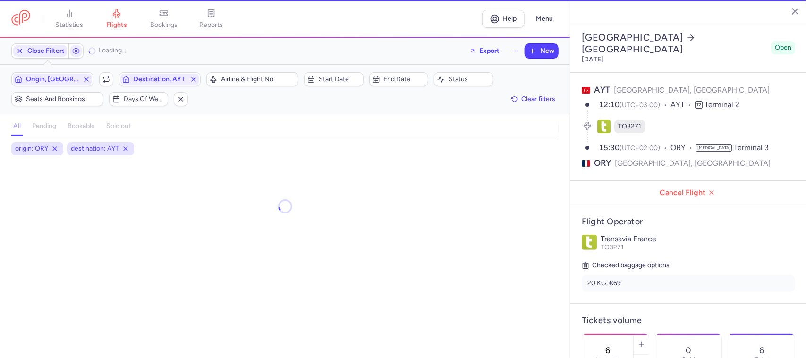
click at [171, 153] on span "[GEOGRAPHIC_DATA], [GEOGRAPHIC_DATA], [GEOGRAPHIC_DATA] AYT" at bounding box center [190, 153] width 113 height 31
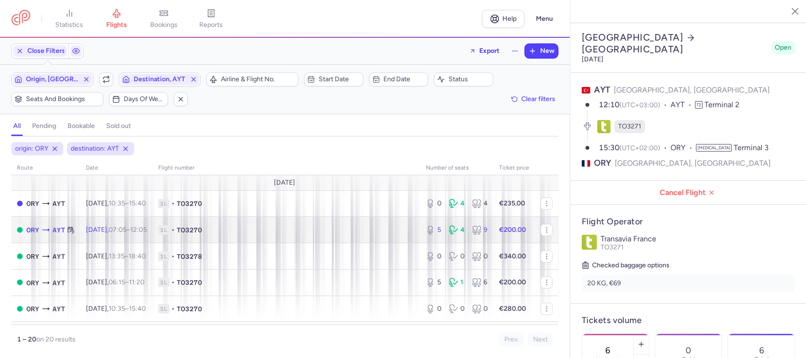
click at [232, 232] on span "1L • TO3270" at bounding box center [286, 229] width 256 height 9
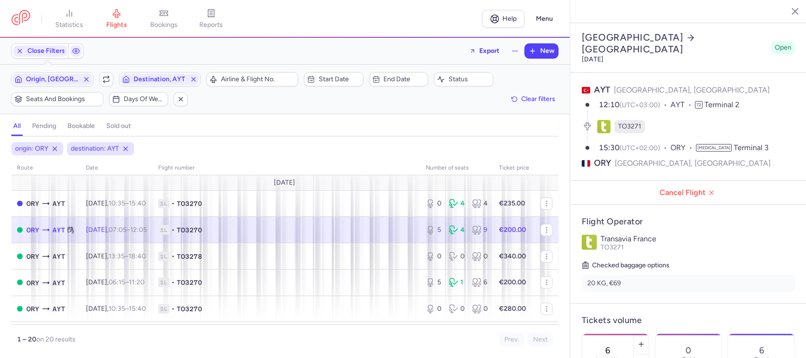
type input "5"
type input "8"
select select "hours"
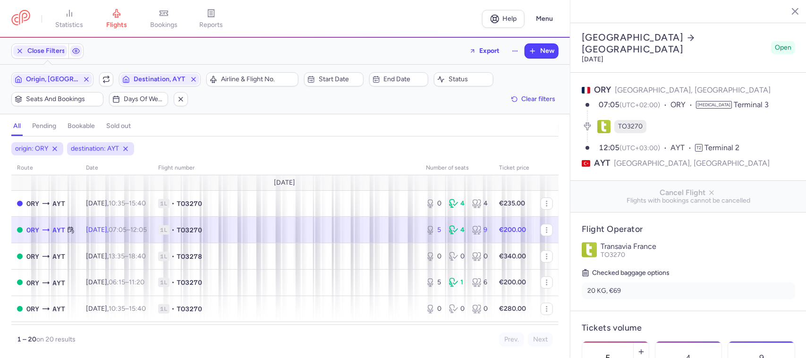
click at [340, 231] on span "1L • TO3270" at bounding box center [286, 229] width 256 height 9
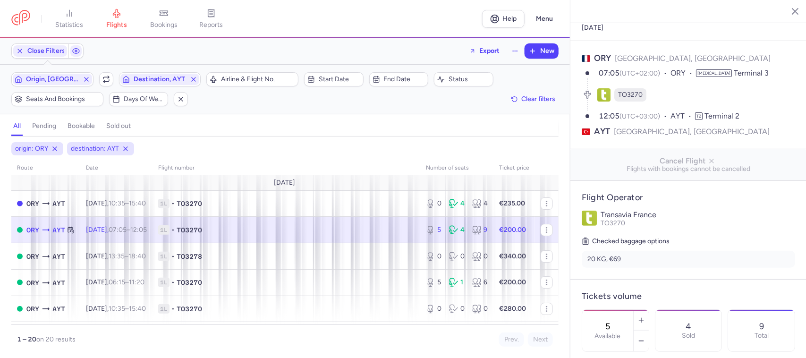
scroll to position [59, 0]
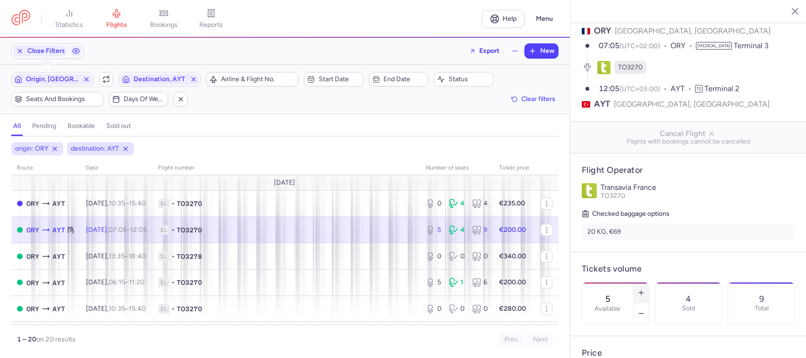
click at [649, 282] on button "button" at bounding box center [640, 292] width 15 height 21
type input "6"
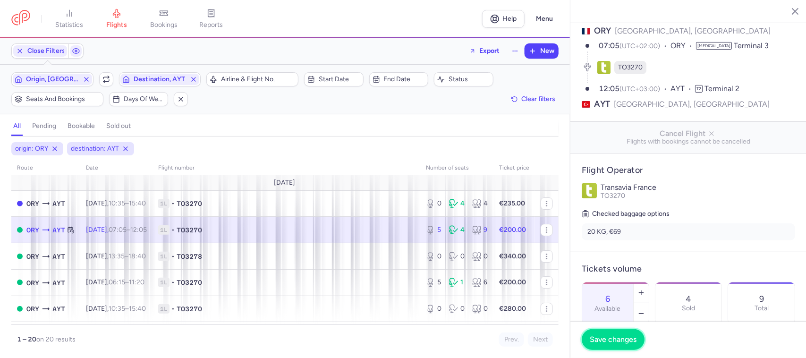
click at [619, 342] on span "Save changes" at bounding box center [613, 339] width 47 height 8
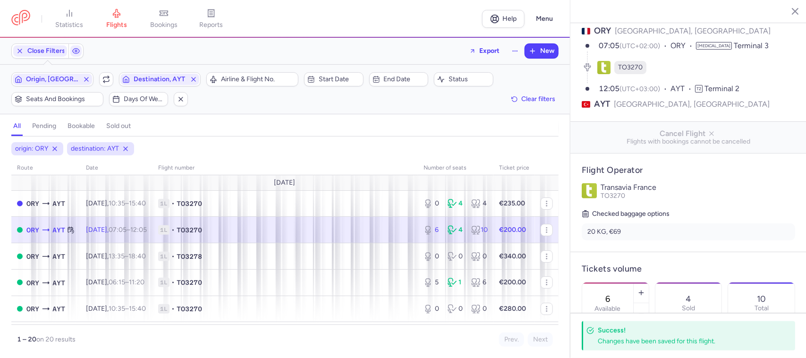
click at [355, 235] on span "1L • TO3270" at bounding box center [285, 229] width 254 height 9
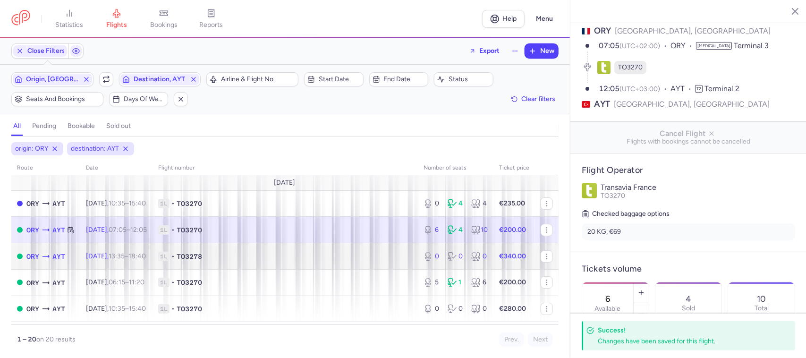
click at [342, 256] on span "1L • TO3278" at bounding box center [285, 256] width 254 height 9
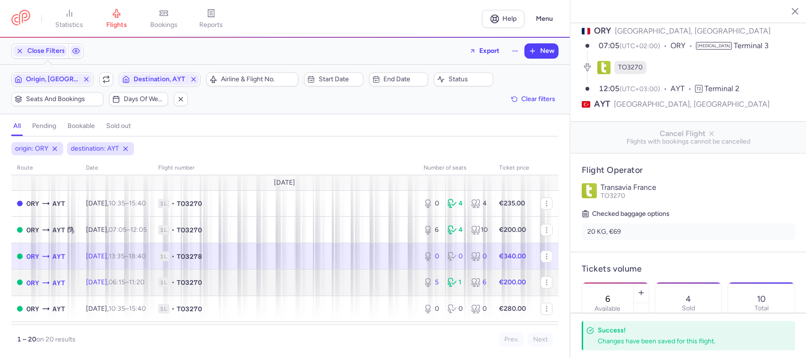
click at [341, 280] on span "1L • TO3270" at bounding box center [285, 282] width 254 height 9
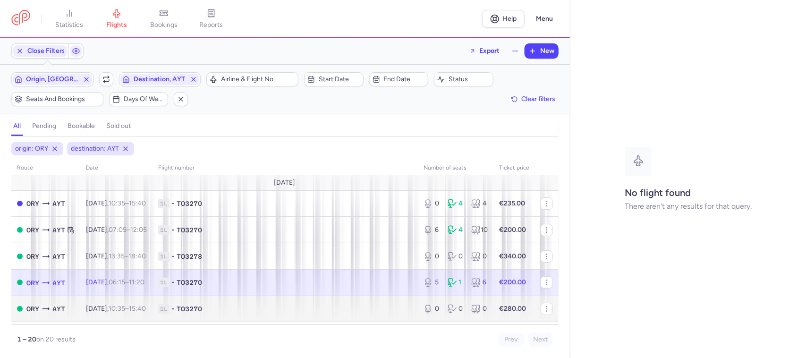
select select "days"
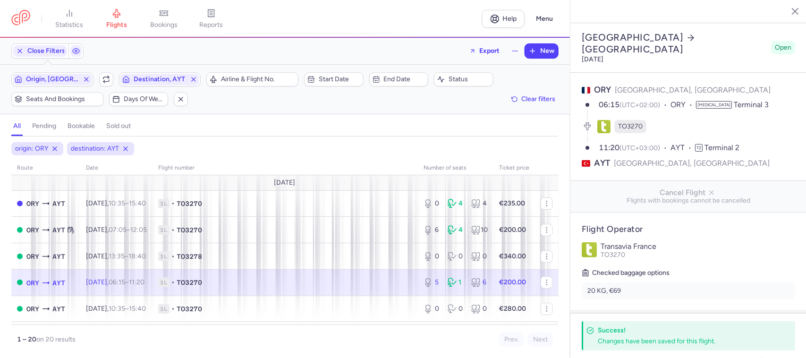
click at [256, 284] on span "1L • TO3270" at bounding box center [285, 282] width 254 height 9
click at [493, 288] on td "1L • TO3270" at bounding box center [514, 282] width 42 height 26
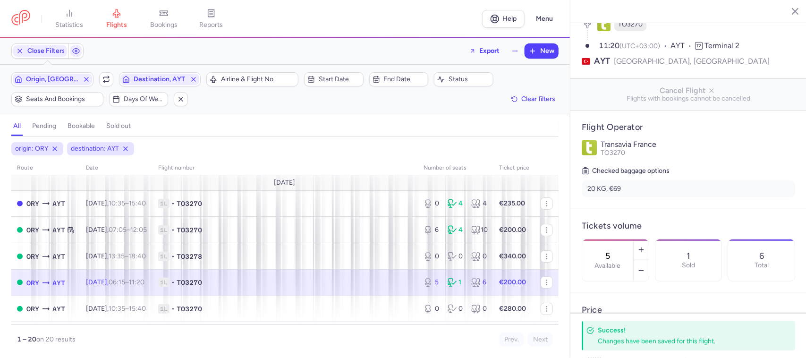
scroll to position [118, 0]
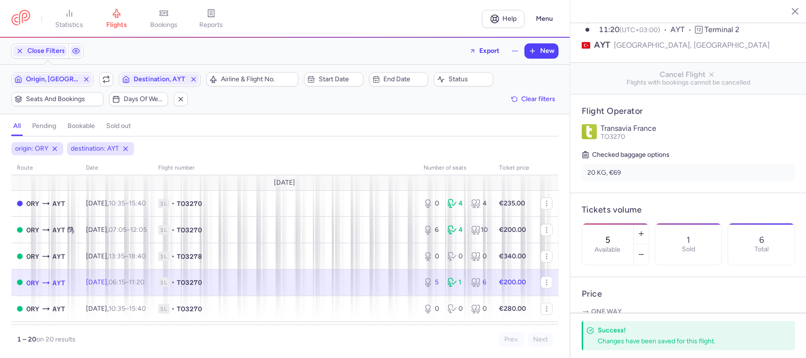
click at [493, 277] on td "1L • TO3270" at bounding box center [514, 282] width 42 height 26
click at [645, 251] on icon "button" at bounding box center [641, 255] width 8 height 8
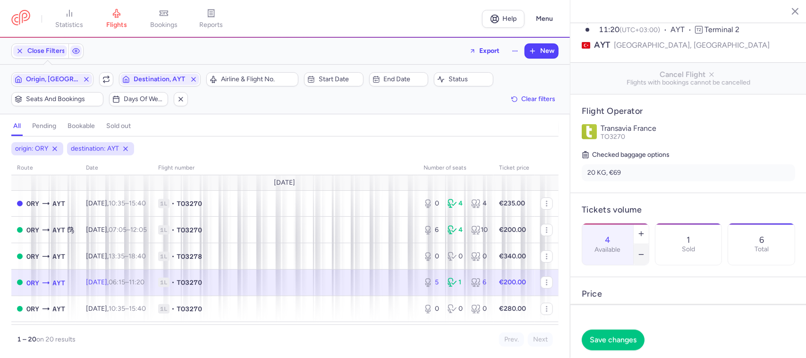
click at [645, 251] on icon "button" at bounding box center [641, 255] width 8 height 8
click at [617, 336] on span "Save changes" at bounding box center [613, 339] width 47 height 8
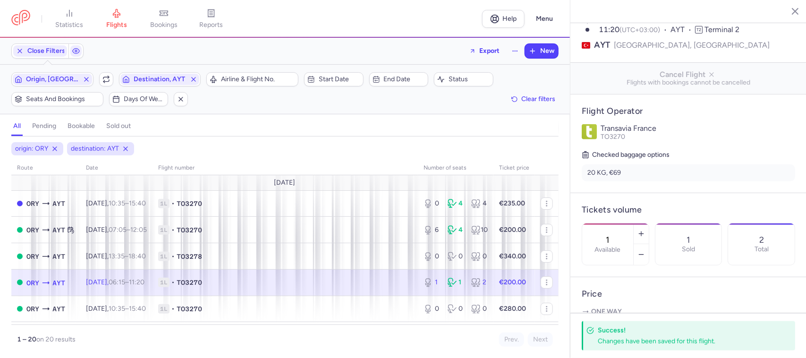
click at [385, 280] on span "1L • TO3270" at bounding box center [285, 282] width 254 height 9
click at [645, 230] on icon "button" at bounding box center [641, 234] width 8 height 8
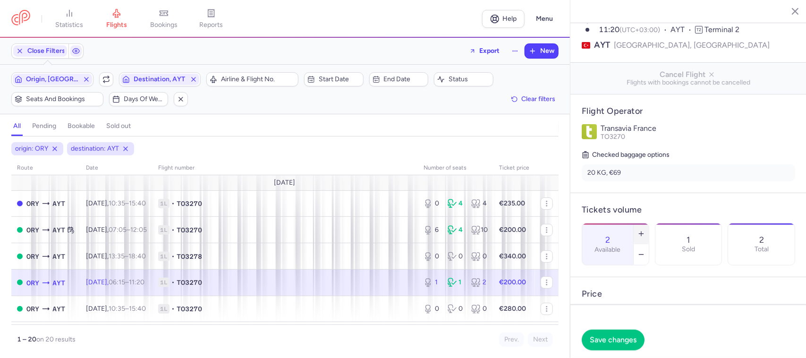
click at [645, 230] on icon "button" at bounding box center [641, 234] width 8 height 8
click at [615, 334] on button "Save changes" at bounding box center [613, 339] width 63 height 21
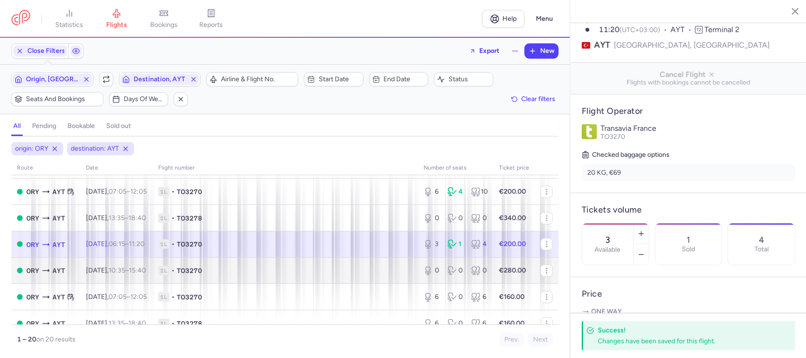
scroll to position [59, 0]
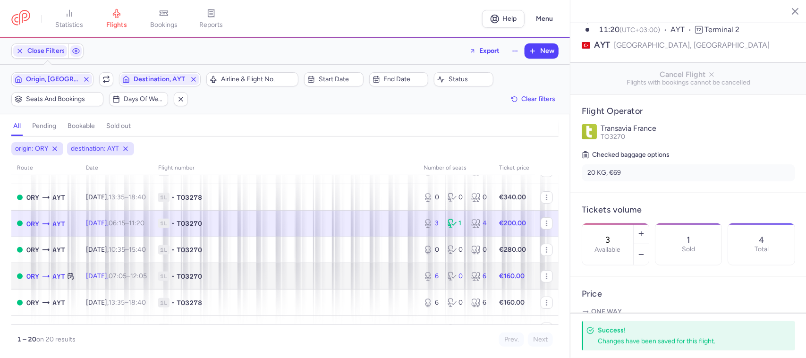
click at [264, 272] on td "1L • TO3270" at bounding box center [284, 276] width 265 height 26
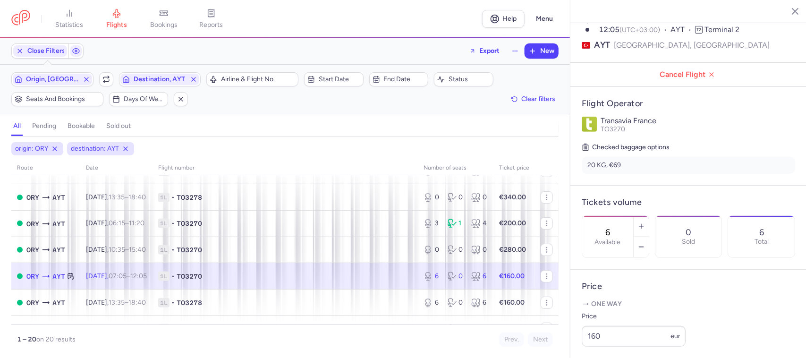
click at [341, 278] on span "1L • TO3270" at bounding box center [285, 275] width 254 height 9
click at [649, 216] on button "button" at bounding box center [640, 226] width 15 height 21
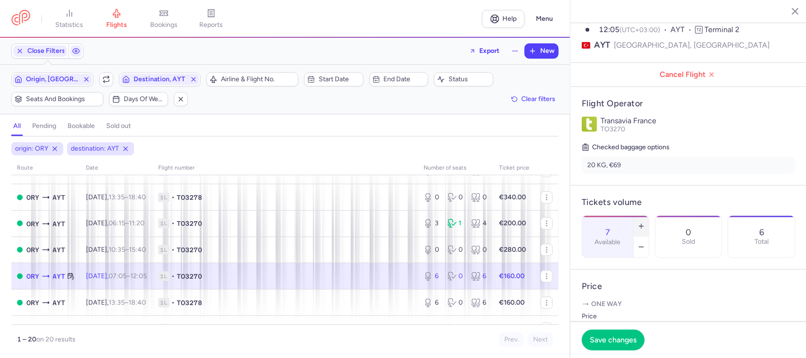
click at [649, 216] on button "button" at bounding box center [640, 226] width 15 height 21
click at [621, 337] on span "Save changes" at bounding box center [613, 339] width 47 height 8
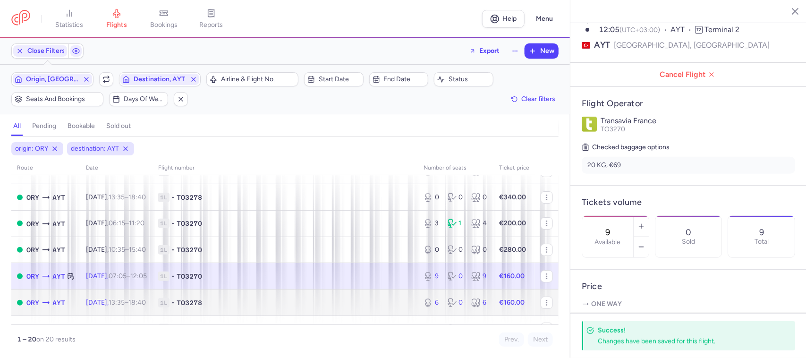
drag, startPoint x: 414, startPoint y: 308, endPoint x: 418, endPoint y: 301, distance: 8.2
click at [420, 308] on div "6 0 6" at bounding box center [456, 302] width 72 height 17
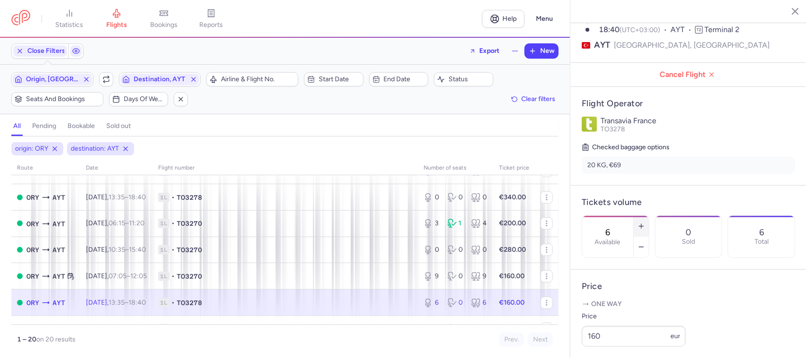
click at [645, 222] on icon "button" at bounding box center [641, 226] width 8 height 8
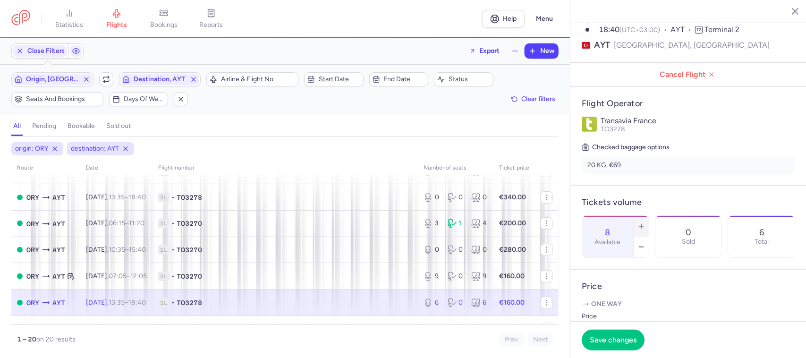
click at [645, 222] on icon "button" at bounding box center [641, 226] width 8 height 8
click at [649, 236] on button "button" at bounding box center [640, 246] width 15 height 21
click at [612, 337] on span "Save changes" at bounding box center [613, 339] width 47 height 8
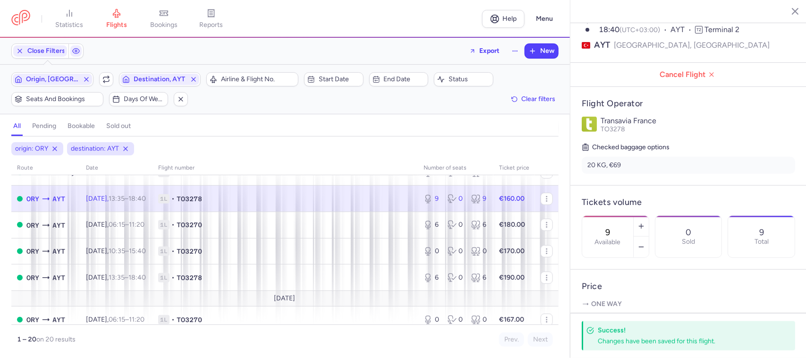
scroll to position [177, 0]
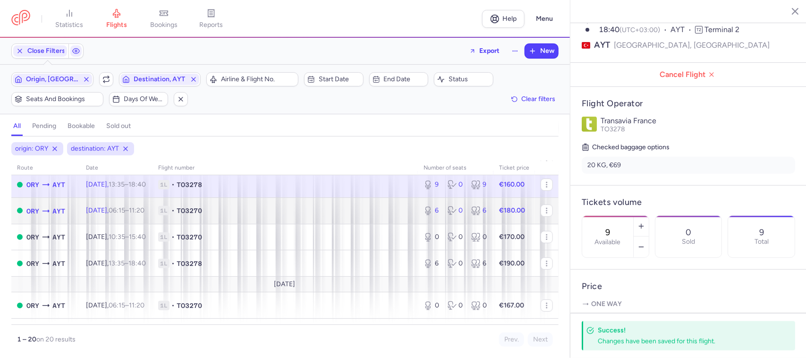
click at [337, 215] on span "1L • TO3270" at bounding box center [285, 210] width 254 height 9
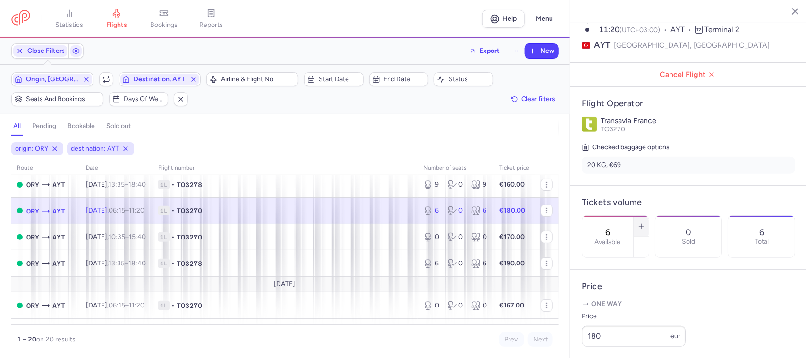
click at [645, 222] on icon "button" at bounding box center [641, 226] width 8 height 8
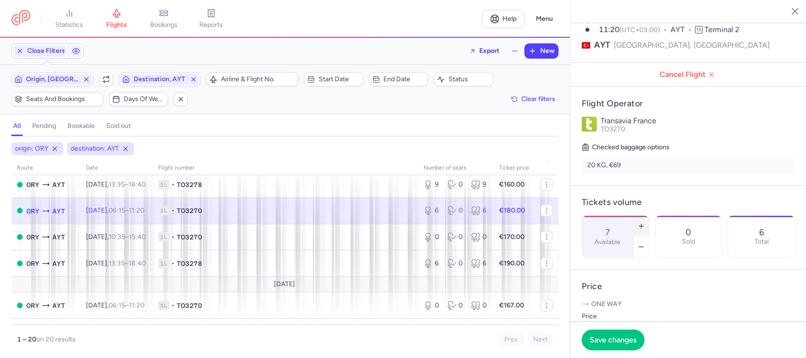
click at [645, 222] on icon "button" at bounding box center [641, 226] width 8 height 8
type input "9"
click at [622, 338] on span "Save changes" at bounding box center [613, 339] width 47 height 8
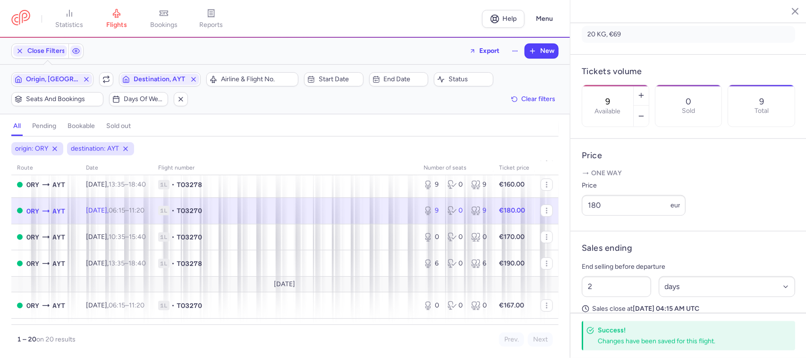
scroll to position [295, 0]
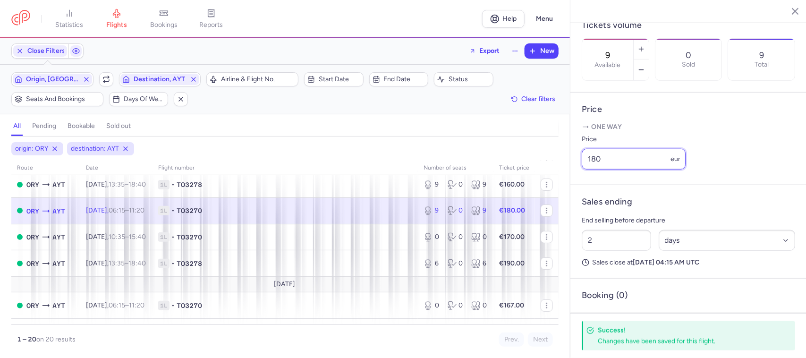
drag, startPoint x: 603, startPoint y: 178, endPoint x: 585, endPoint y: 178, distance: 17.9
click at [585, 169] on input "180" at bounding box center [634, 159] width 104 height 21
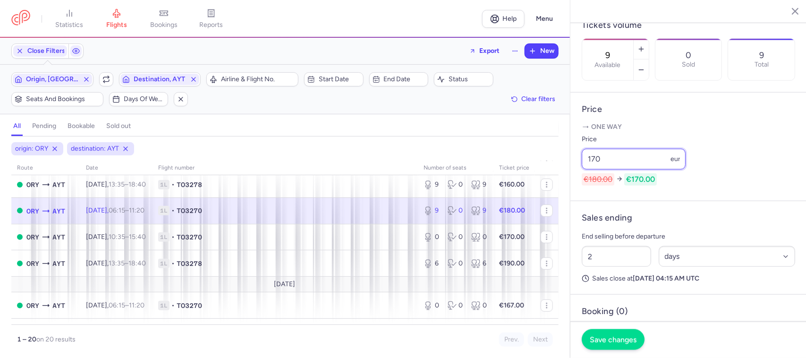
type input "170"
click at [596, 333] on button "Save changes" at bounding box center [613, 339] width 63 height 21
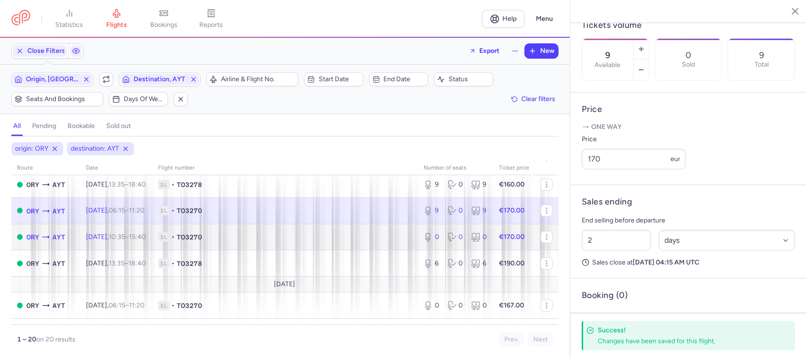
click at [290, 245] on td "1L • TO3270" at bounding box center [284, 237] width 265 height 26
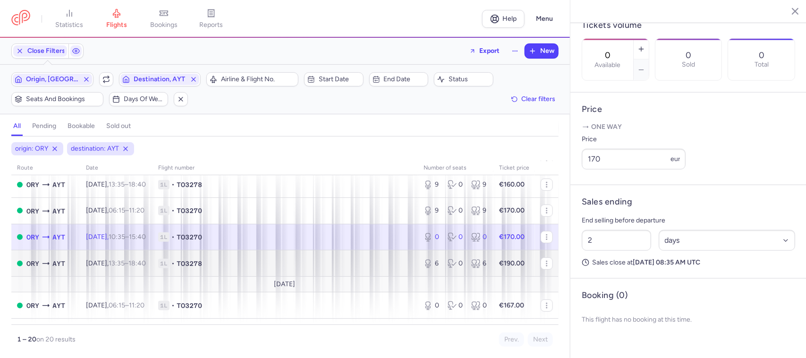
scroll to position [294, 0]
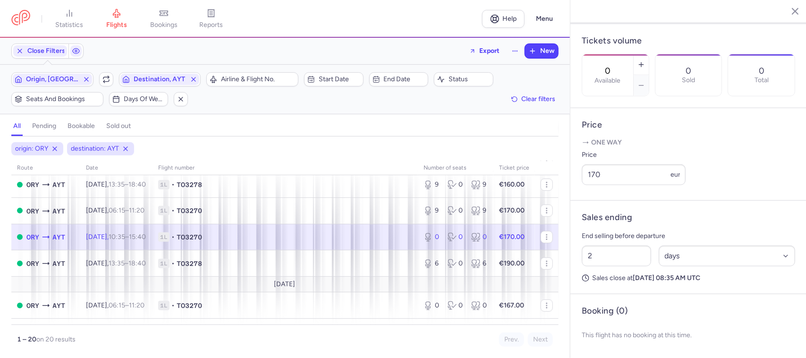
click at [399, 239] on span "1L • TO3270" at bounding box center [285, 236] width 254 height 9
click at [645, 61] on icon "button" at bounding box center [641, 65] width 8 height 8
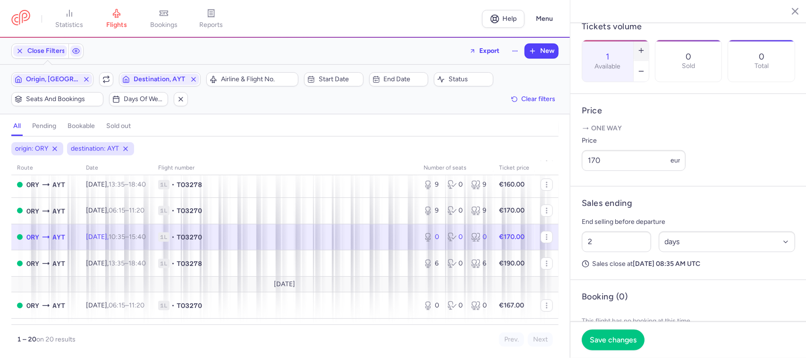
click at [645, 47] on icon "button" at bounding box center [641, 51] width 8 height 8
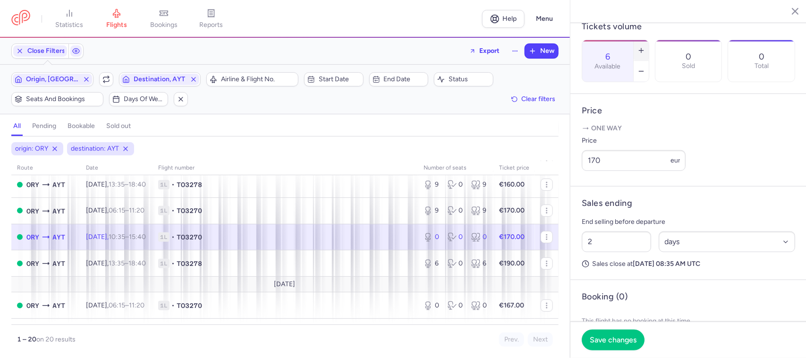
click at [645, 47] on icon "button" at bounding box center [641, 51] width 8 height 8
click at [606, 340] on span "Save changes" at bounding box center [613, 339] width 47 height 8
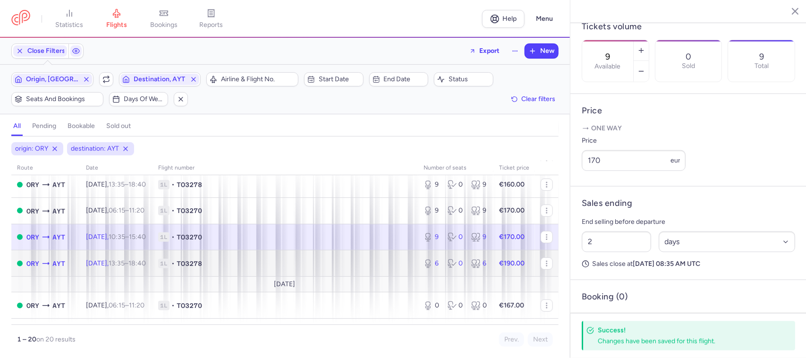
click at [372, 268] on span "1L • TO3278" at bounding box center [285, 263] width 254 height 9
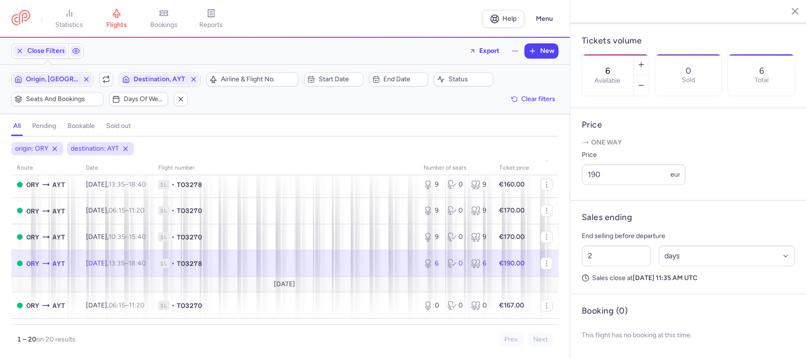
click at [312, 266] on span "1L • TO3278" at bounding box center [285, 263] width 254 height 9
click at [649, 75] on button "button" at bounding box center [640, 85] width 15 height 21
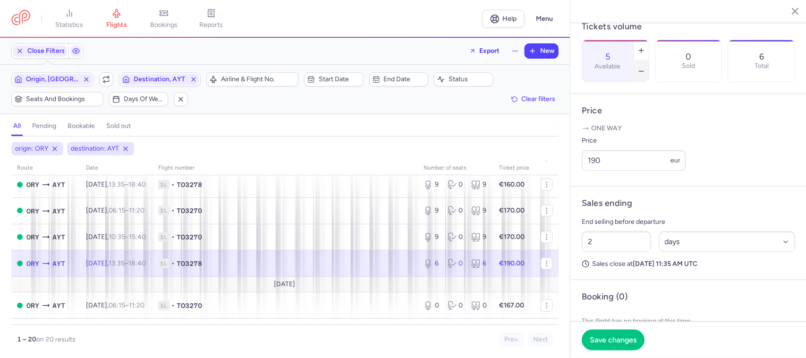
click at [649, 61] on button "button" at bounding box center [640, 71] width 15 height 21
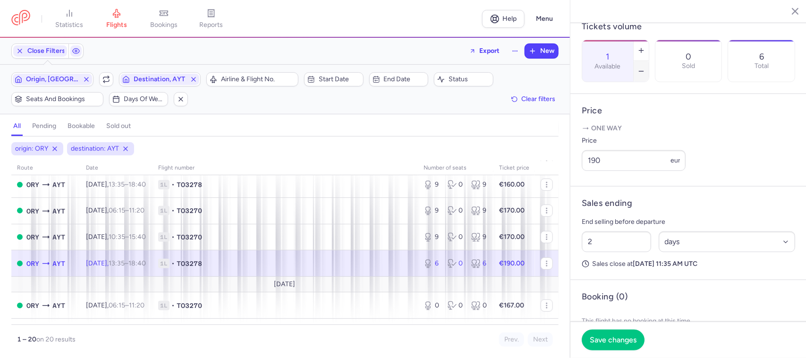
type input "0"
click at [624, 337] on span "Save changes" at bounding box center [613, 339] width 47 height 8
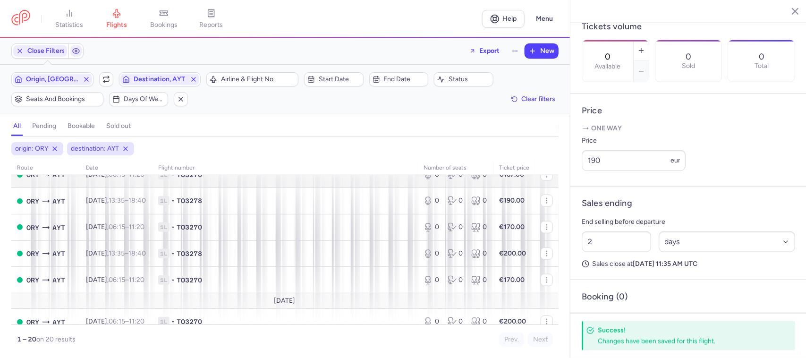
scroll to position [426, 0]
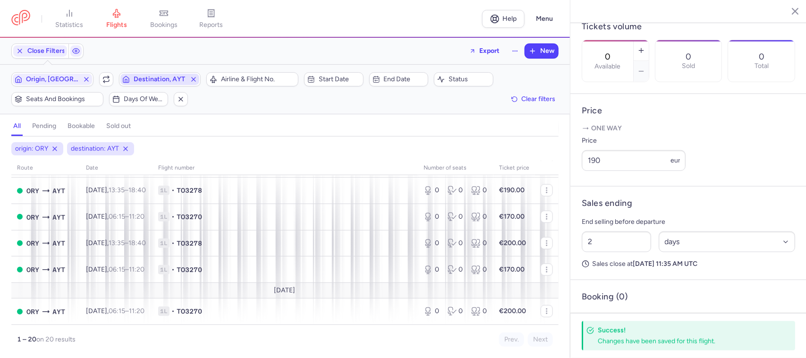
click at [150, 82] on span "Destination, AYT" at bounding box center [160, 80] width 53 height 8
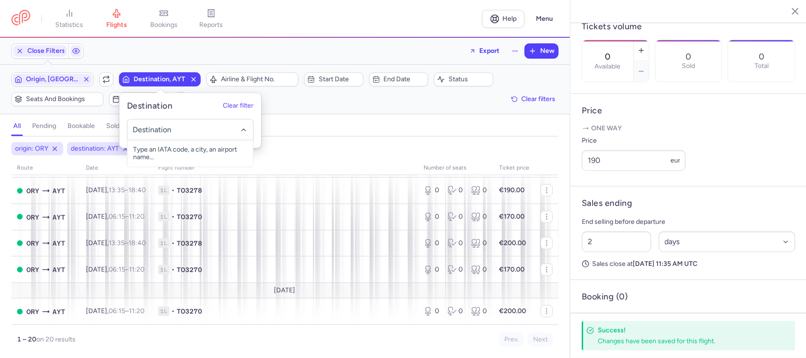
click at [145, 128] on input "-searchbox" at bounding box center [190, 130] width 116 height 10
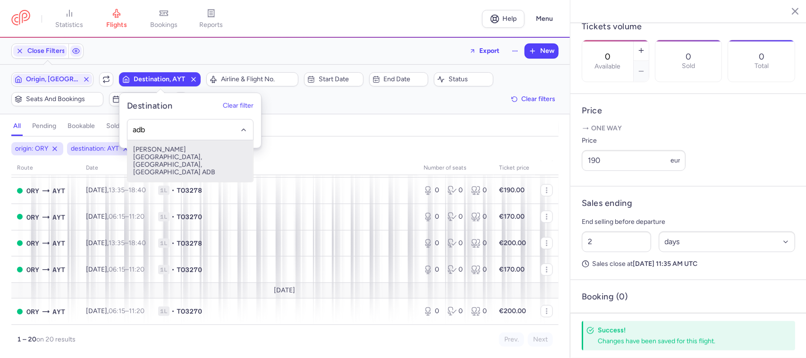
click at [167, 154] on span "[PERSON_NAME][GEOGRAPHIC_DATA], [GEOGRAPHIC_DATA], [GEOGRAPHIC_DATA] ADB" at bounding box center [190, 161] width 126 height 42
type input "adb"
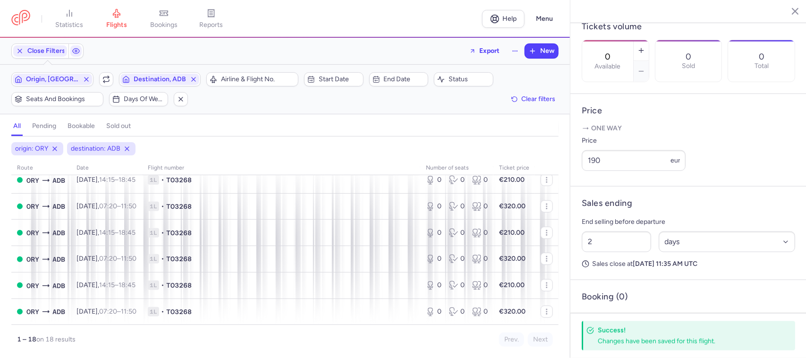
scroll to position [358, 0]
click at [52, 53] on span "Close Filters" at bounding box center [46, 51] width 38 height 8
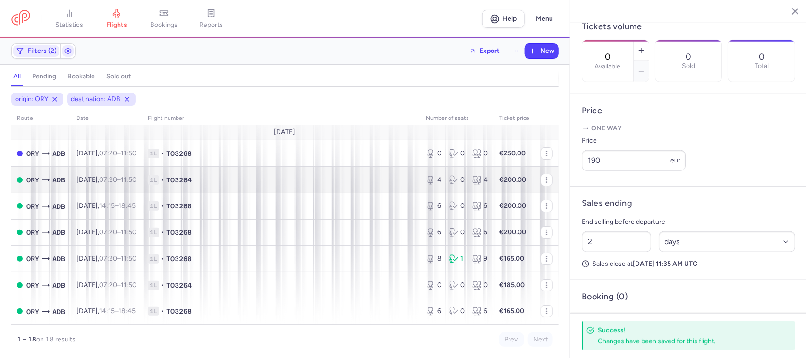
scroll to position [0, 0]
click at [313, 182] on span "1L • TO3264" at bounding box center [281, 180] width 267 height 9
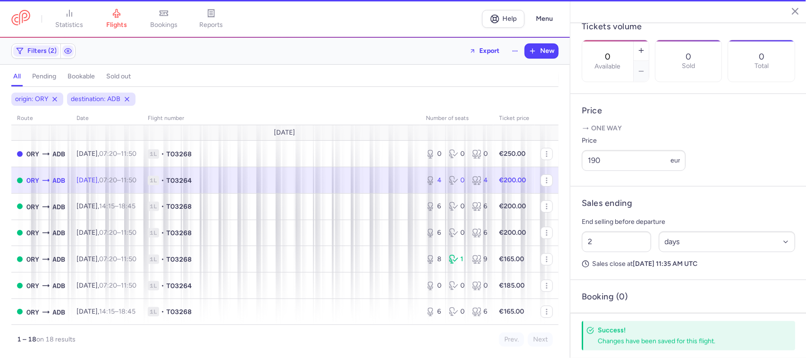
type input "4"
type input "9"
select select "hours"
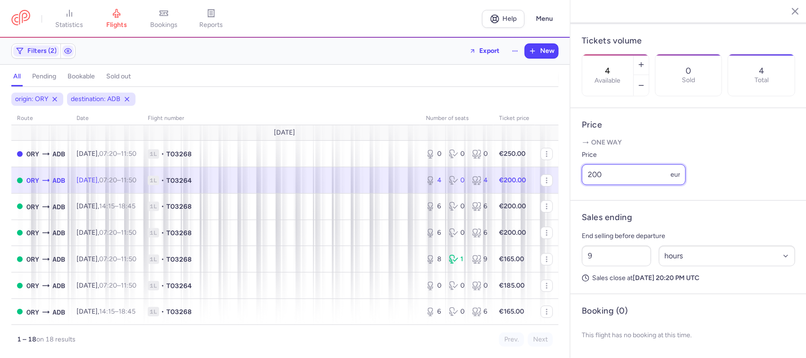
drag, startPoint x: 604, startPoint y: 174, endPoint x: 583, endPoint y: 176, distance: 21.4
click at [583, 176] on input "200" at bounding box center [634, 174] width 104 height 21
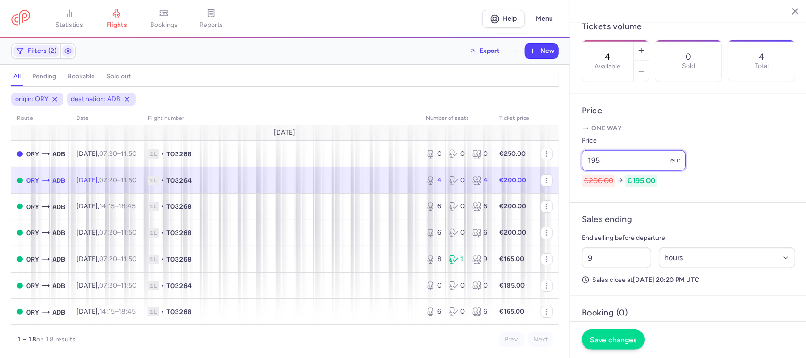
type input "195"
click at [605, 337] on span "Save changes" at bounding box center [613, 339] width 47 height 8
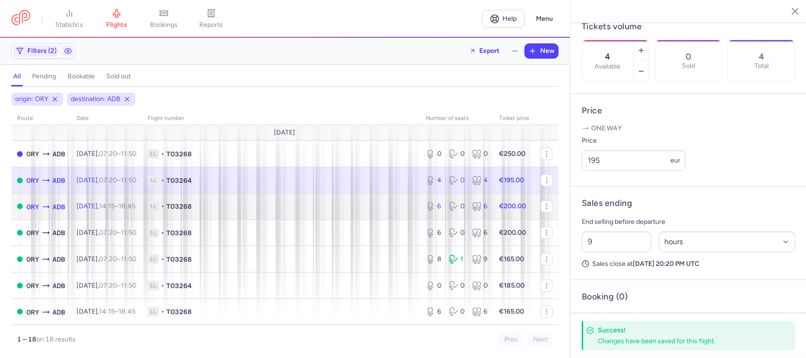
drag, startPoint x: 400, startPoint y: 208, endPoint x: 406, endPoint y: 208, distance: 5.7
click at [401, 208] on span "1L • TO3268" at bounding box center [281, 206] width 267 height 9
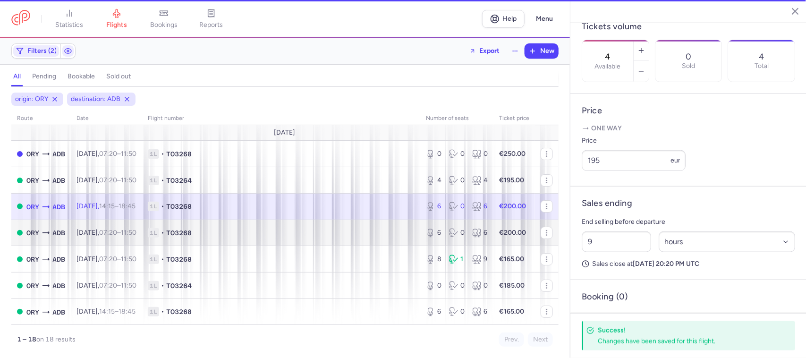
type input "6"
type input "2"
select select "days"
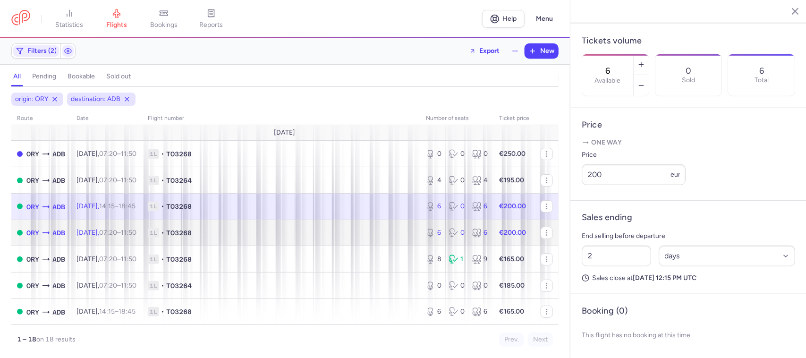
click at [407, 232] on td "1L • TO3268" at bounding box center [281, 232] width 278 height 26
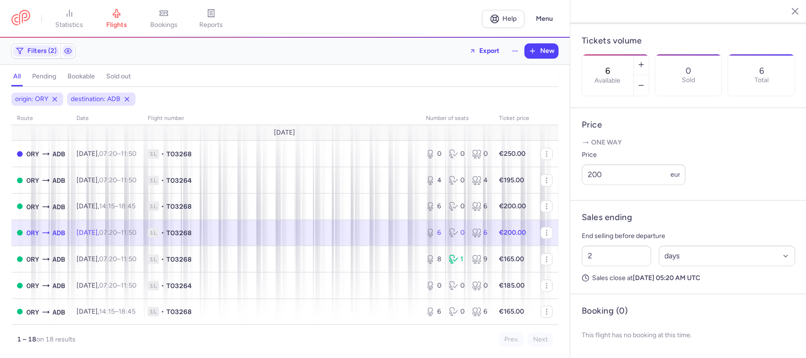
click at [363, 231] on span "1L • TO3268" at bounding box center [281, 232] width 267 height 9
click at [645, 61] on icon "button" at bounding box center [641, 65] width 8 height 8
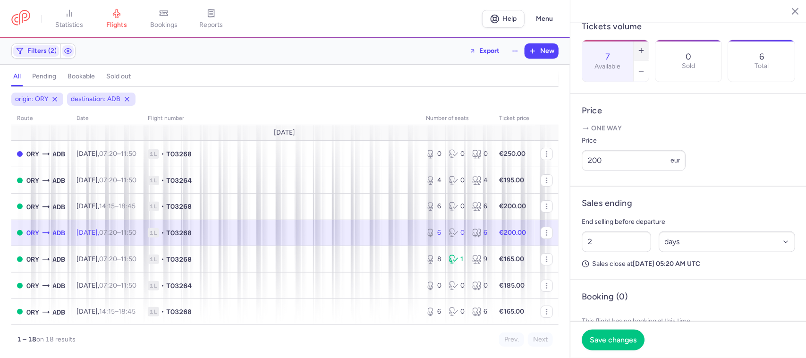
click at [645, 47] on icon "button" at bounding box center [641, 51] width 8 height 8
drag, startPoint x: 613, startPoint y: 345, endPoint x: 603, endPoint y: 333, distance: 15.5
click at [612, 346] on button "Save changes" at bounding box center [613, 339] width 63 height 21
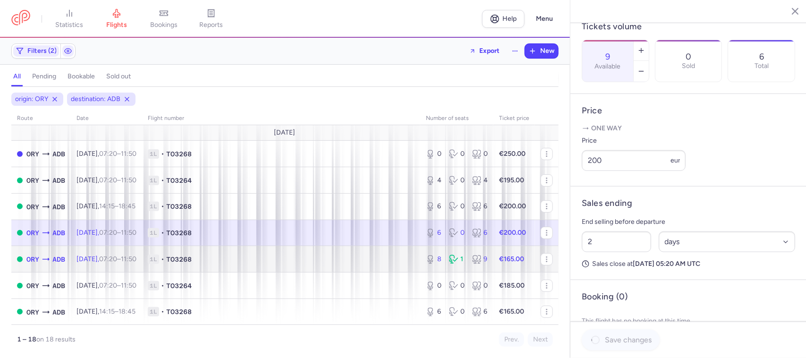
click at [404, 266] on td "1L • TO3268" at bounding box center [281, 259] width 278 height 26
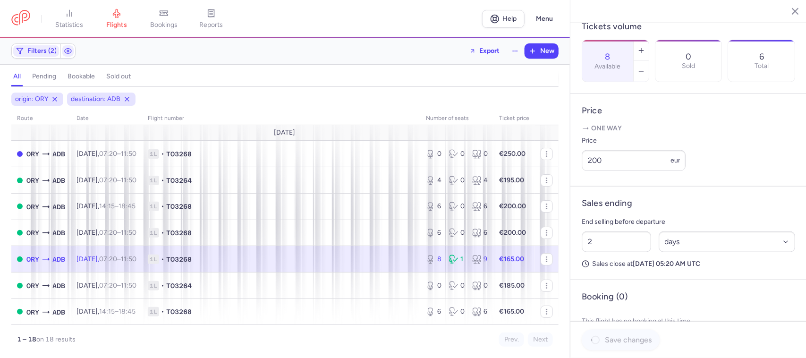
scroll to position [301, 0]
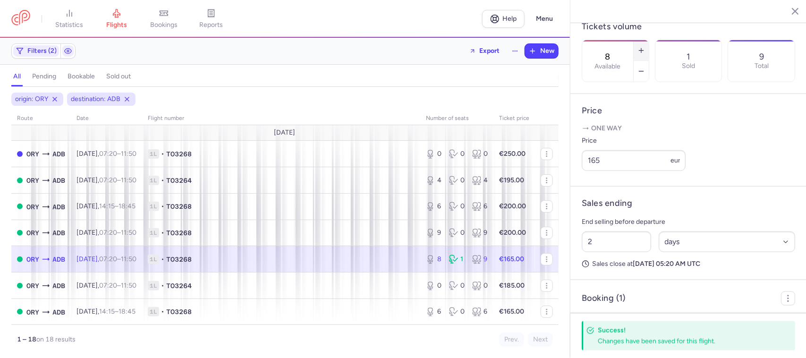
click at [645, 47] on icon "button" at bounding box center [641, 51] width 8 height 8
type input "9"
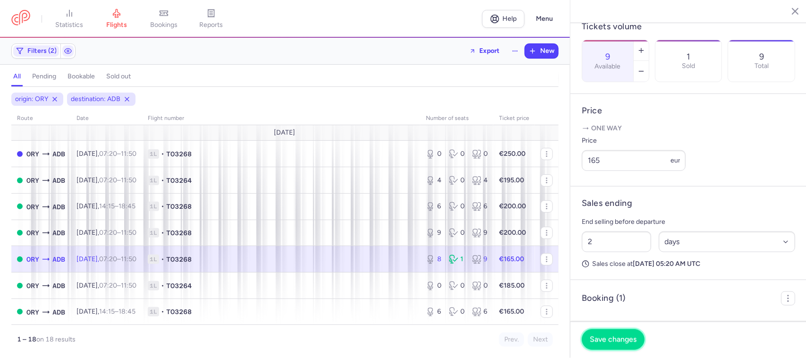
click at [602, 333] on button "Save changes" at bounding box center [613, 339] width 63 height 21
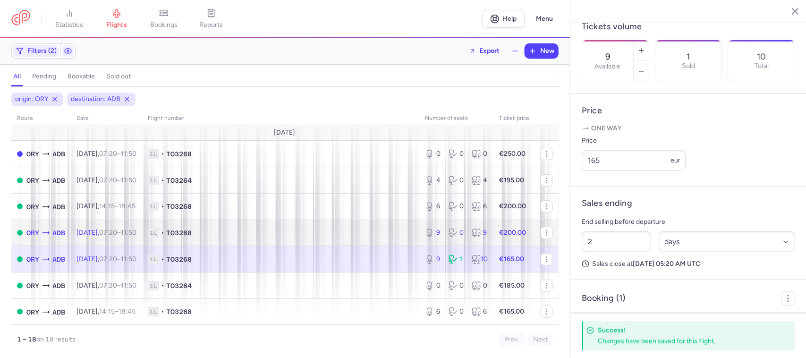
click at [282, 242] on td "1L • TO3268" at bounding box center [280, 232] width 277 height 26
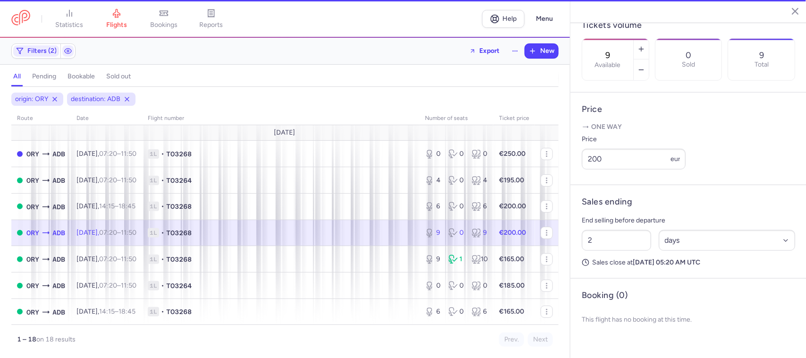
scroll to position [294, 0]
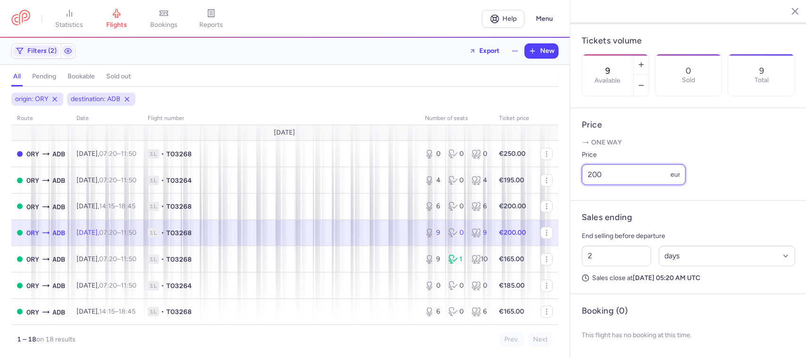
drag, startPoint x: 605, startPoint y: 173, endPoint x: 582, endPoint y: 177, distance: 23.5
click at [582, 177] on input "200" at bounding box center [634, 174] width 104 height 21
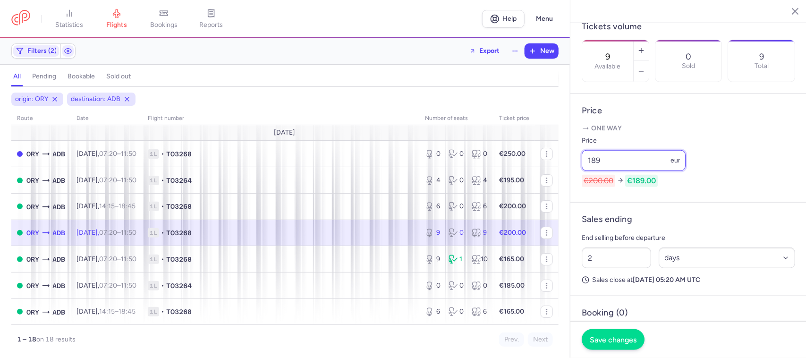
type input "189"
click at [600, 339] on span "Save changes" at bounding box center [613, 339] width 47 height 8
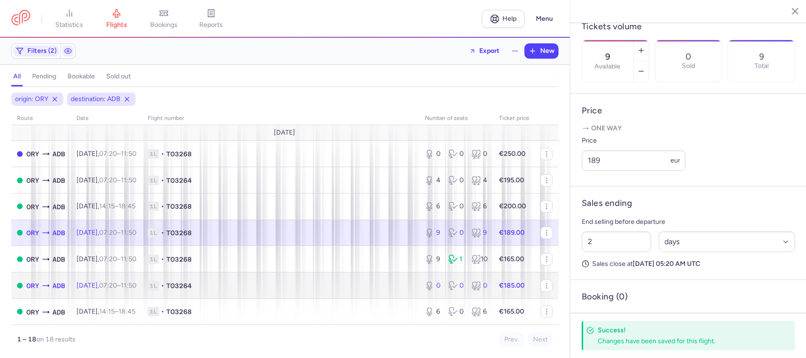
click at [376, 289] on span "1L • TO3264" at bounding box center [281, 285] width 266 height 9
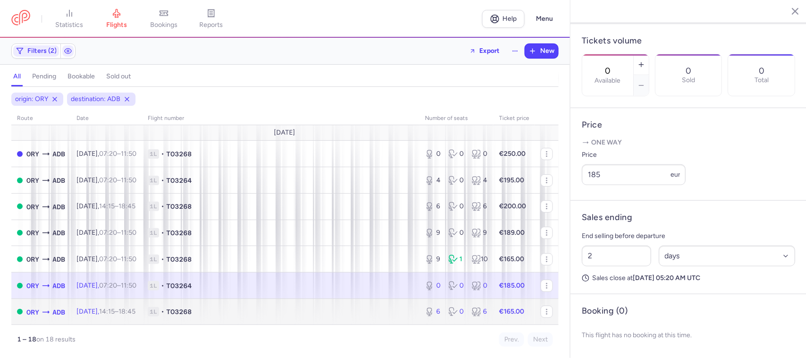
click at [378, 311] on span "1L • TO3268" at bounding box center [281, 311] width 266 height 9
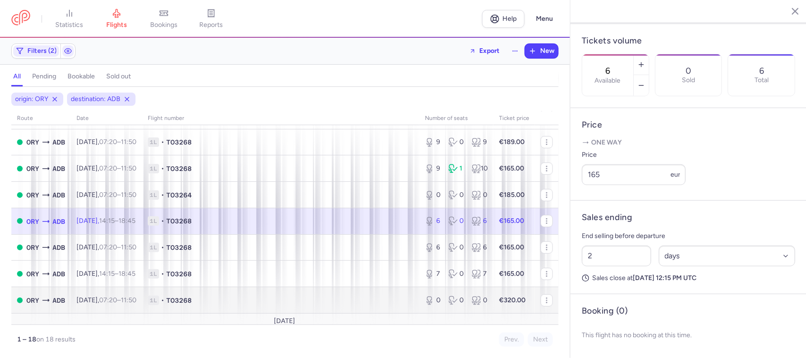
scroll to position [118, 0]
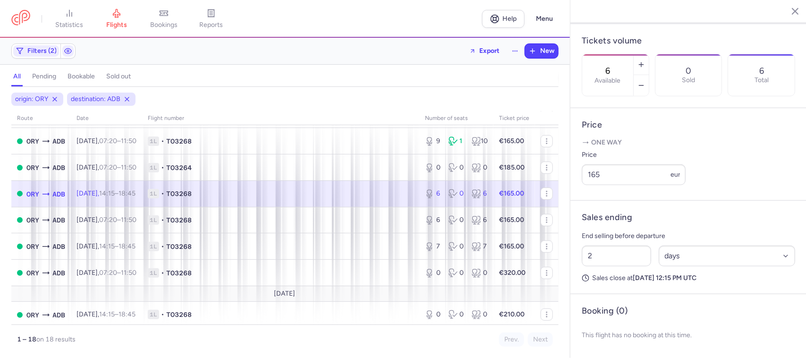
click at [370, 196] on span "1L • TO3268" at bounding box center [281, 193] width 266 height 9
click at [649, 54] on button "button" at bounding box center [640, 64] width 15 height 21
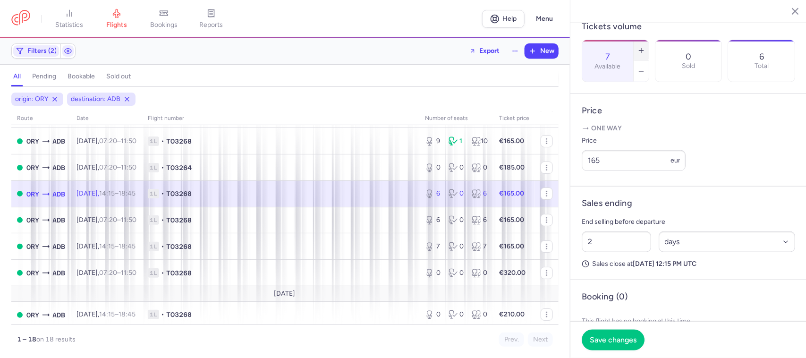
click at [649, 40] on button "button" at bounding box center [640, 50] width 15 height 21
click at [601, 337] on span "Save changes" at bounding box center [613, 339] width 47 height 8
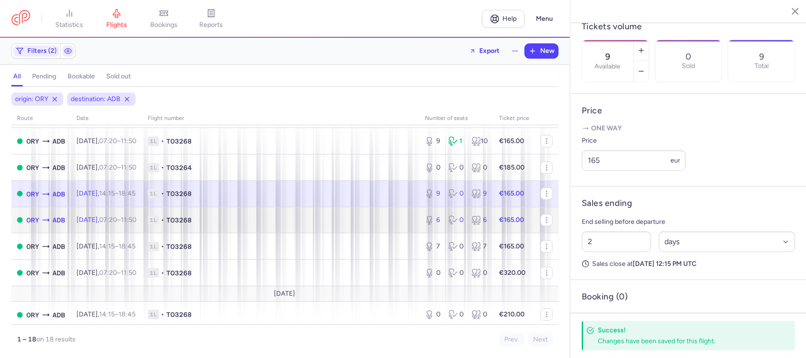
click at [399, 228] on td "1L • TO3268" at bounding box center [280, 220] width 277 height 26
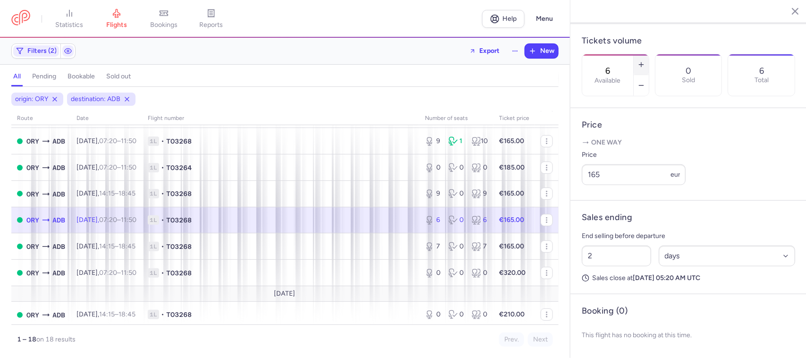
click at [649, 54] on button "button" at bounding box center [640, 64] width 15 height 21
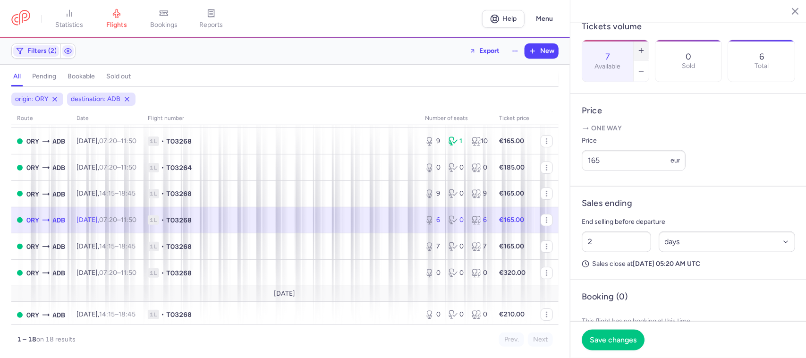
click at [649, 40] on button "button" at bounding box center [640, 50] width 15 height 21
click at [607, 336] on span "Save changes" at bounding box center [613, 339] width 47 height 8
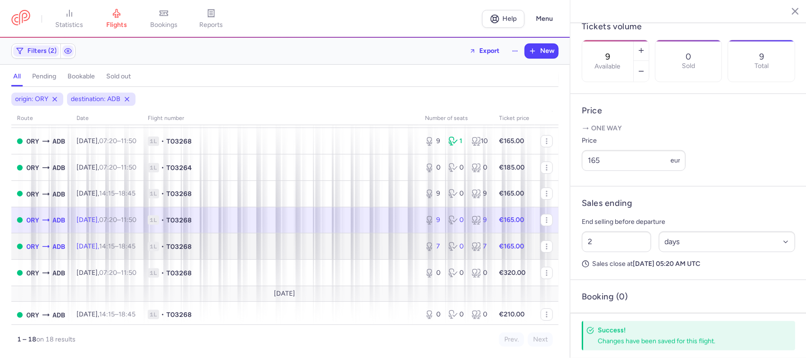
click at [406, 254] on td "1L • TO3268" at bounding box center [280, 246] width 277 height 26
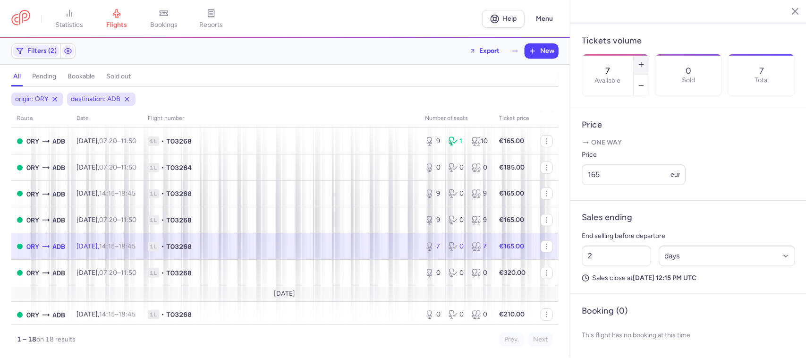
click at [645, 61] on icon "button" at bounding box center [641, 65] width 8 height 8
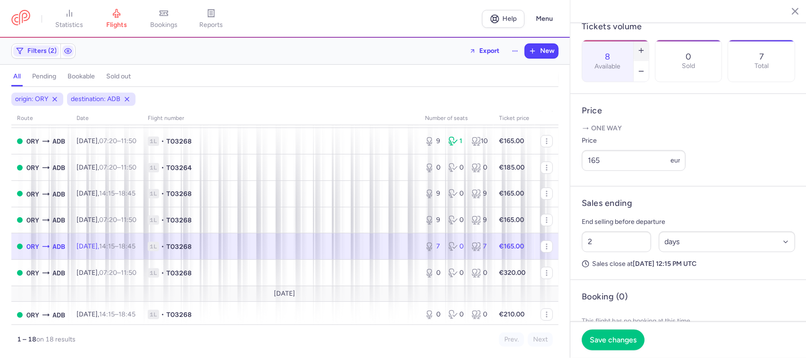
click at [649, 40] on button "button" at bounding box center [640, 50] width 15 height 21
type input "9"
click at [607, 337] on span "Save changes" at bounding box center [613, 339] width 47 height 8
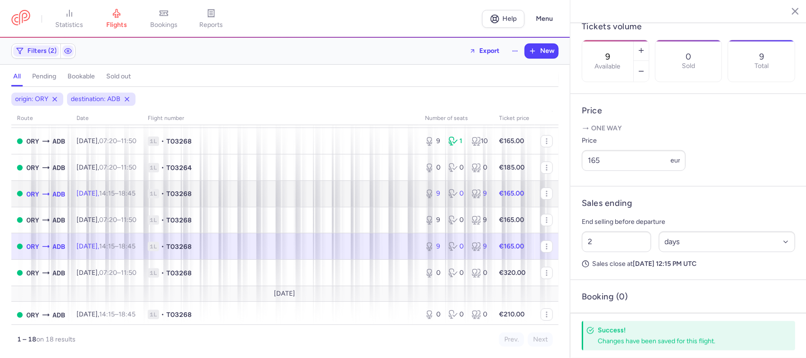
click at [352, 198] on span "1L • TO3268" at bounding box center [281, 193] width 266 height 9
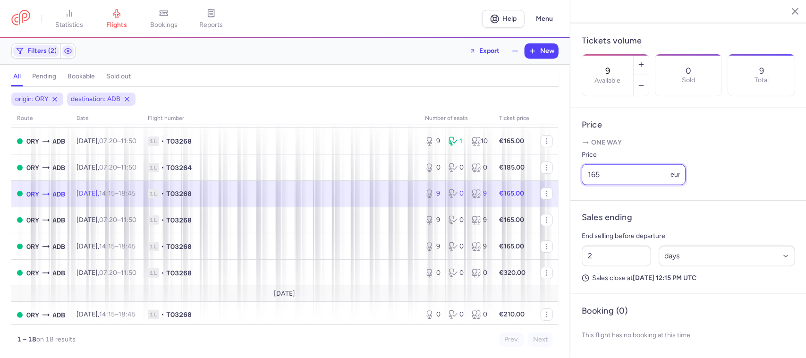
drag, startPoint x: 604, startPoint y: 175, endPoint x: 588, endPoint y: 175, distance: 16.5
click at [588, 175] on input "165" at bounding box center [634, 174] width 104 height 21
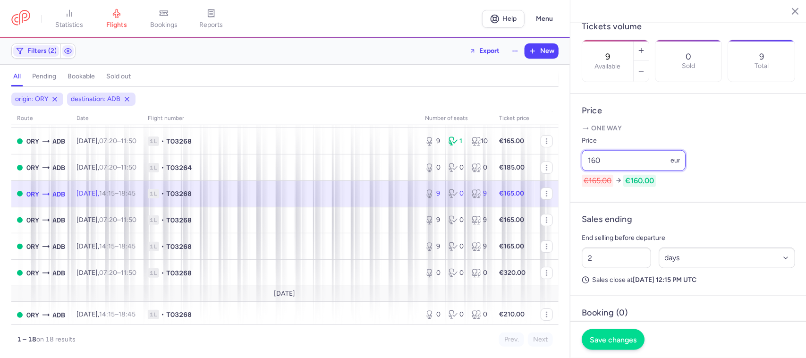
type input "160"
drag, startPoint x: 602, startPoint y: 332, endPoint x: 595, endPoint y: 333, distance: 7.7
click at [602, 334] on button "Save changes" at bounding box center [613, 339] width 63 height 21
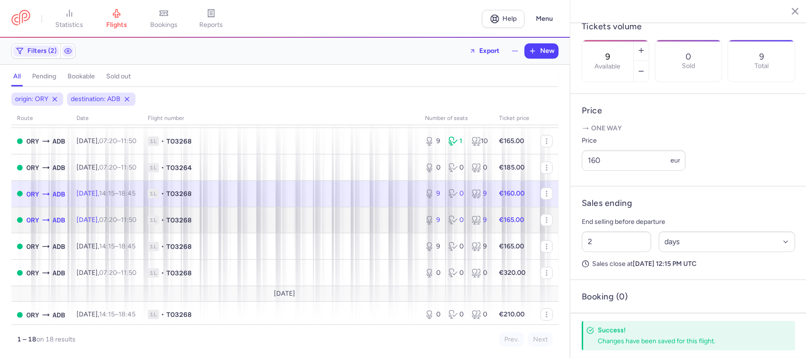
drag, startPoint x: 397, startPoint y: 226, endPoint x: 401, endPoint y: 222, distance: 5.3
click at [397, 225] on span "1L • TO3268" at bounding box center [281, 219] width 266 height 9
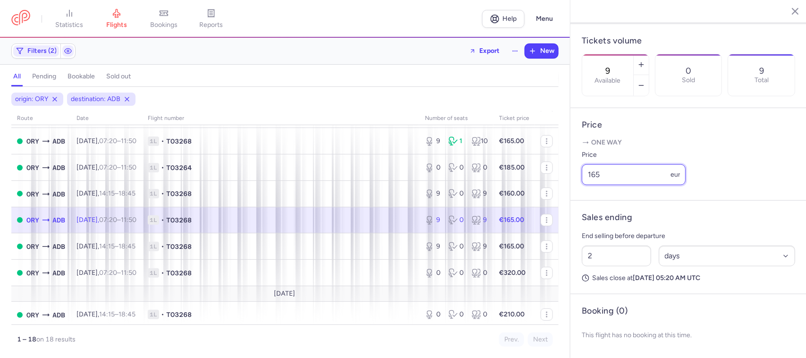
click at [591, 175] on input "165" at bounding box center [634, 174] width 104 height 21
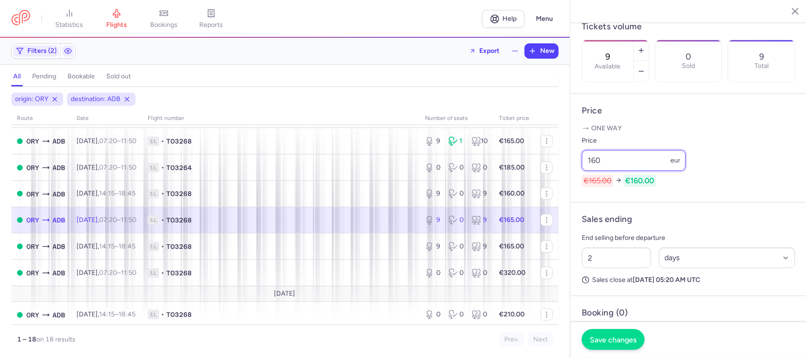
type input "160"
click at [606, 336] on span "Save changes" at bounding box center [613, 339] width 47 height 8
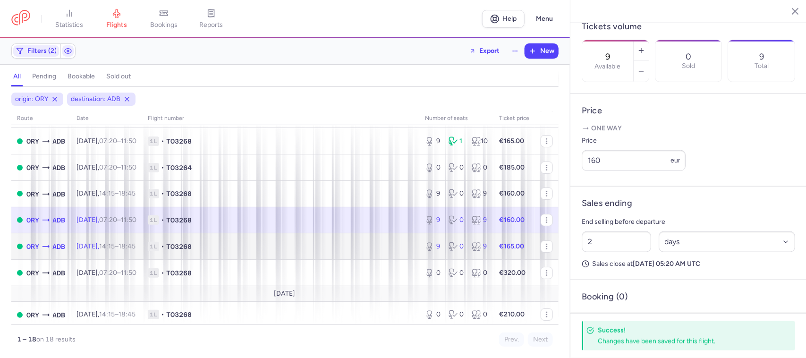
click at [399, 251] on span "1L • TO3268" at bounding box center [281, 246] width 266 height 9
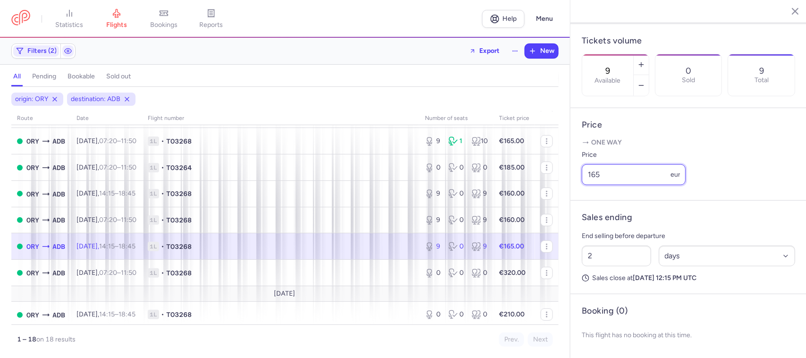
click at [592, 179] on input "165" at bounding box center [634, 174] width 104 height 21
click at [593, 179] on input "165" at bounding box center [634, 174] width 104 height 21
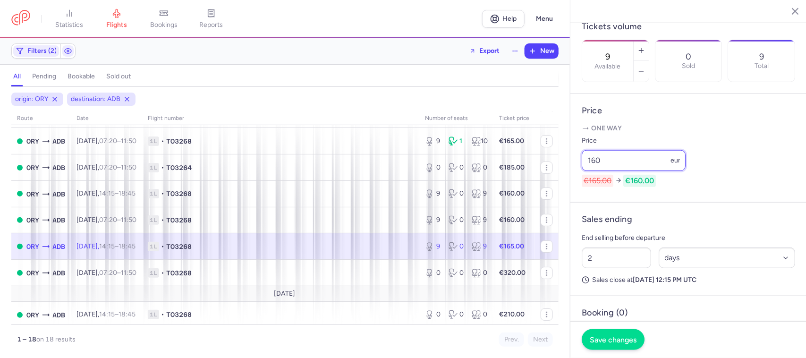
type input "160"
click at [599, 341] on span "Save changes" at bounding box center [613, 339] width 47 height 8
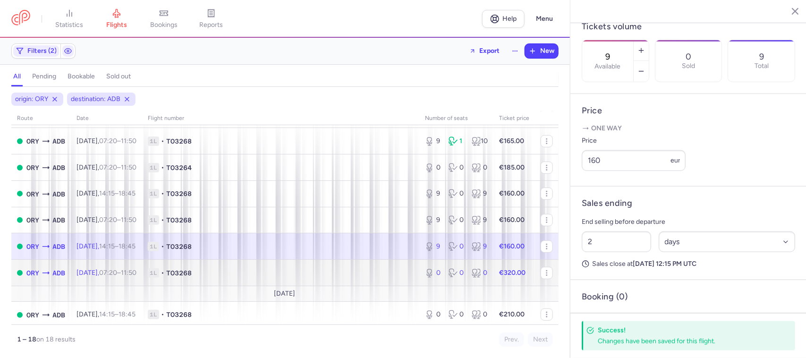
click at [406, 275] on td "1L • TO3268" at bounding box center [280, 273] width 277 height 26
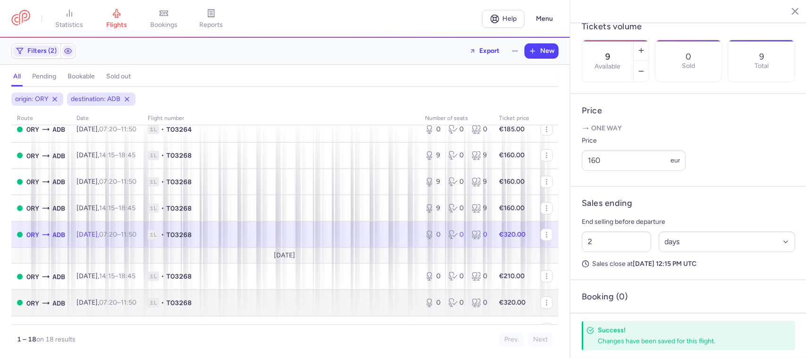
scroll to position [177, 0]
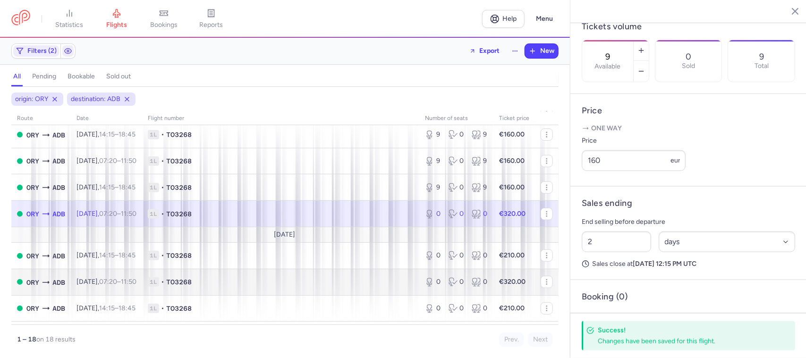
type input "0"
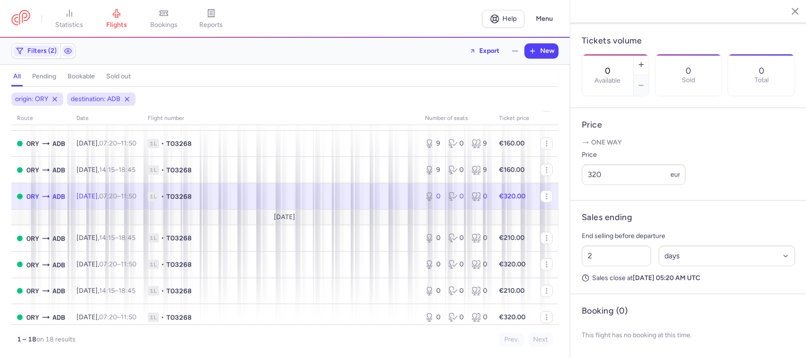
scroll to position [190, 0]
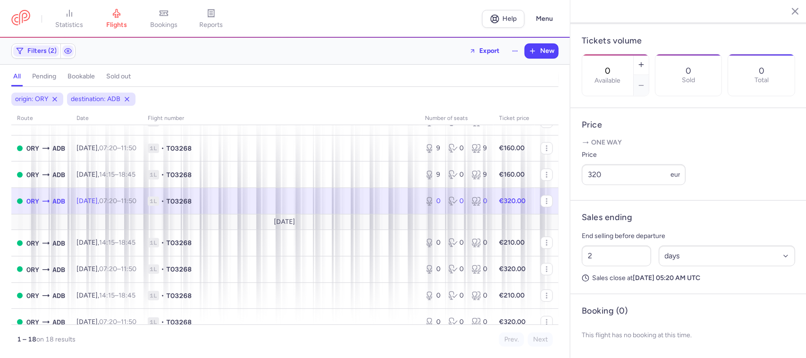
click at [281, 203] on span "1L • TO3268" at bounding box center [281, 200] width 266 height 9
drag, startPoint x: 604, startPoint y: 173, endPoint x: 586, endPoint y: 177, distance: 18.9
click at [586, 177] on input "320" at bounding box center [634, 174] width 104 height 21
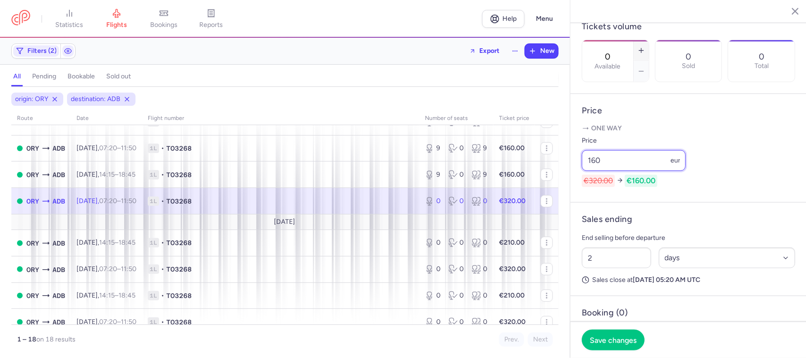
type input "160"
click at [645, 47] on icon "button" at bounding box center [641, 51] width 8 height 8
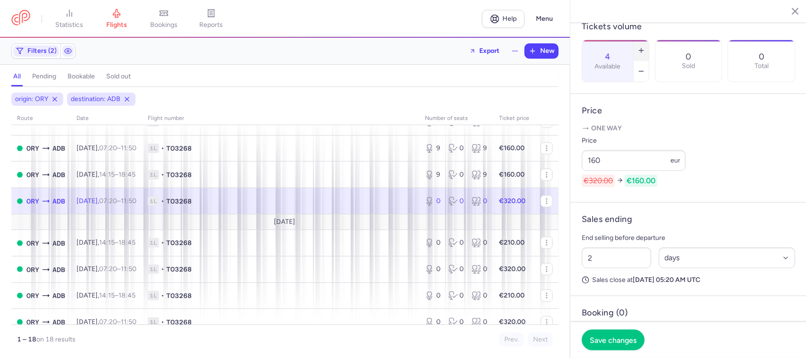
click at [645, 47] on icon "button" at bounding box center [641, 51] width 8 height 8
click at [613, 336] on span "Save changes" at bounding box center [613, 339] width 47 height 8
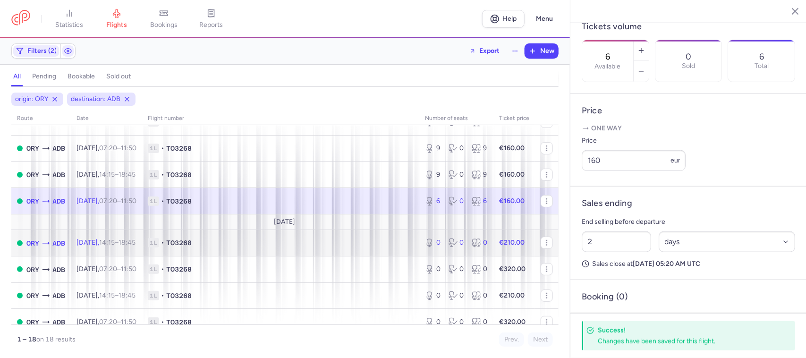
click at [364, 250] on td "1L • TO3268" at bounding box center [280, 243] width 277 height 26
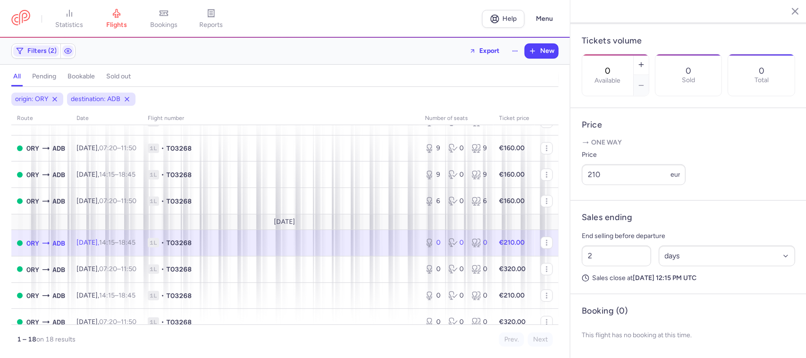
click at [360, 244] on span "1L • TO3268" at bounding box center [281, 242] width 266 height 9
click at [645, 61] on icon "button" at bounding box center [641, 65] width 8 height 8
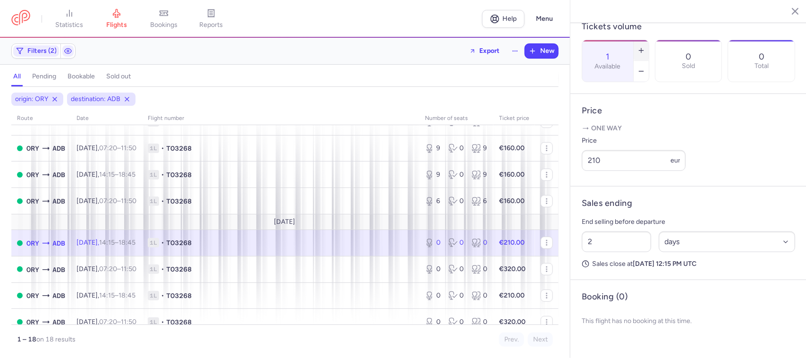
click at [645, 47] on icon "button" at bounding box center [641, 51] width 8 height 8
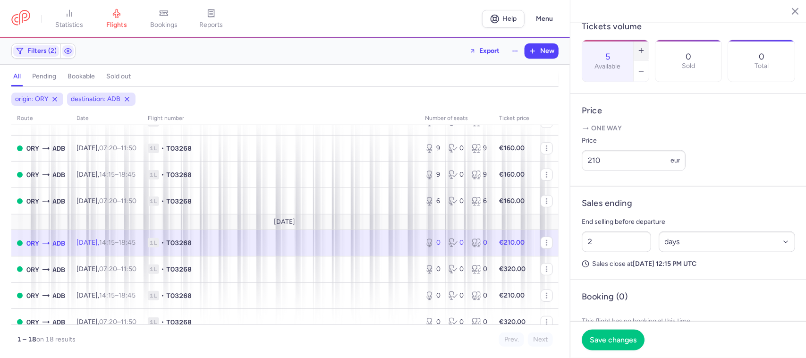
type input "6"
drag, startPoint x: 623, startPoint y: 172, endPoint x: 586, endPoint y: 175, distance: 36.9
click at [589, 171] on input "210" at bounding box center [634, 160] width 104 height 21
click at [584, 171] on input "210" at bounding box center [634, 160] width 104 height 21
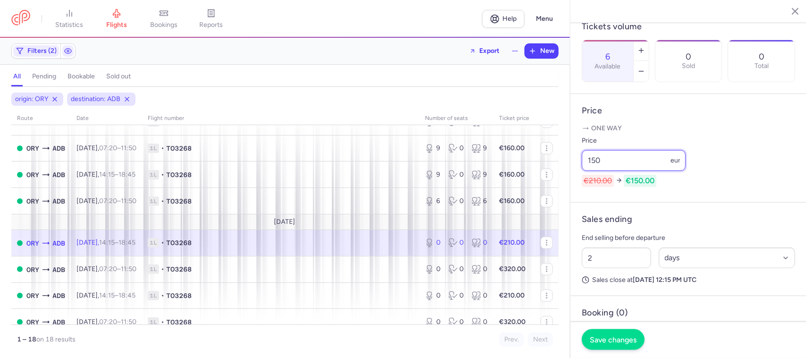
type input "150"
click at [598, 334] on button "Save changes" at bounding box center [613, 339] width 63 height 21
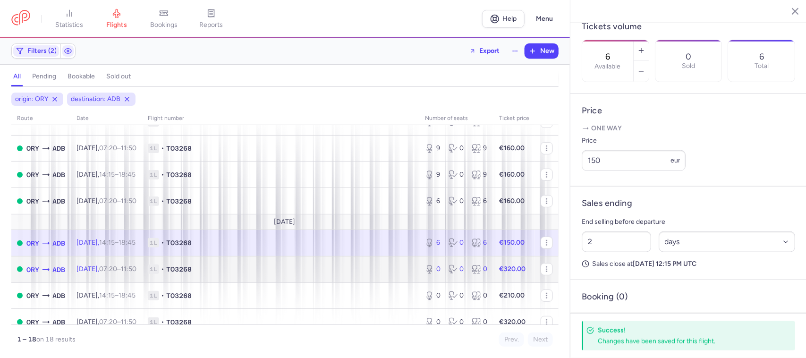
click at [400, 280] on td "1L • TO3268" at bounding box center [280, 269] width 277 height 26
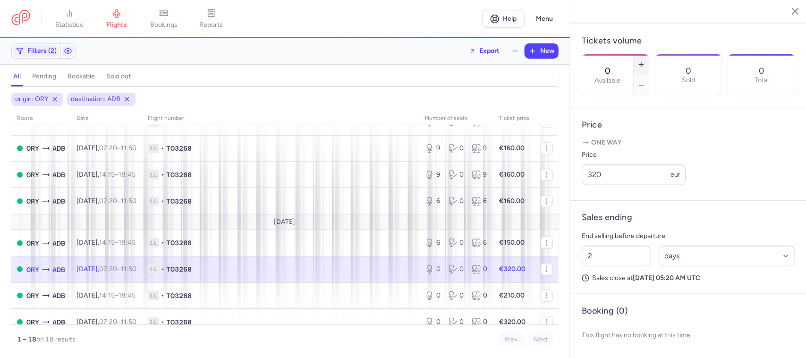
click at [645, 61] on icon "button" at bounding box center [641, 65] width 8 height 8
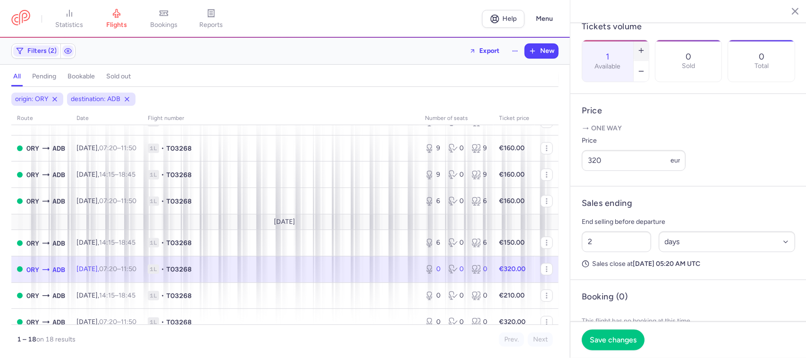
click at [645, 47] on icon "button" at bounding box center [641, 51] width 8 height 8
click at [641, 48] on line "button" at bounding box center [641, 50] width 0 height 4
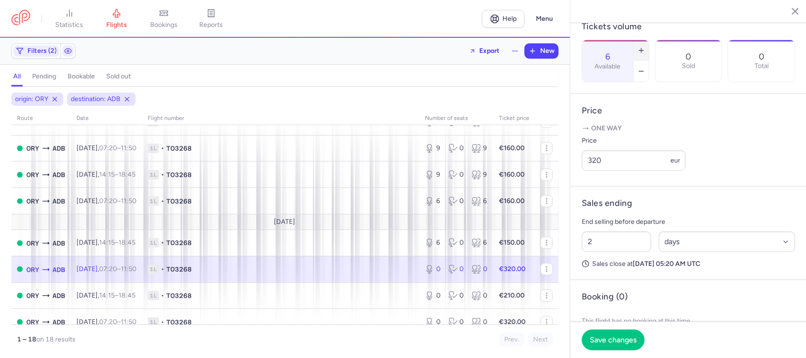
click at [641, 48] on line "button" at bounding box center [641, 50] width 0 height 4
click at [645, 67] on icon "button" at bounding box center [641, 71] width 8 height 8
type input "6"
drag, startPoint x: 606, startPoint y: 173, endPoint x: 584, endPoint y: 176, distance: 21.4
click at [584, 171] on input "320" at bounding box center [634, 160] width 104 height 21
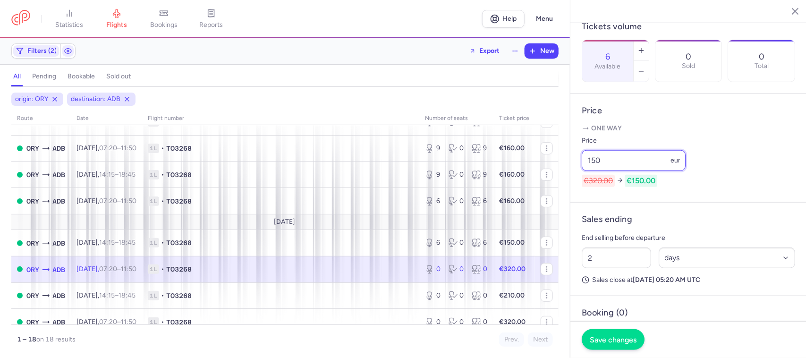
type input "150"
click at [596, 338] on span "Save changes" at bounding box center [613, 339] width 47 height 8
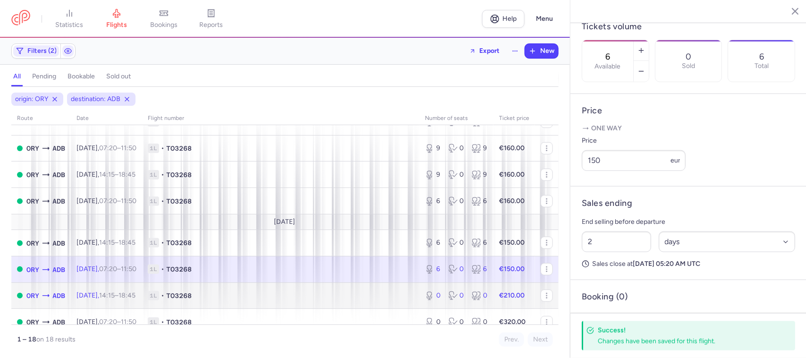
click at [398, 298] on span "1L • TO3268" at bounding box center [281, 295] width 266 height 9
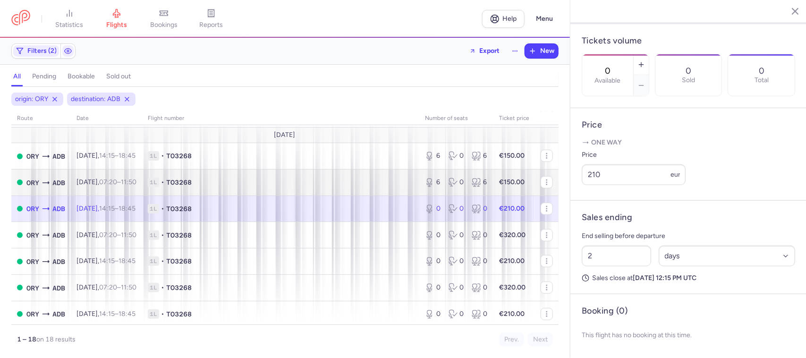
scroll to position [308, 0]
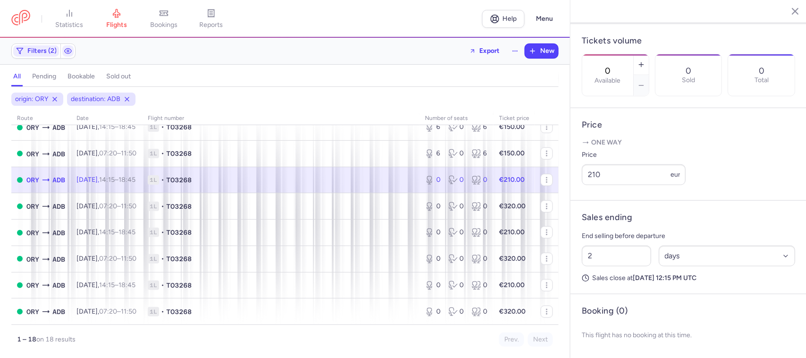
click at [338, 182] on span "1L • TO3268" at bounding box center [281, 179] width 266 height 9
click at [649, 54] on button "button" at bounding box center [640, 64] width 15 height 21
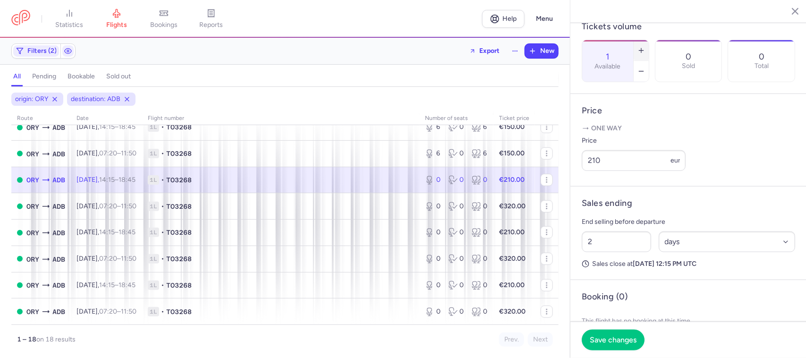
click at [649, 40] on button "button" at bounding box center [640, 50] width 15 height 21
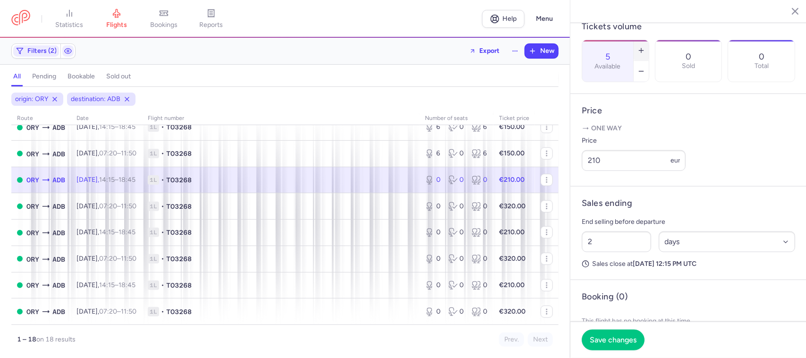
type input "6"
drag, startPoint x: 606, startPoint y: 173, endPoint x: 583, endPoint y: 175, distance: 22.7
click at [583, 171] on input "210" at bounding box center [634, 160] width 104 height 21
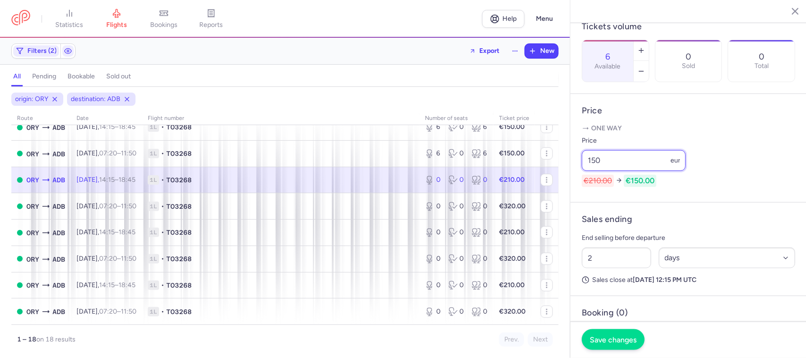
type input "150"
click at [599, 341] on span "Save changes" at bounding box center [613, 339] width 47 height 8
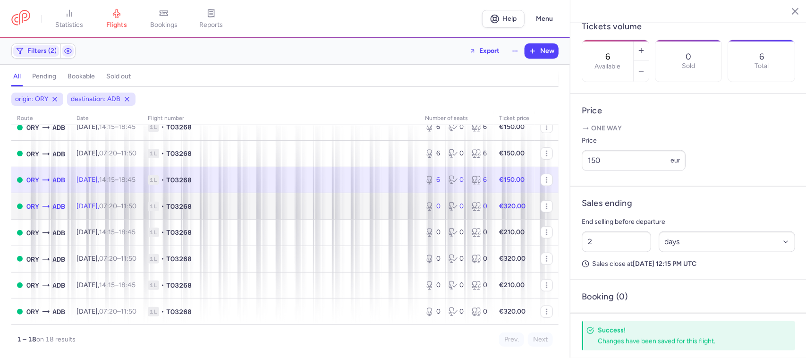
click at [396, 207] on span "1L • TO3268" at bounding box center [281, 206] width 266 height 9
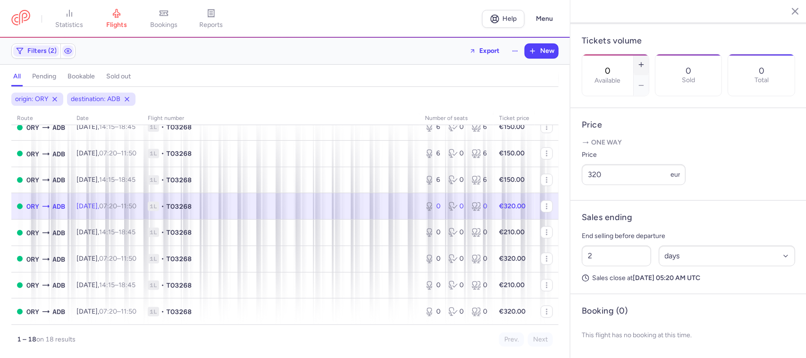
click at [649, 54] on button "button" at bounding box center [640, 64] width 15 height 21
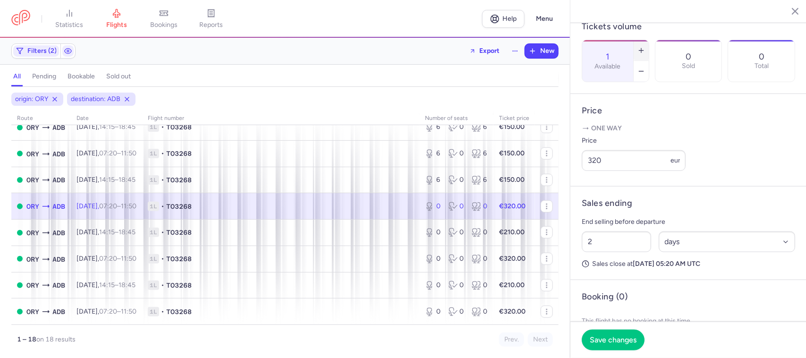
click at [645, 47] on icon "button" at bounding box center [641, 51] width 8 height 8
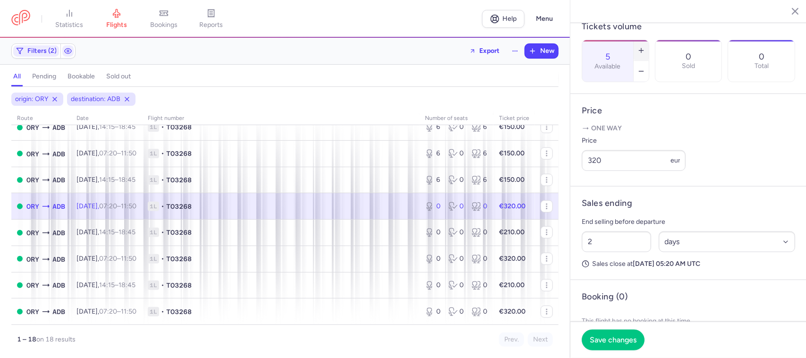
type input "6"
drag, startPoint x: 603, startPoint y: 171, endPoint x: 583, endPoint y: 171, distance: 19.8
click at [583, 171] on input "320" at bounding box center [634, 160] width 104 height 21
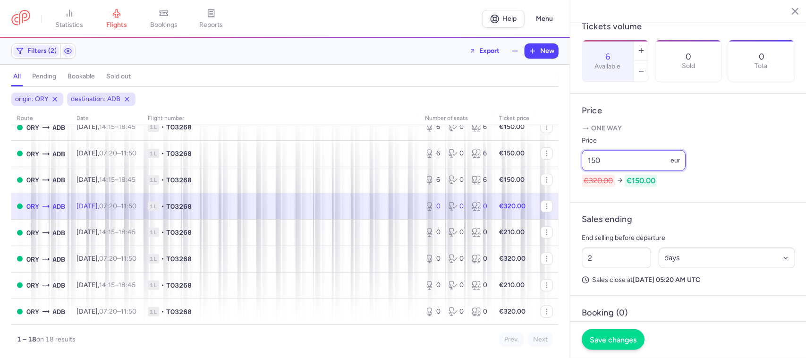
type input "150"
click at [602, 336] on span "Save changes" at bounding box center [613, 339] width 47 height 8
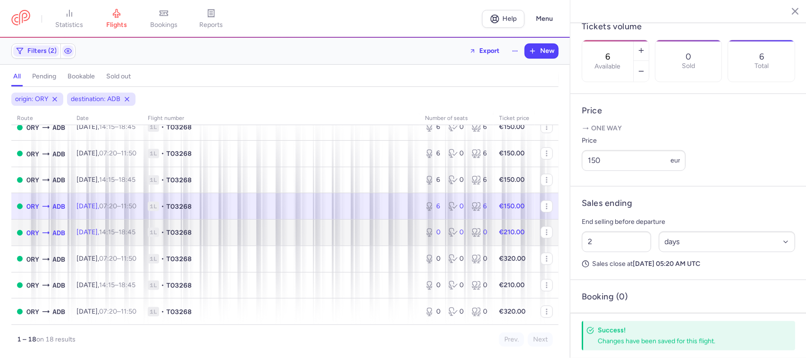
click at [393, 232] on span "1L • TO3268" at bounding box center [281, 232] width 266 height 9
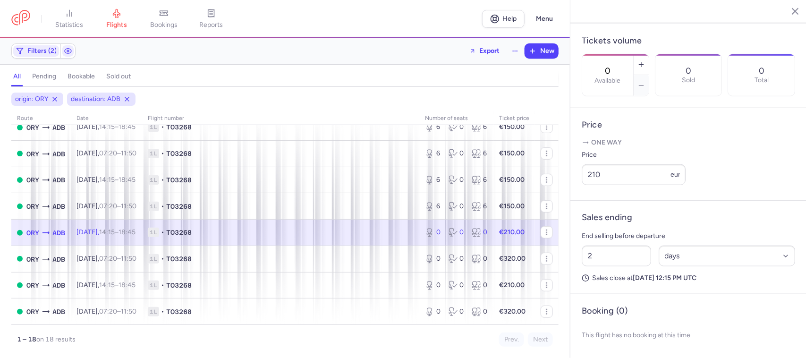
click at [341, 230] on span "1L • TO3268" at bounding box center [281, 232] width 266 height 9
click at [649, 54] on button "button" at bounding box center [640, 64] width 15 height 21
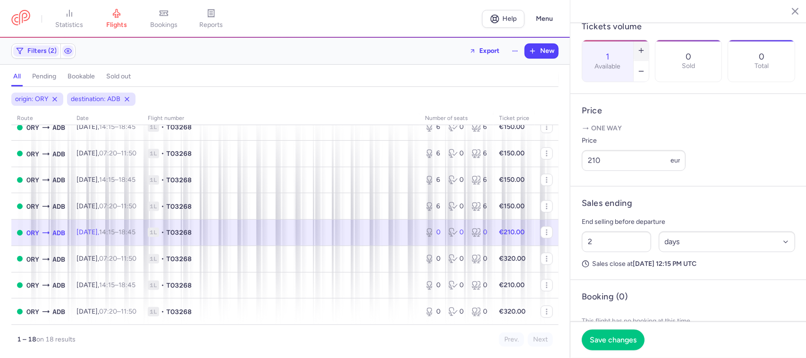
click at [649, 40] on button "button" at bounding box center [640, 50] width 15 height 21
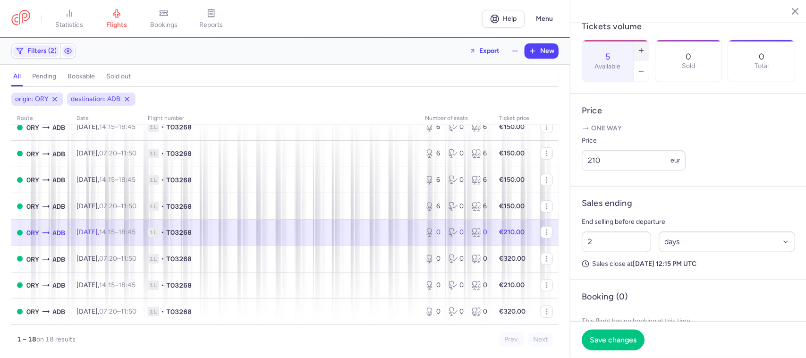
type input "6"
drag, startPoint x: 603, startPoint y: 173, endPoint x: 581, endPoint y: 177, distance: 22.6
click at [581, 177] on article "Price One way Price 210 eur" at bounding box center [688, 140] width 236 height 93
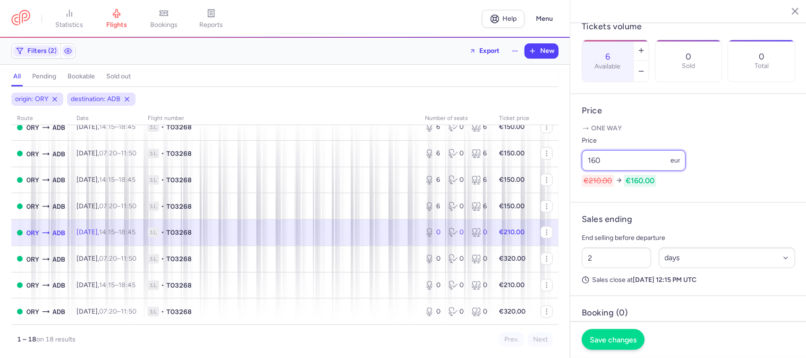
type input "160"
click at [598, 338] on span "Save changes" at bounding box center [613, 339] width 47 height 8
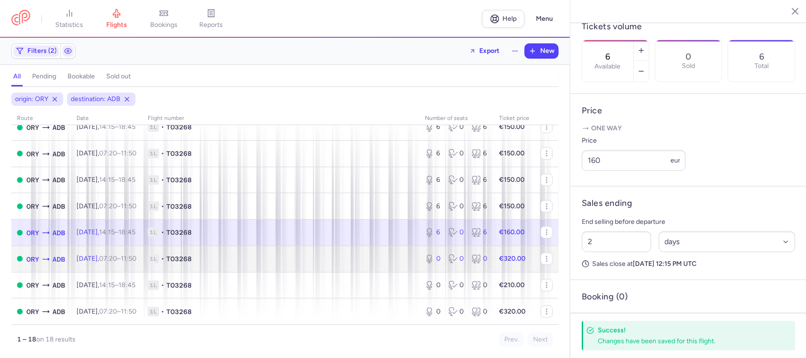
click at [345, 256] on span "1L • TO3268" at bounding box center [281, 258] width 266 height 9
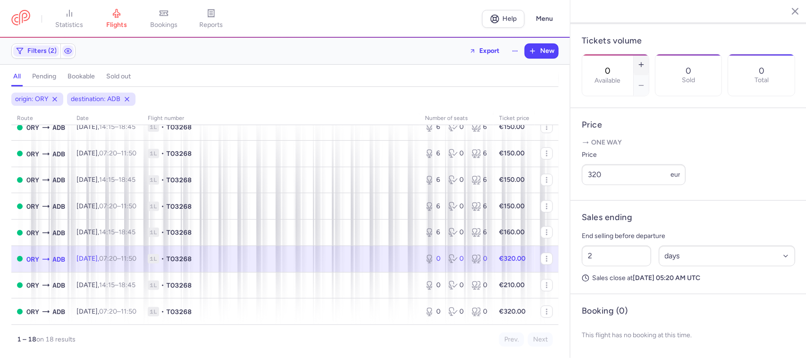
click at [649, 54] on button "button" at bounding box center [640, 64] width 15 height 21
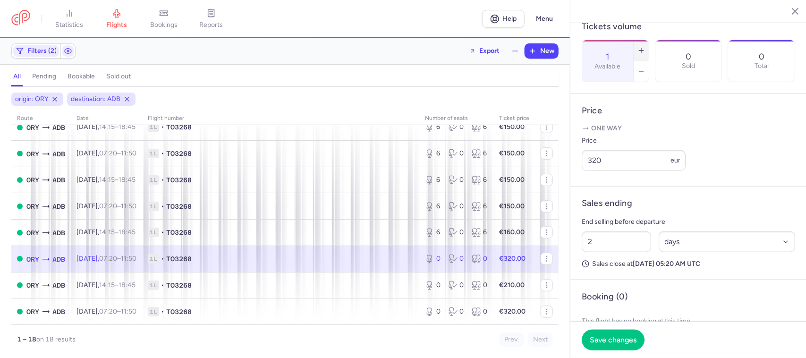
click at [649, 40] on button "button" at bounding box center [640, 50] width 15 height 21
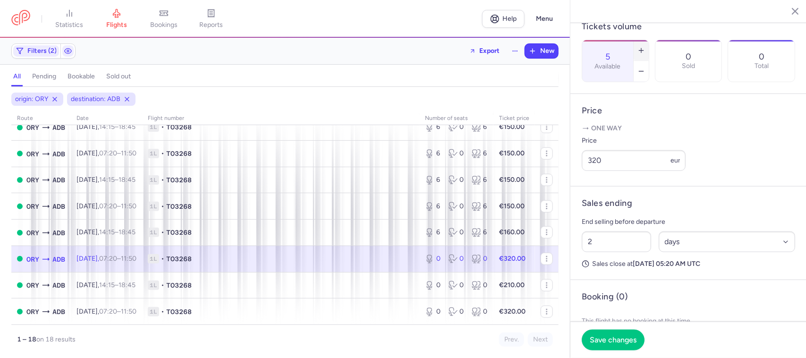
type input "6"
drag, startPoint x: 599, startPoint y: 177, endPoint x: 581, endPoint y: 178, distance: 17.9
click at [581, 178] on article "Price One way Price 320 eur" at bounding box center [688, 140] width 236 height 93
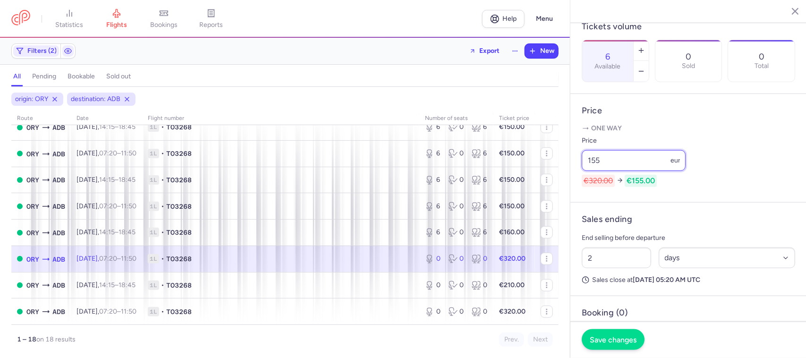
type input "155"
click at [595, 336] on span "Save changes" at bounding box center [613, 339] width 47 height 8
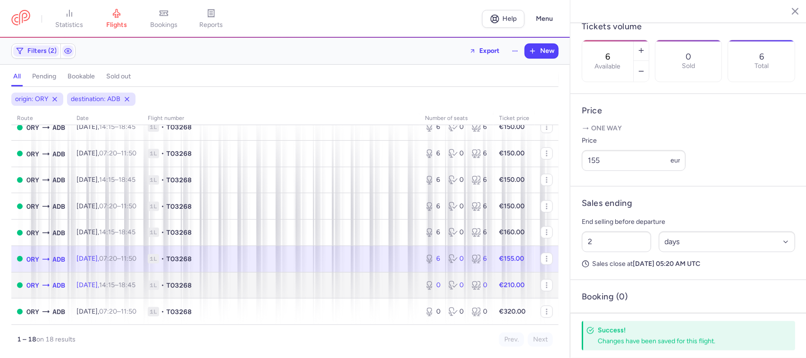
click at [404, 289] on td "1L • TO3268" at bounding box center [280, 285] width 277 height 26
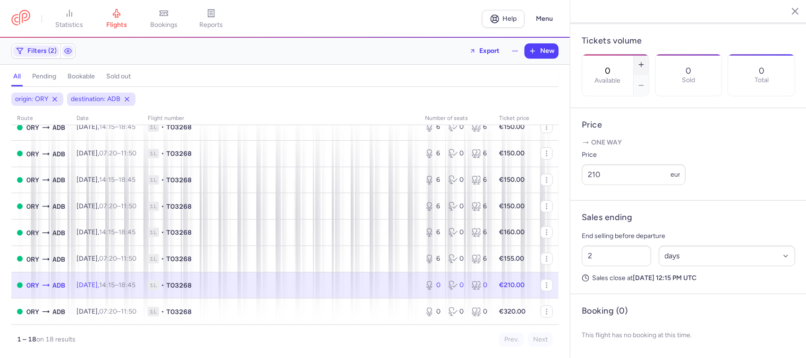
click at [649, 54] on button "button" at bounding box center [640, 64] width 15 height 21
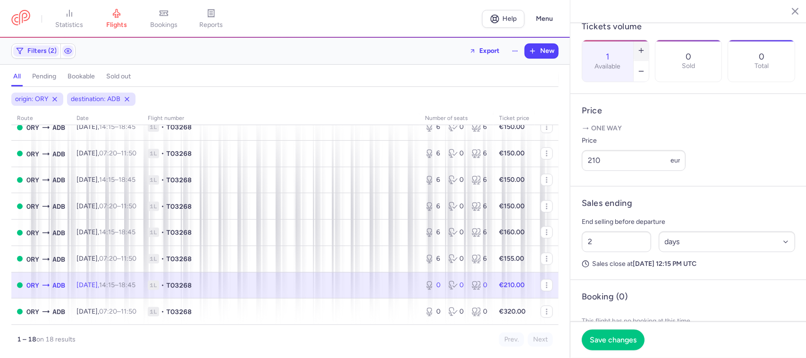
click at [649, 40] on button "button" at bounding box center [640, 50] width 15 height 21
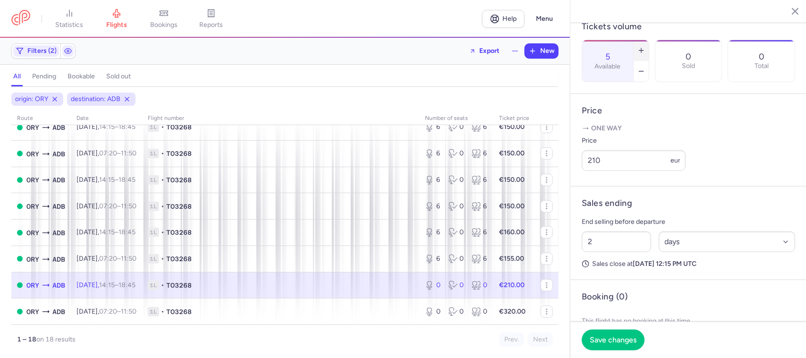
type input "6"
drag, startPoint x: 605, startPoint y: 177, endPoint x: 585, endPoint y: 187, distance: 21.7
click at [585, 175] on div "One way Price 210 eur" at bounding box center [688, 149] width 213 height 51
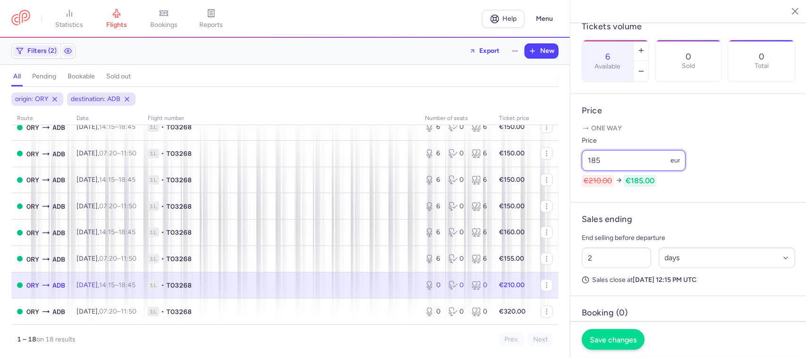
type input "185"
click at [600, 337] on span "Save changes" at bounding box center [613, 339] width 47 height 8
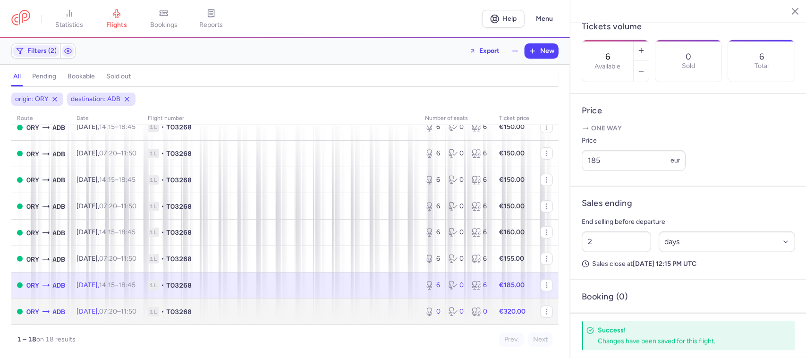
click at [405, 314] on span "1L • TO3268" at bounding box center [281, 311] width 266 height 9
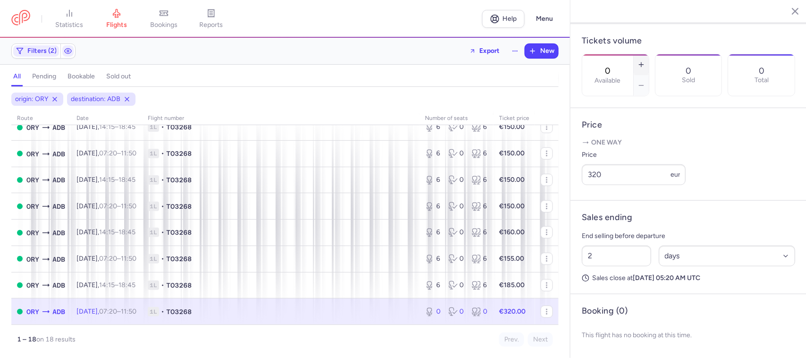
click at [643, 65] on line "button" at bounding box center [641, 65] width 4 height 0
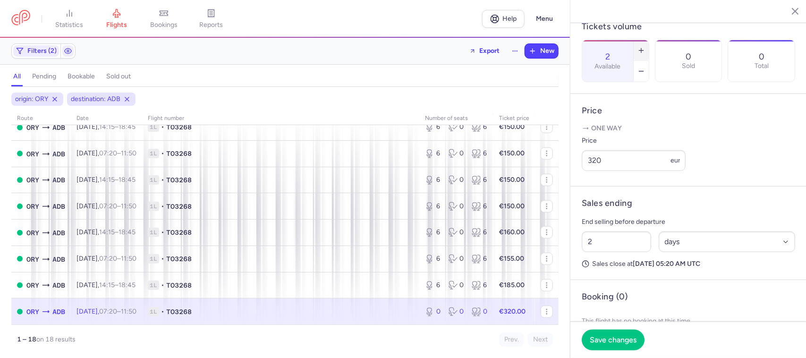
click at [643, 51] on line "button" at bounding box center [641, 51] width 4 height 0
type input "6"
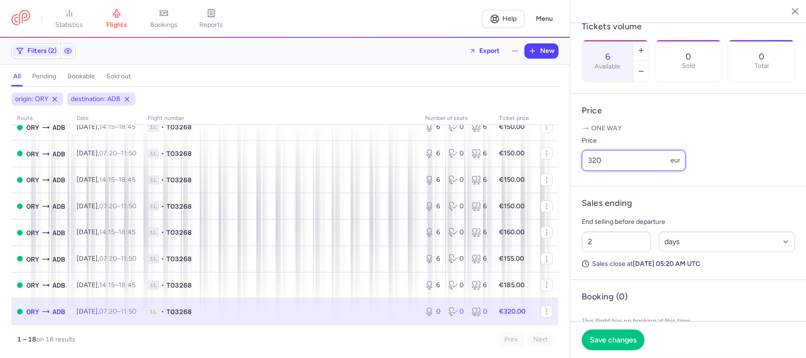
drag, startPoint x: 616, startPoint y: 178, endPoint x: 584, endPoint y: 176, distance: 32.2
click at [584, 171] on input "320" at bounding box center [634, 160] width 104 height 21
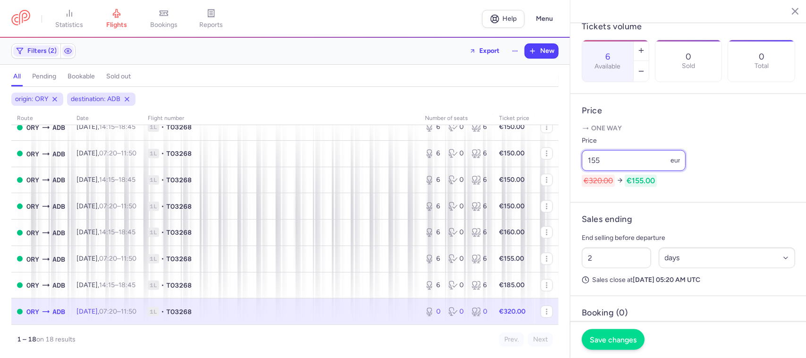
type input "155"
click at [601, 337] on span "Save changes" at bounding box center [613, 339] width 47 height 8
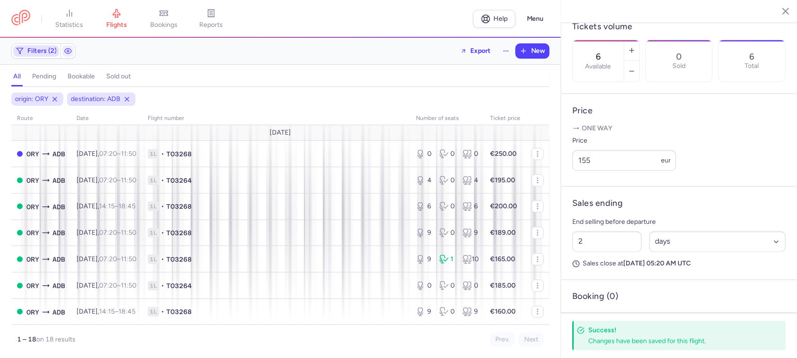
click at [42, 52] on span "Filters (2)" at bounding box center [41, 51] width 29 height 8
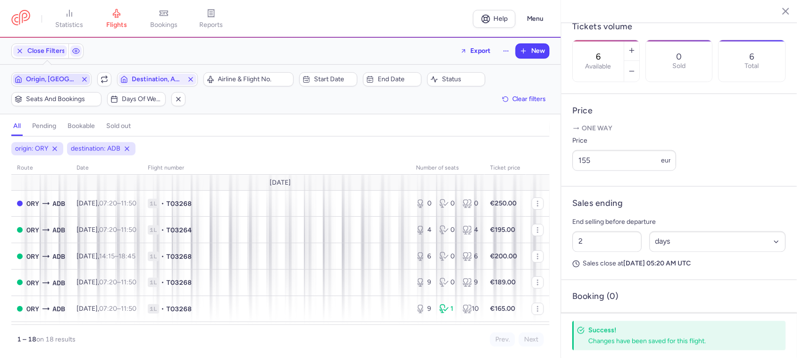
click at [67, 83] on span "Origin, [GEOGRAPHIC_DATA]" at bounding box center [51, 80] width 51 height 8
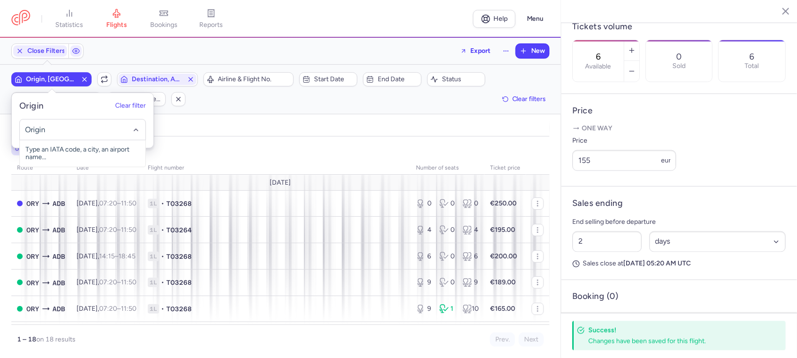
click at [60, 130] on input "-searchbox" at bounding box center [83, 130] width 116 height 10
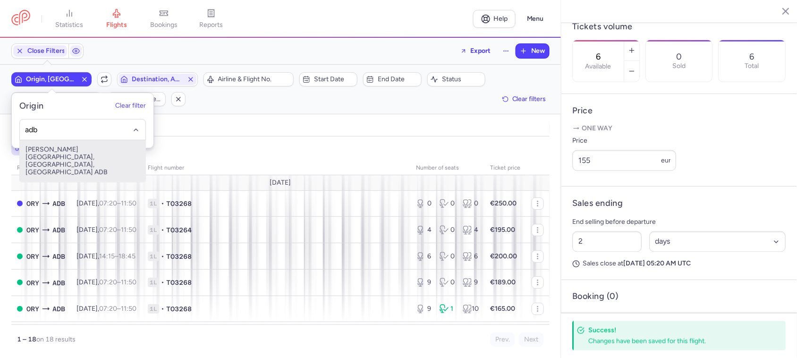
click at [53, 150] on span "[PERSON_NAME][GEOGRAPHIC_DATA], [GEOGRAPHIC_DATA], [GEOGRAPHIC_DATA] ADB" at bounding box center [83, 161] width 126 height 42
type input "adb"
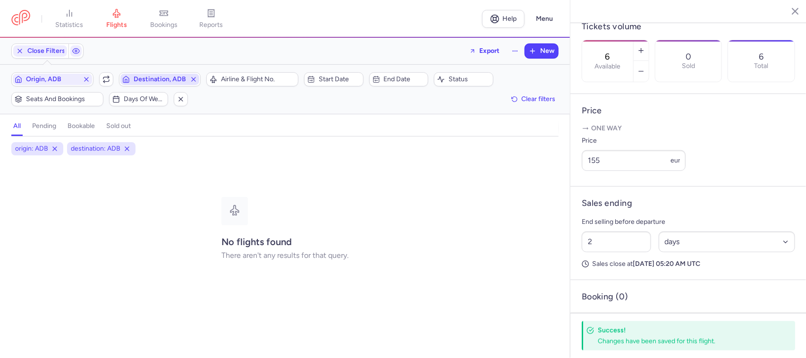
click at [137, 80] on span "Destination, ADB" at bounding box center [160, 80] width 53 height 8
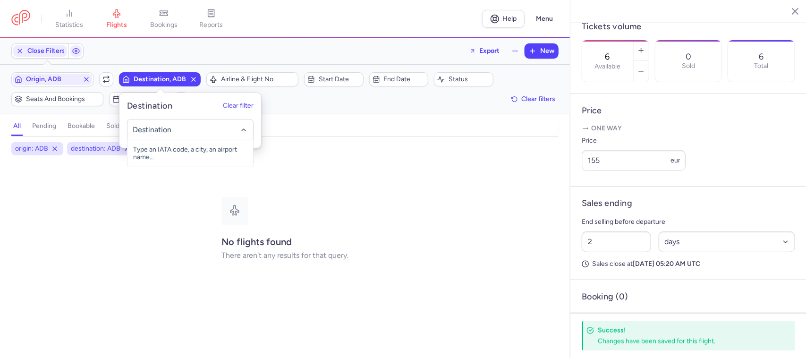
click at [160, 131] on input "-searchbox" at bounding box center [190, 130] width 116 height 10
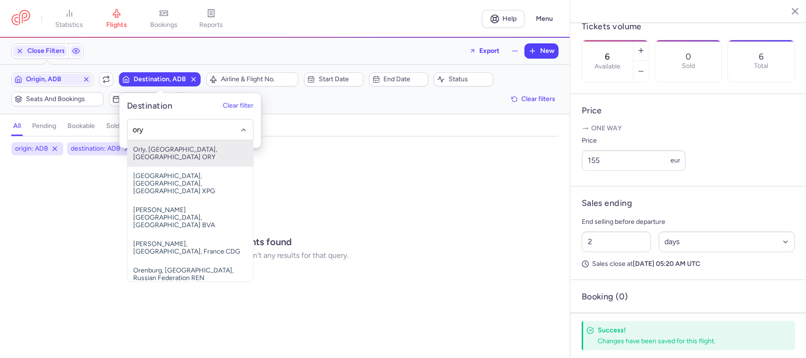
click at [149, 154] on span "Orly, [GEOGRAPHIC_DATA], [GEOGRAPHIC_DATA] ORY" at bounding box center [190, 153] width 126 height 26
type input "ory"
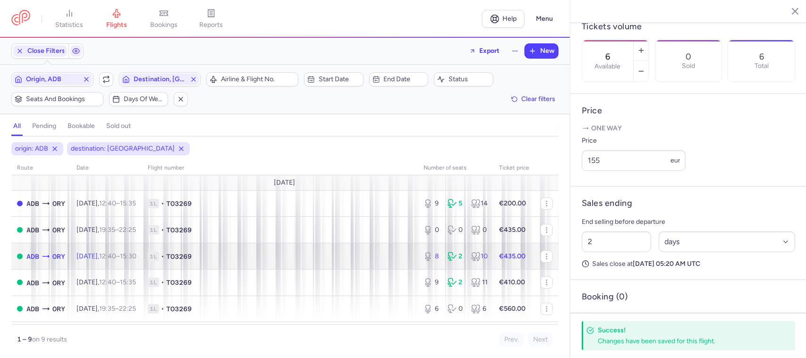
click at [242, 265] on td "1L • TO3269" at bounding box center [280, 256] width 276 height 26
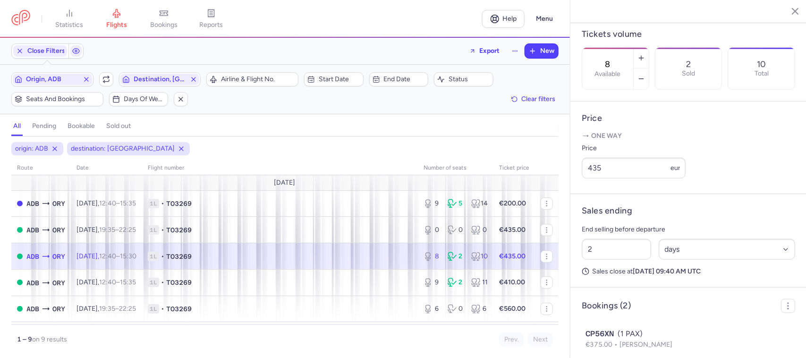
scroll to position [301, 0]
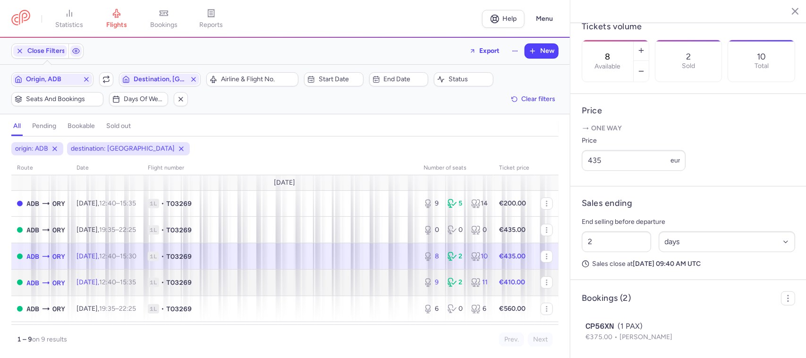
click at [248, 291] on td "1L • TO3269" at bounding box center [280, 282] width 276 height 26
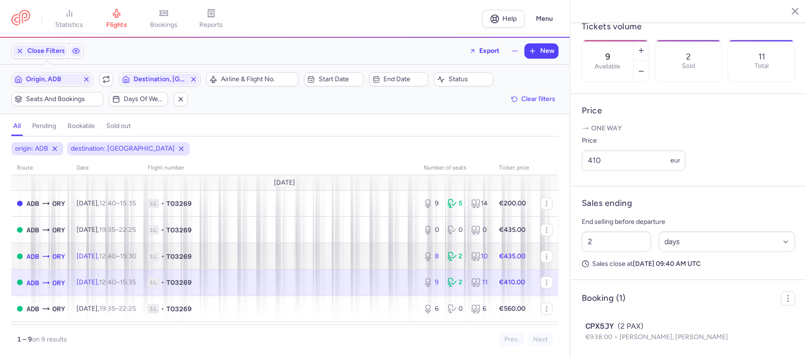
click at [360, 258] on span "1L • TO3269" at bounding box center [280, 256] width 264 height 9
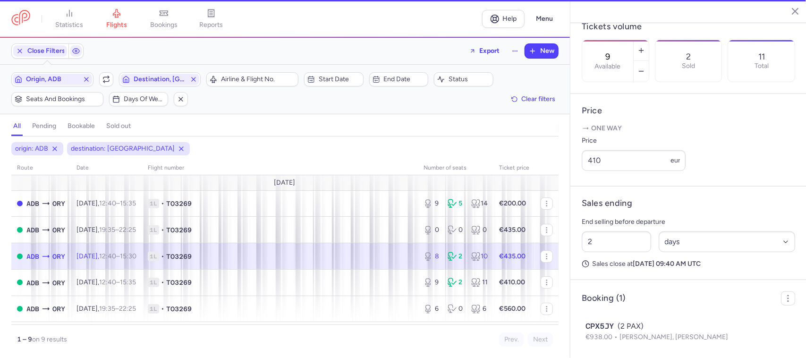
type input "8"
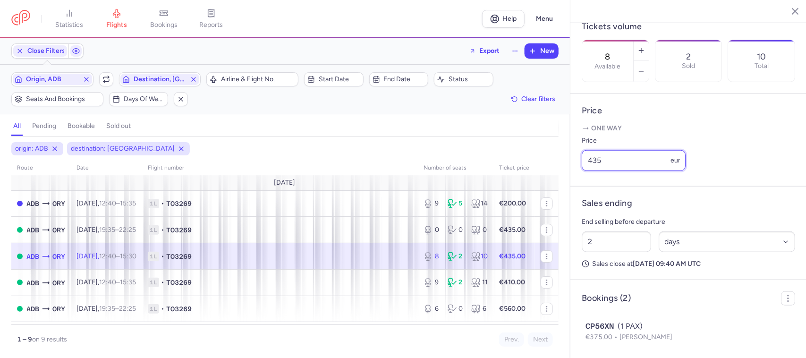
drag, startPoint x: 602, startPoint y: 175, endPoint x: 593, endPoint y: 177, distance: 8.7
click at [593, 171] on input "435" at bounding box center [634, 160] width 104 height 21
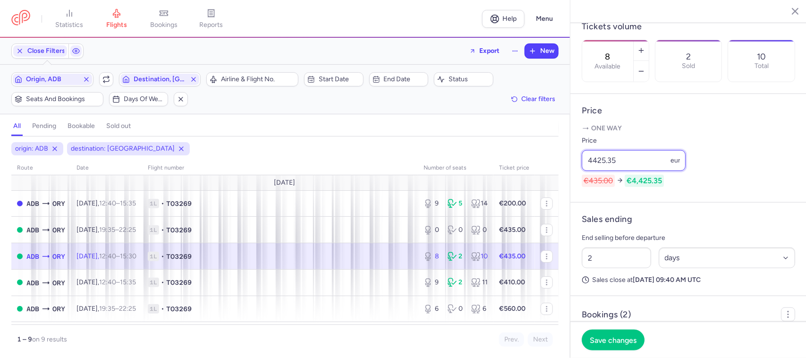
drag, startPoint x: 612, startPoint y: 178, endPoint x: 586, endPoint y: 180, distance: 25.6
click at [586, 171] on input "4425.35" at bounding box center [634, 160] width 104 height 21
type input "425"
click at [598, 338] on span "Save changes" at bounding box center [613, 339] width 47 height 8
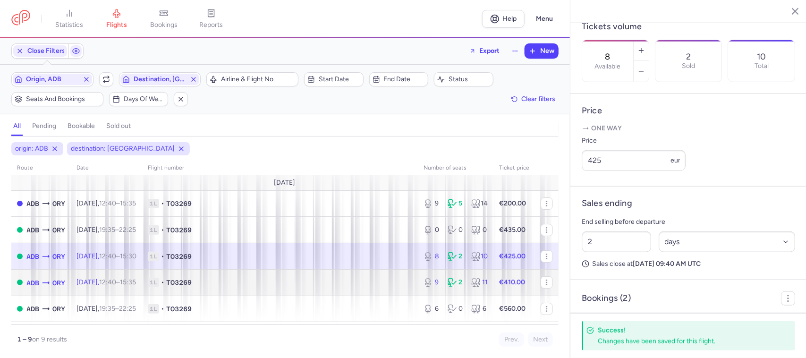
click at [393, 290] on td "1L • TO3269" at bounding box center [280, 282] width 276 height 26
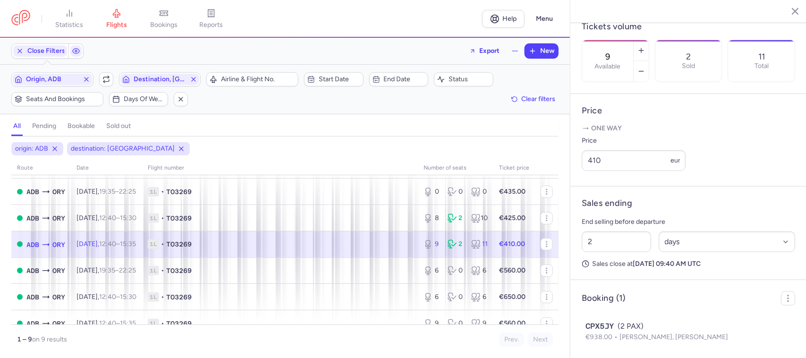
scroll to position [59, 0]
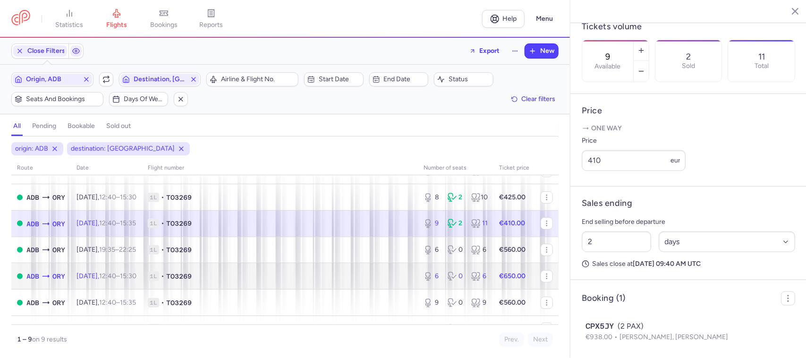
click at [396, 264] on td "1L • TO3269" at bounding box center [280, 276] width 276 height 26
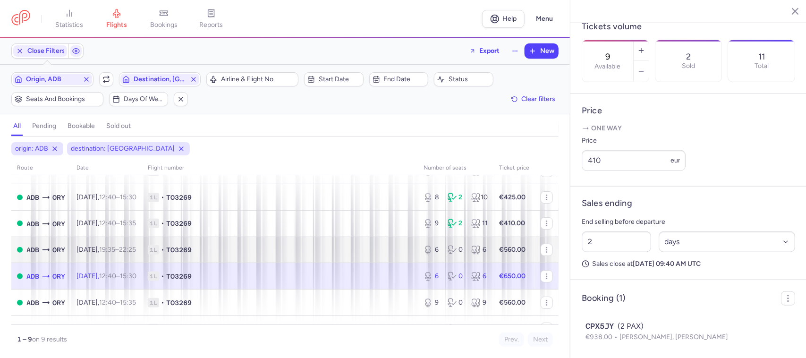
type input "6"
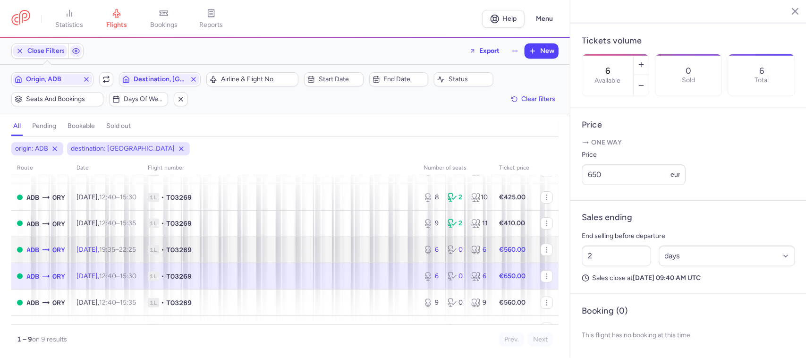
click at [401, 253] on span "1L • TO3269" at bounding box center [280, 249] width 264 height 9
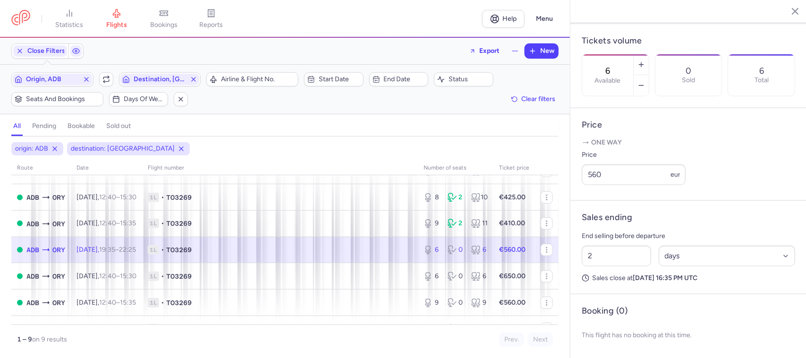
click at [264, 251] on span "1L • TO3269" at bounding box center [280, 249] width 264 height 9
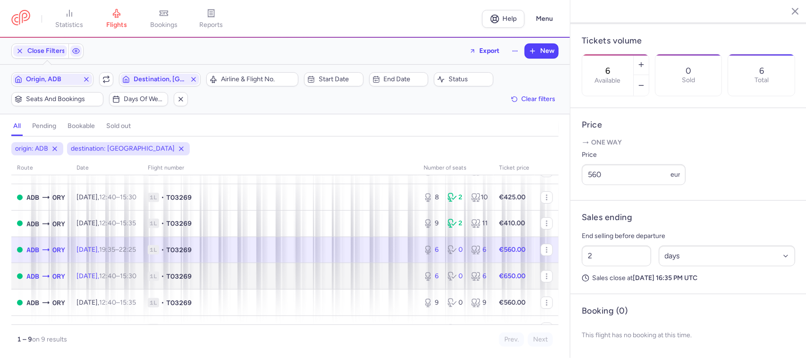
click at [270, 278] on span "1L • TO3269" at bounding box center [280, 275] width 264 height 9
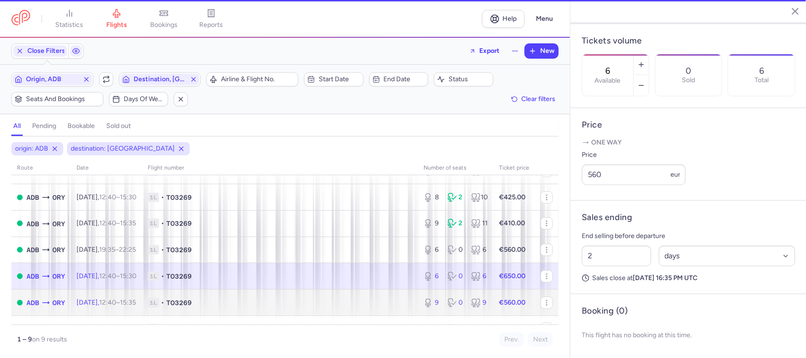
click at [270, 301] on span "1L • TO3269" at bounding box center [280, 302] width 264 height 9
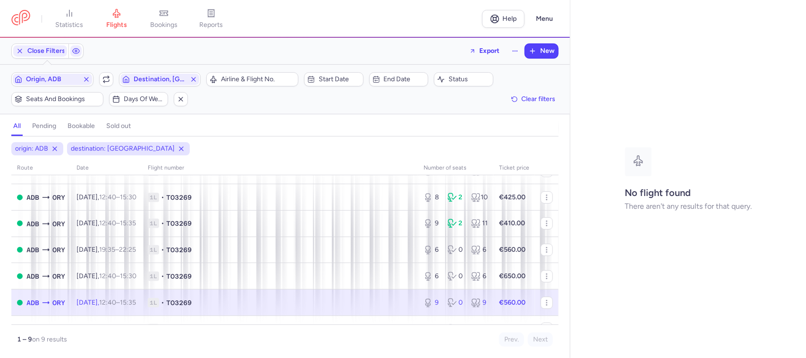
select select "days"
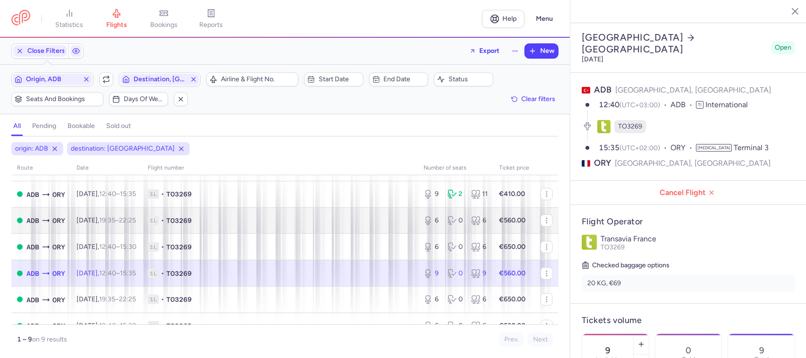
scroll to position [104, 0]
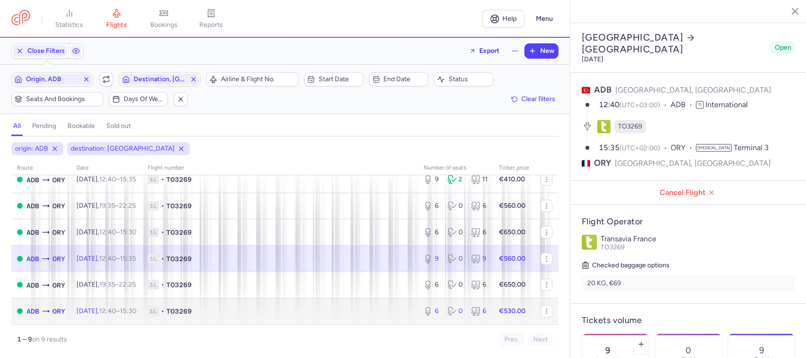
click at [293, 305] on td "1L • TO3269" at bounding box center [280, 311] width 276 height 26
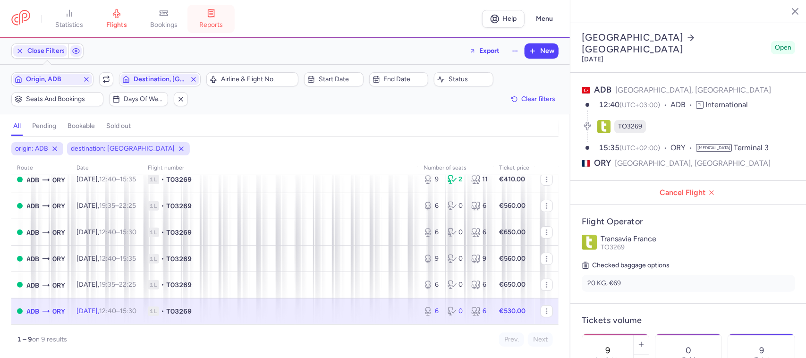
type input "6"
click at [270, 308] on span "1L • TO3269" at bounding box center [280, 310] width 264 height 9
click at [58, 78] on span "Origin, ADB" at bounding box center [52, 80] width 53 height 8
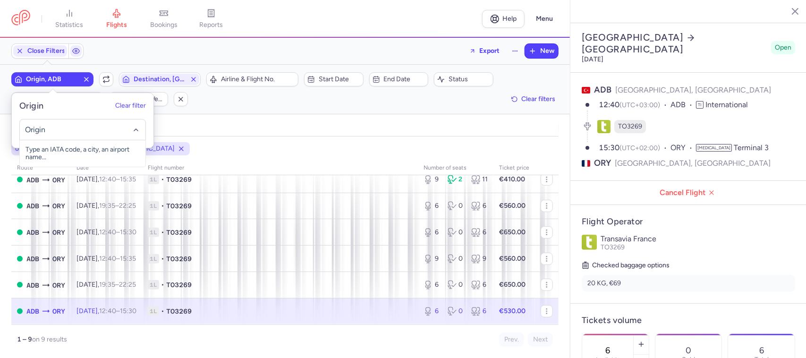
click at [63, 130] on input "-searchbox" at bounding box center [83, 130] width 116 height 10
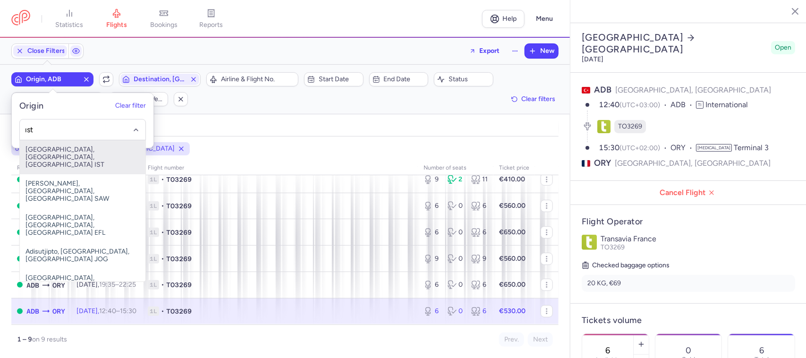
click at [76, 151] on span "[GEOGRAPHIC_DATA], [GEOGRAPHIC_DATA], [GEOGRAPHIC_DATA] IST" at bounding box center [83, 157] width 126 height 34
type input "ıst"
click at [76, 151] on span "[GEOGRAPHIC_DATA], [GEOGRAPHIC_DATA], [GEOGRAPHIC_DATA] IST" at bounding box center [83, 157] width 126 height 34
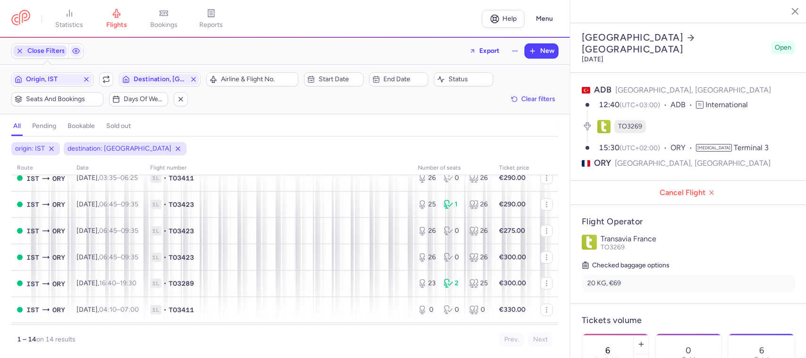
click at [53, 51] on span "Close Filters" at bounding box center [46, 51] width 38 height 8
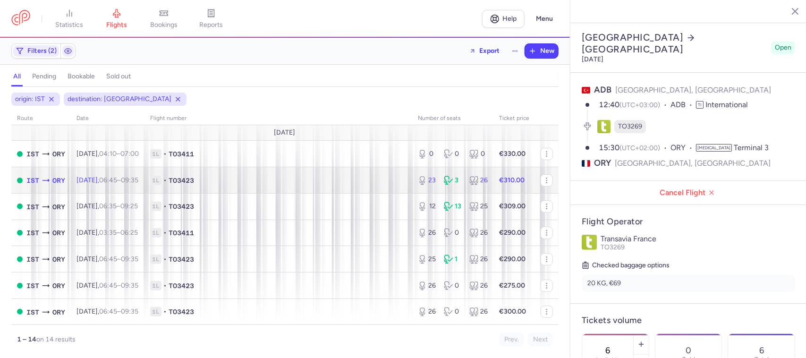
click at [357, 182] on span "1L • TO3423" at bounding box center [278, 180] width 256 height 9
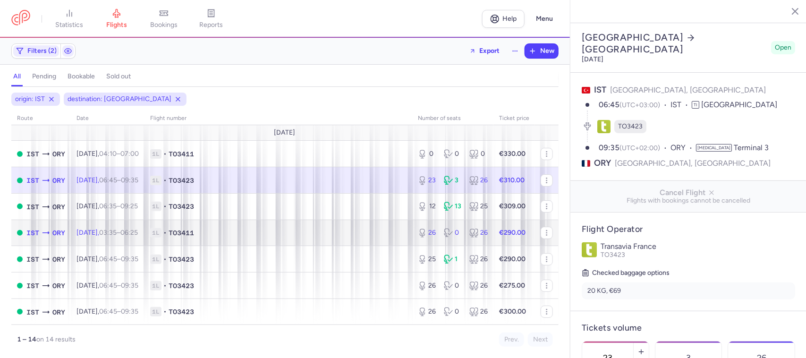
click at [392, 235] on span "1L • TO3411" at bounding box center [278, 232] width 256 height 9
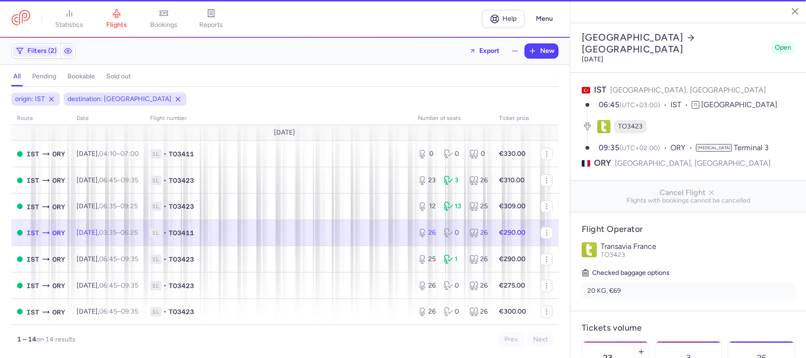
type input "26"
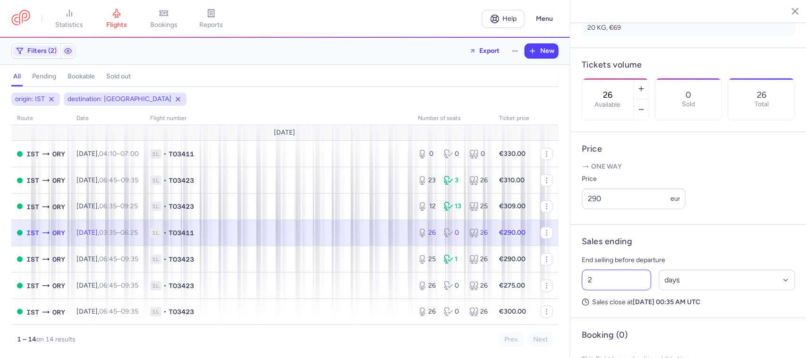
scroll to position [294, 0]
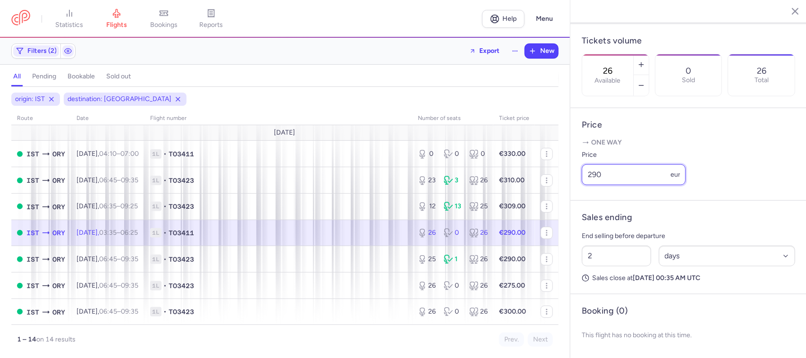
drag, startPoint x: 607, startPoint y: 175, endPoint x: 586, endPoint y: 175, distance: 20.8
click at [586, 175] on input "290" at bounding box center [634, 174] width 104 height 21
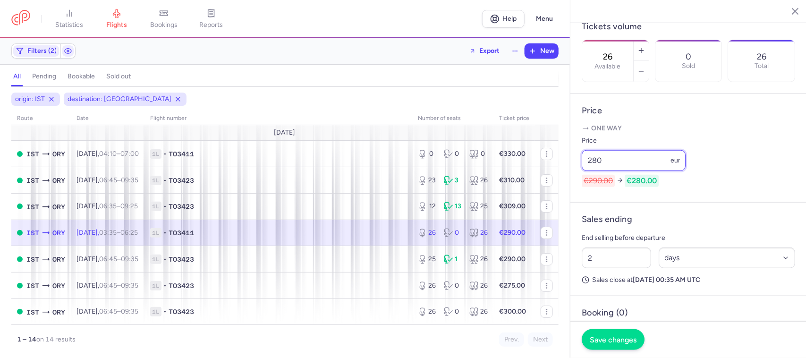
type input "280"
click at [600, 340] on span "Save changes" at bounding box center [613, 339] width 47 height 8
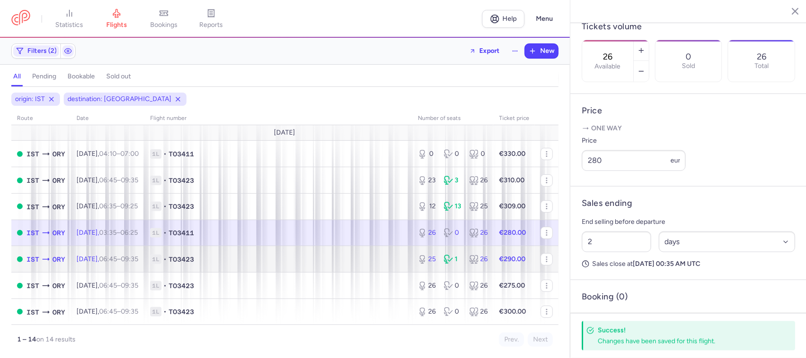
click at [403, 262] on td "1L • TO3423" at bounding box center [278, 259] width 268 height 26
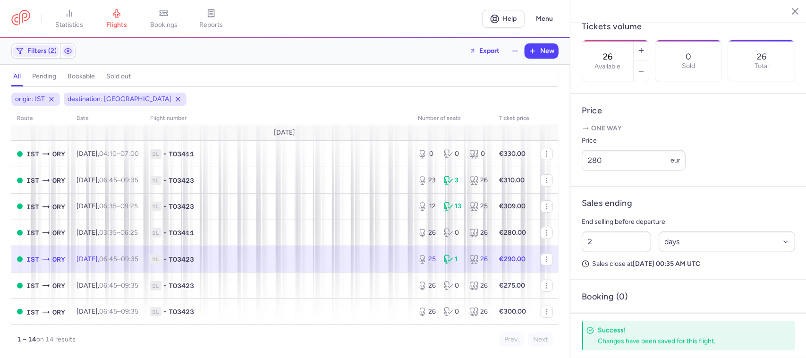
type input "25"
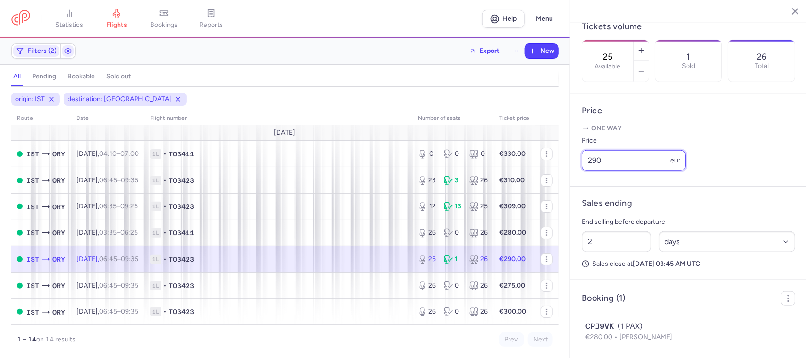
drag, startPoint x: 599, startPoint y: 177, endPoint x: 579, endPoint y: 184, distance: 21.8
click at [573, 183] on article "Price One way Price 290 eur" at bounding box center [688, 140] width 236 height 93
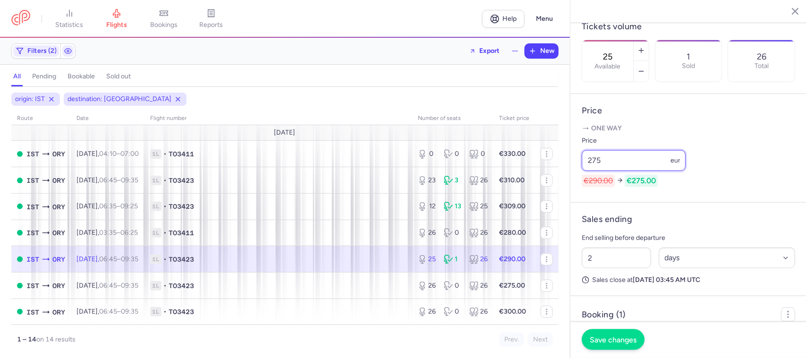
type input "275"
click at [614, 341] on span "Save changes" at bounding box center [613, 339] width 47 height 8
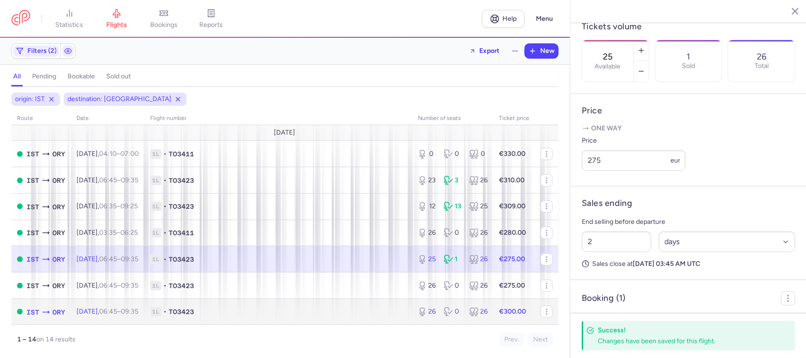
click at [381, 314] on span "1L • TO3423" at bounding box center [278, 311] width 256 height 9
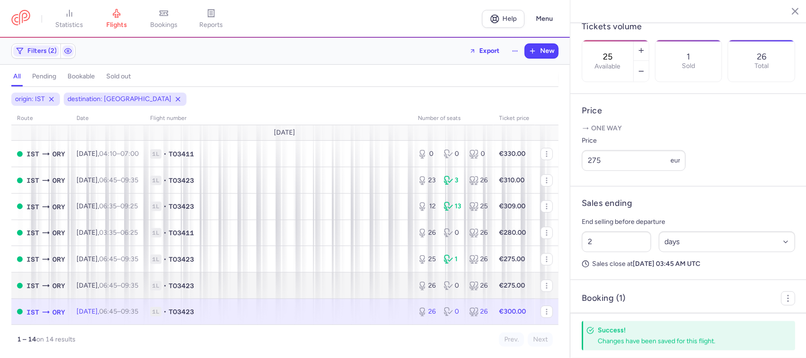
type input "26"
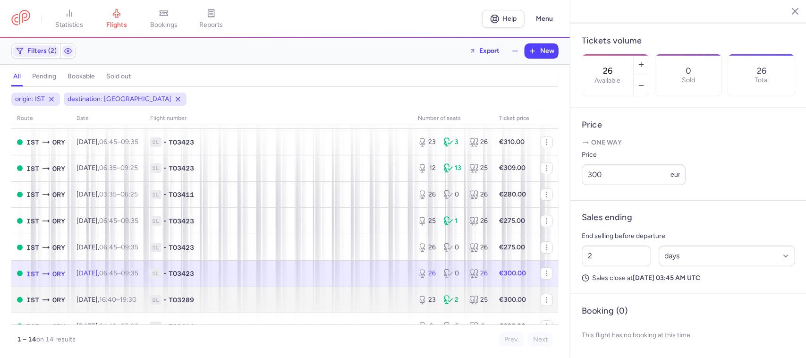
scroll to position [59, 0]
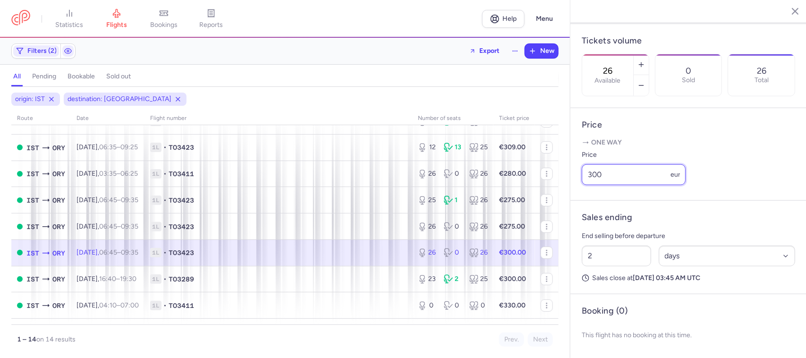
drag, startPoint x: 607, startPoint y: 173, endPoint x: 584, endPoint y: 176, distance: 22.3
click at [584, 176] on input "300" at bounding box center [634, 174] width 104 height 21
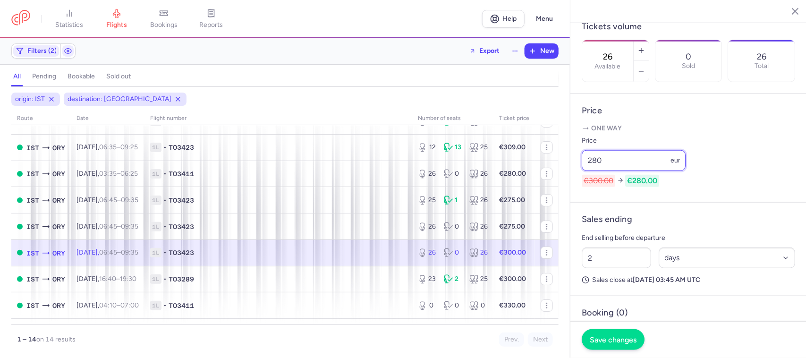
type input "280"
click at [592, 335] on button "Save changes" at bounding box center [613, 339] width 63 height 21
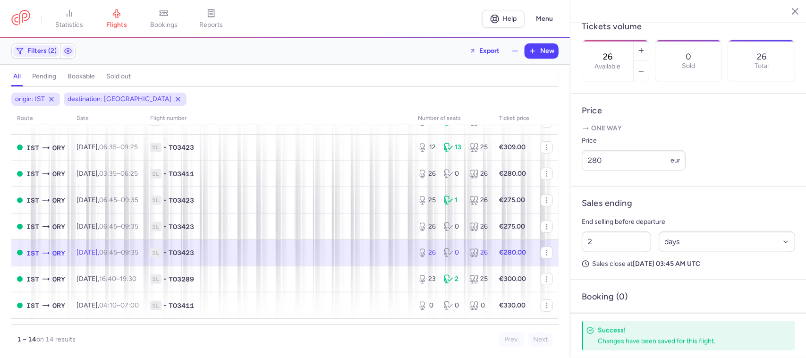
click at [388, 252] on span "1L • TO3423" at bounding box center [278, 252] width 256 height 9
drag, startPoint x: 603, startPoint y: 175, endPoint x: 591, endPoint y: 178, distance: 11.8
click at [591, 171] on input "280" at bounding box center [634, 160] width 104 height 21
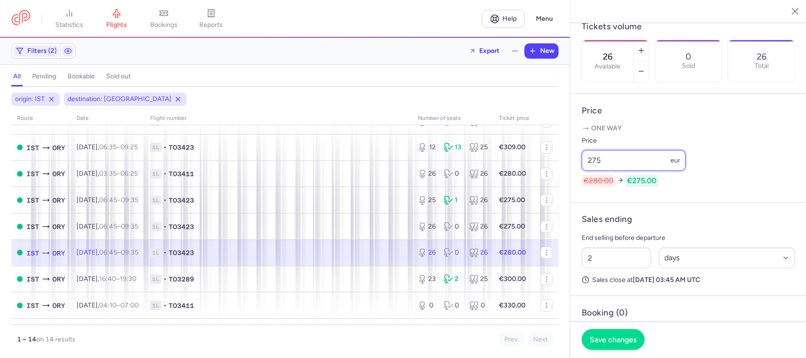
type input "275"
click at [601, 335] on button "Save changes" at bounding box center [613, 339] width 63 height 21
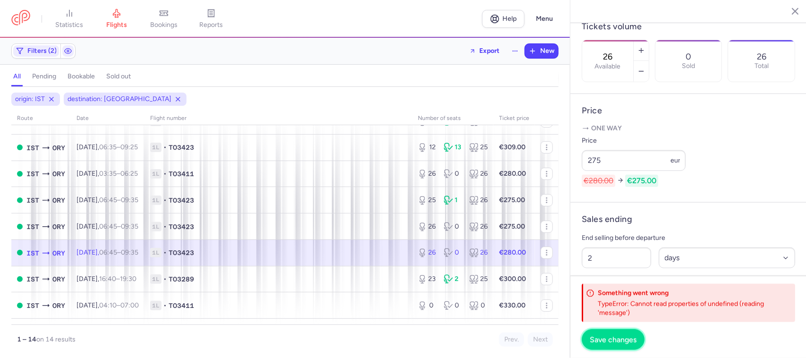
click at [595, 335] on button "Save changes" at bounding box center [613, 339] width 63 height 21
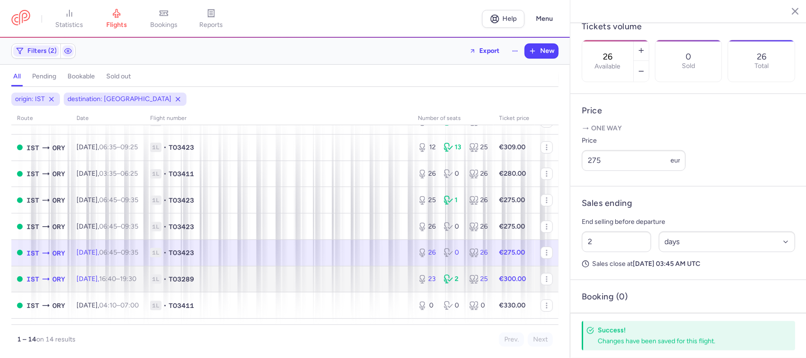
click at [376, 284] on span "1L • TO3289" at bounding box center [278, 278] width 256 height 9
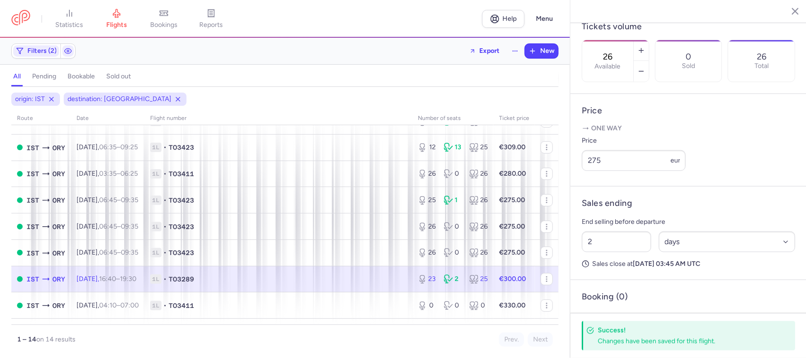
type input "23"
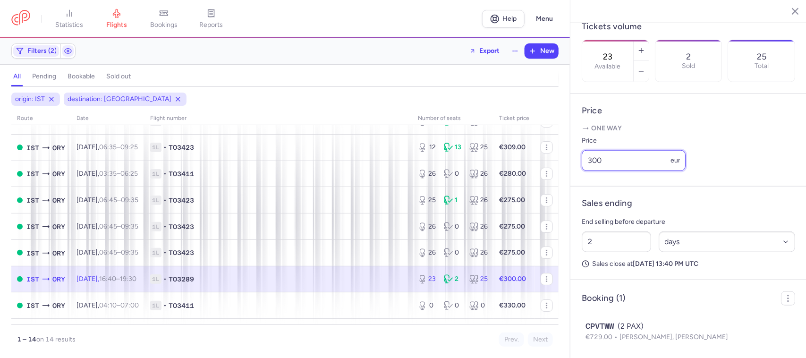
drag, startPoint x: 605, startPoint y: 176, endPoint x: 586, endPoint y: 177, distance: 19.0
click at [586, 171] on input "300" at bounding box center [634, 160] width 104 height 21
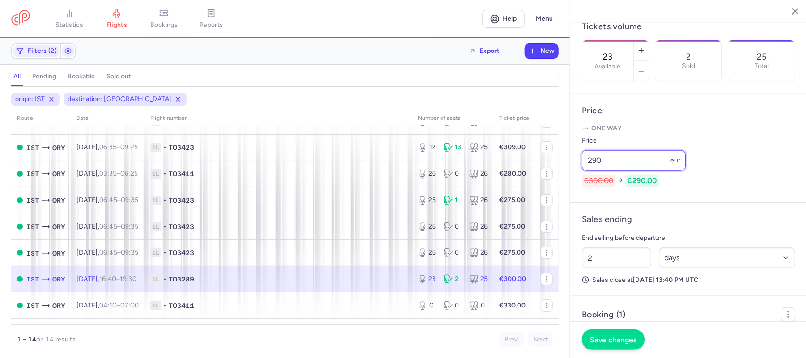
type input "290"
click at [601, 337] on span "Save changes" at bounding box center [613, 339] width 47 height 8
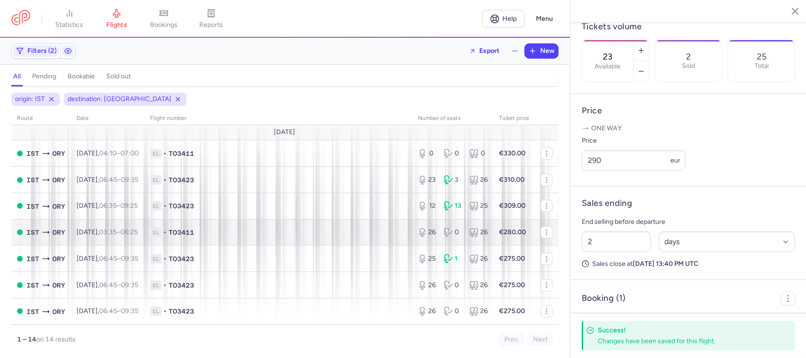
scroll to position [0, 0]
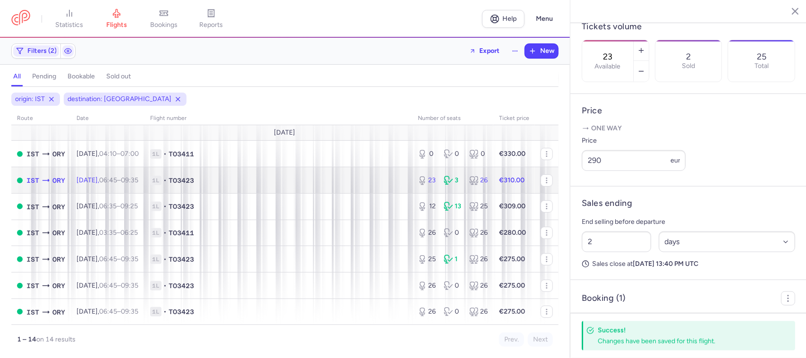
click at [352, 182] on span "1L • TO3423" at bounding box center [278, 180] width 256 height 9
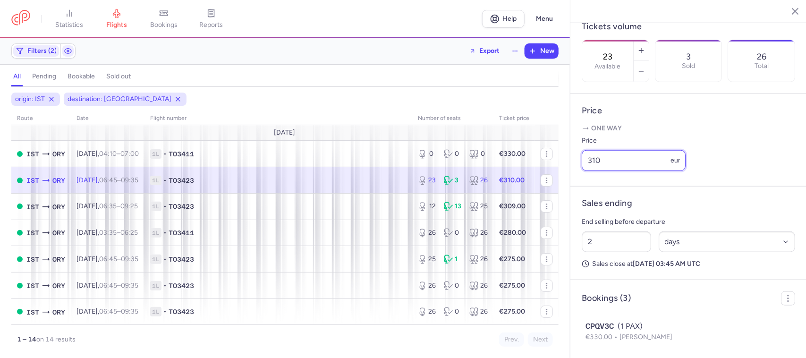
drag, startPoint x: 600, startPoint y: 170, endPoint x: 576, endPoint y: 178, distance: 25.2
click at [582, 171] on input "310" at bounding box center [634, 160] width 104 height 21
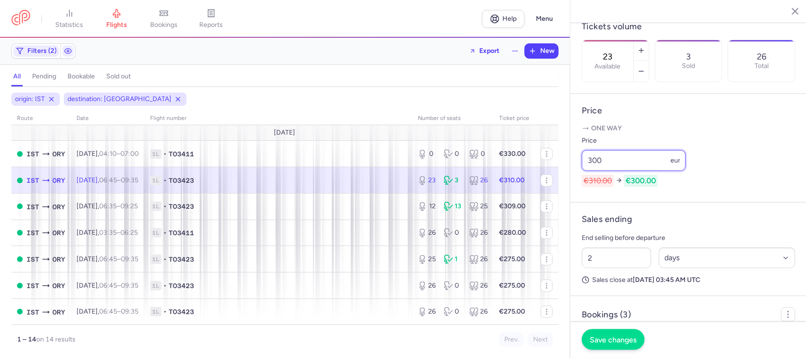
type input "300"
click at [603, 340] on span "Save changes" at bounding box center [613, 339] width 47 height 8
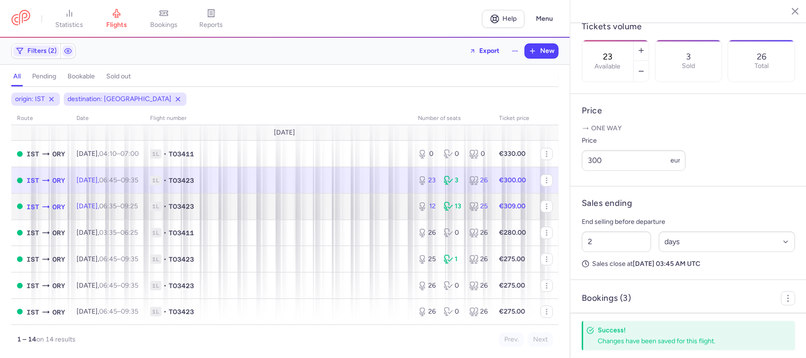
click at [383, 207] on span "1L • TO3423" at bounding box center [278, 206] width 256 height 9
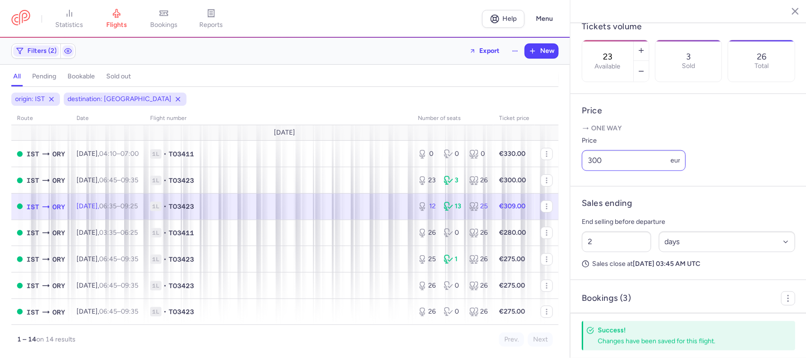
type input "12"
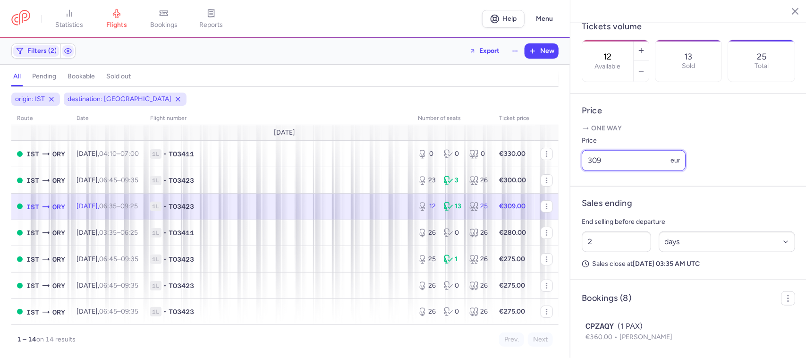
drag, startPoint x: 602, startPoint y: 172, endPoint x: 583, endPoint y: 173, distance: 18.9
click at [583, 171] on input "309" at bounding box center [634, 160] width 104 height 21
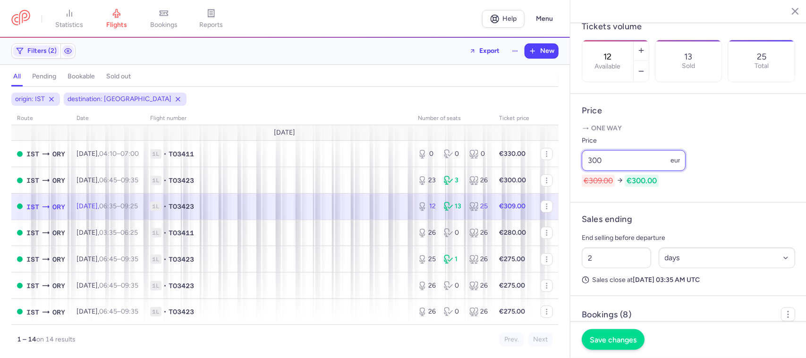
type input "300"
click at [614, 332] on button "Save changes" at bounding box center [613, 339] width 63 height 21
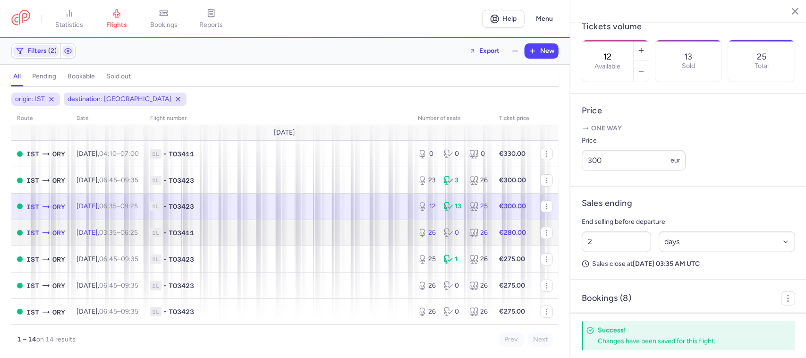
click at [376, 232] on span "1L • TO3411" at bounding box center [278, 232] width 256 height 9
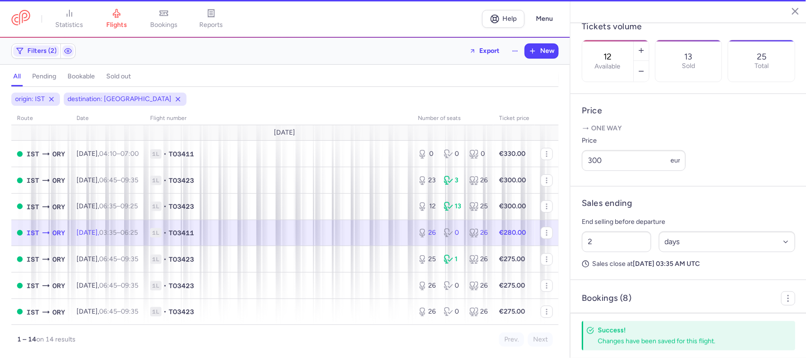
type input "26"
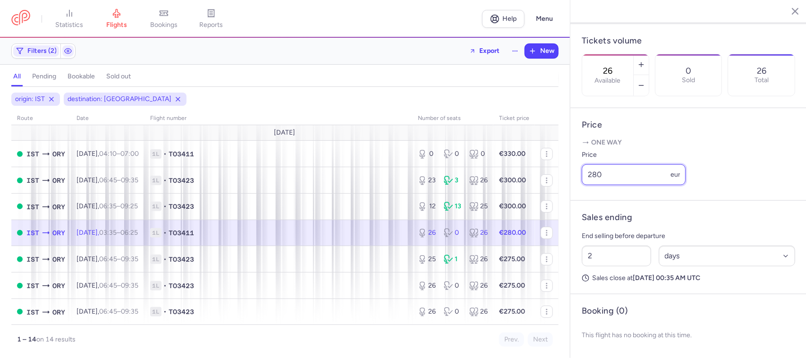
drag, startPoint x: 603, startPoint y: 176, endPoint x: 583, endPoint y: 178, distance: 19.4
click at [583, 178] on input "280" at bounding box center [634, 174] width 104 height 21
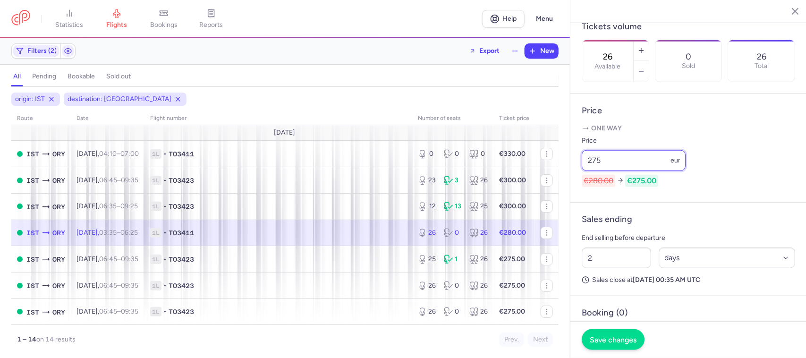
type input "275"
click at [615, 334] on button "Save changes" at bounding box center [613, 339] width 63 height 21
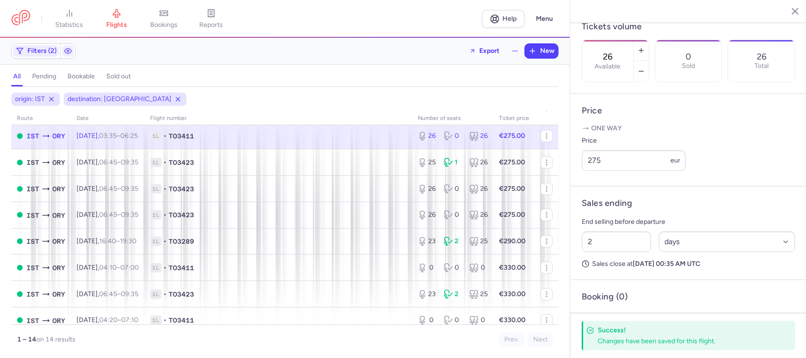
scroll to position [118, 0]
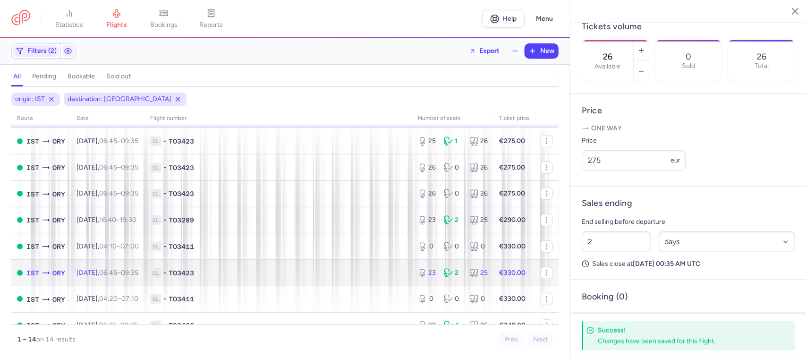
click at [319, 270] on span "1L • TO3423" at bounding box center [278, 272] width 256 height 9
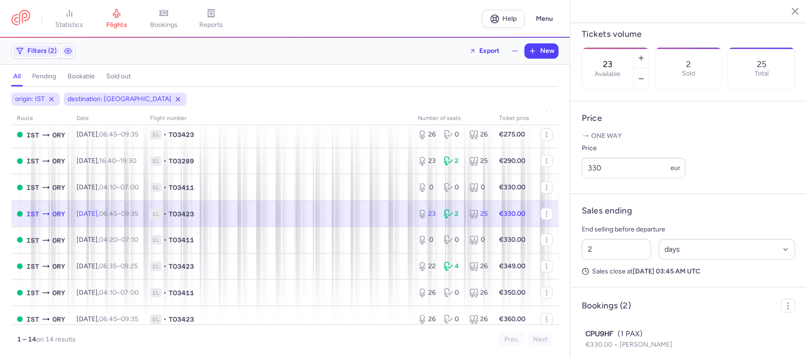
scroll to position [301, 0]
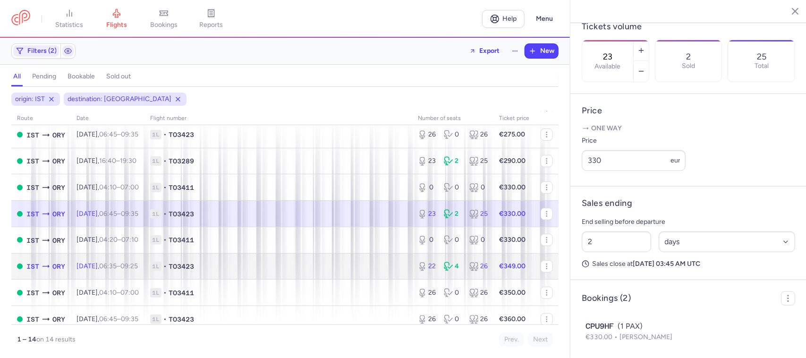
click at [320, 270] on span "1L • TO3423" at bounding box center [278, 265] width 256 height 9
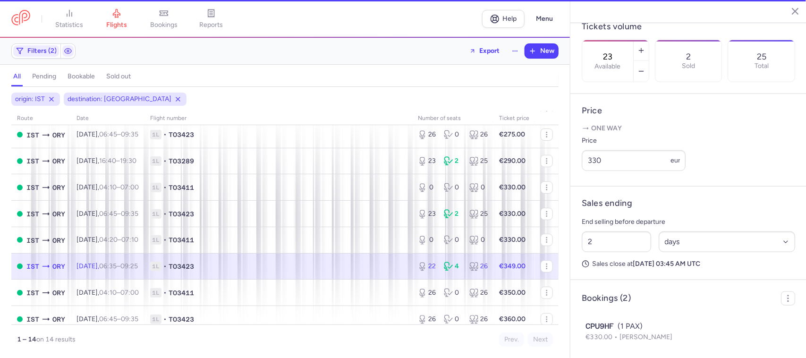
type input "22"
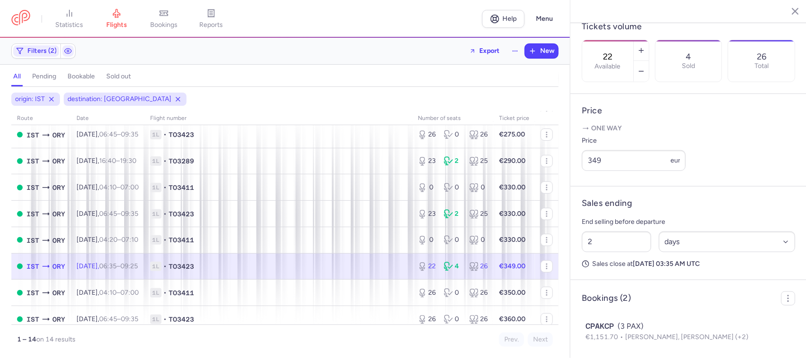
scroll to position [186, 0]
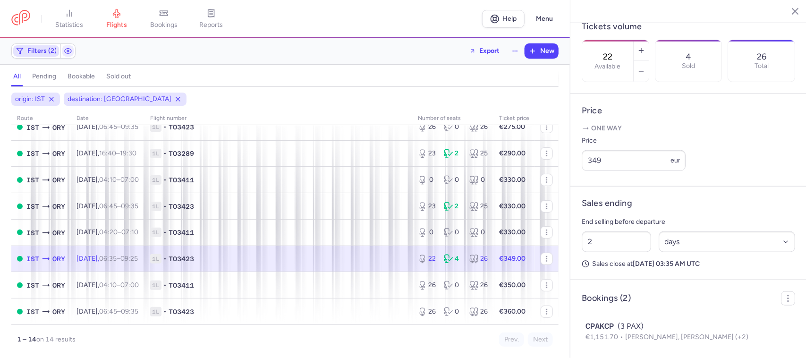
click at [40, 53] on span "Filters (2)" at bounding box center [41, 51] width 29 height 8
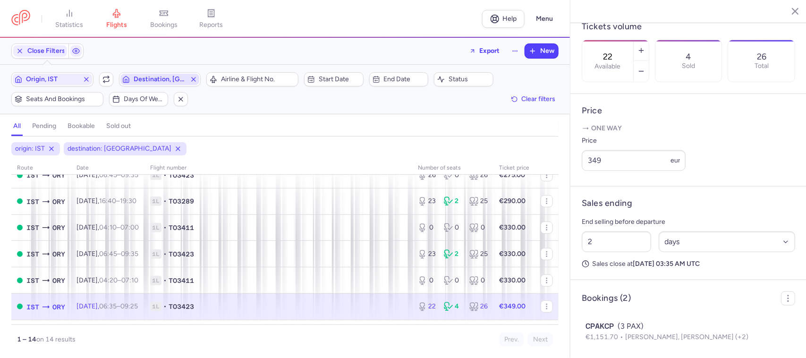
click at [157, 76] on span "Destination, [GEOGRAPHIC_DATA]" at bounding box center [160, 80] width 53 height 8
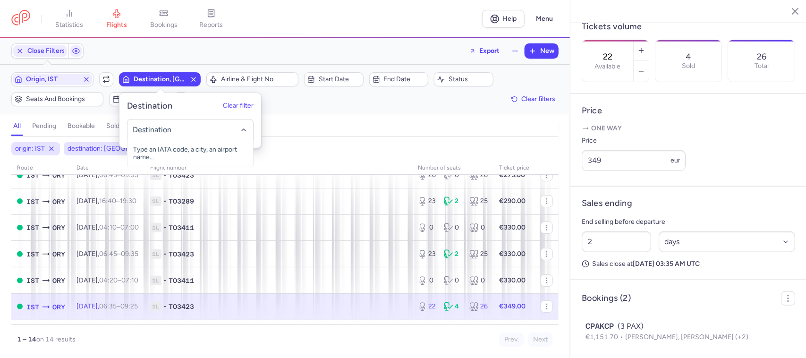
click at [165, 133] on input "-searchbox" at bounding box center [190, 130] width 116 height 10
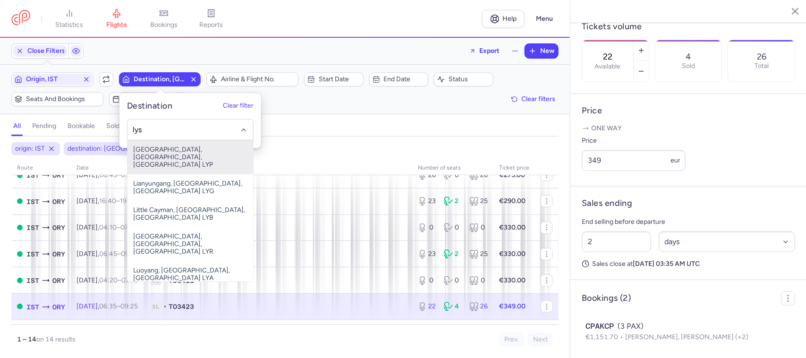
click at [173, 152] on span "[GEOGRAPHIC_DATA], [GEOGRAPHIC_DATA], [GEOGRAPHIC_DATA] LYP" at bounding box center [190, 157] width 126 height 34
type input "lys"
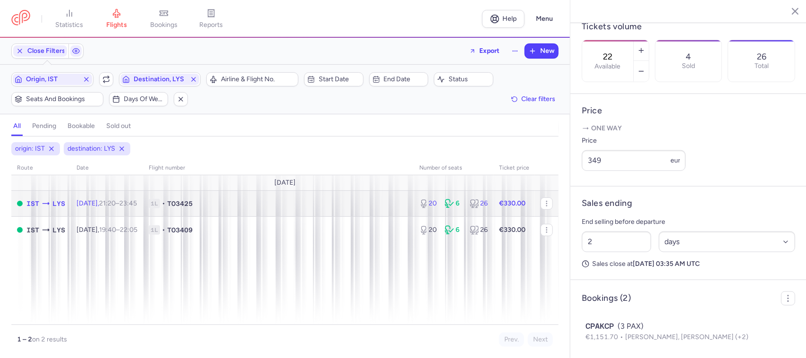
click at [270, 207] on span "1L • TO3425" at bounding box center [278, 203] width 259 height 9
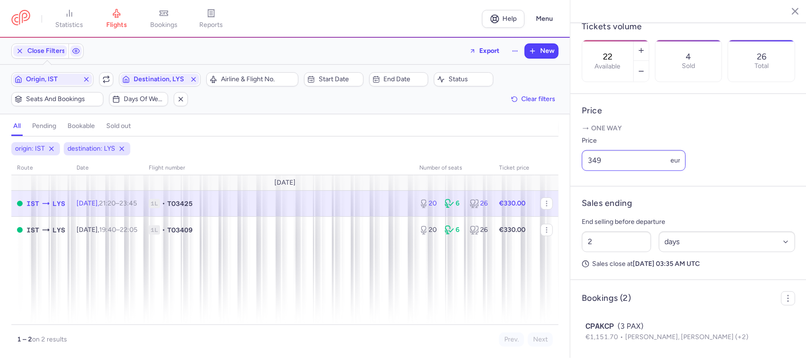
type input "20"
drag, startPoint x: 615, startPoint y: 177, endPoint x: 583, endPoint y: 177, distance: 31.6
click at [583, 171] on input "330" at bounding box center [634, 160] width 104 height 21
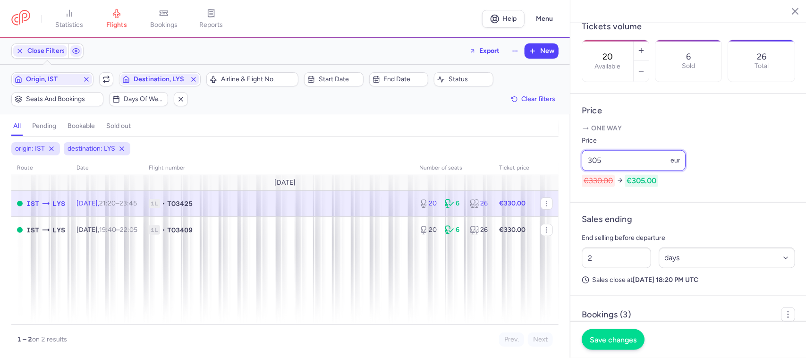
type input "305"
click at [608, 338] on span "Save changes" at bounding box center [613, 339] width 47 height 8
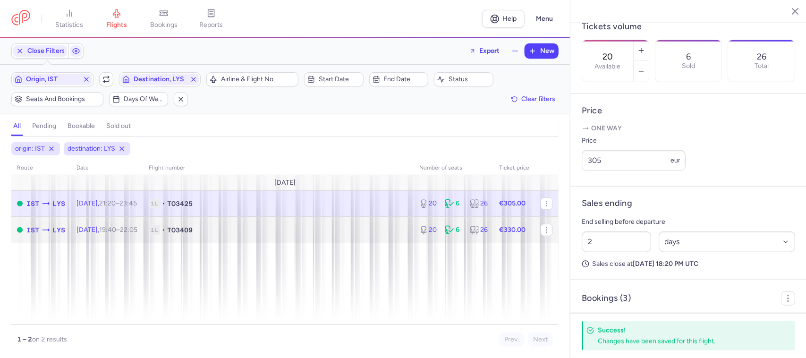
click at [361, 229] on span "1L • TO3409" at bounding box center [278, 229] width 259 height 9
